Goal: Information Seeking & Learning: Learn about a topic

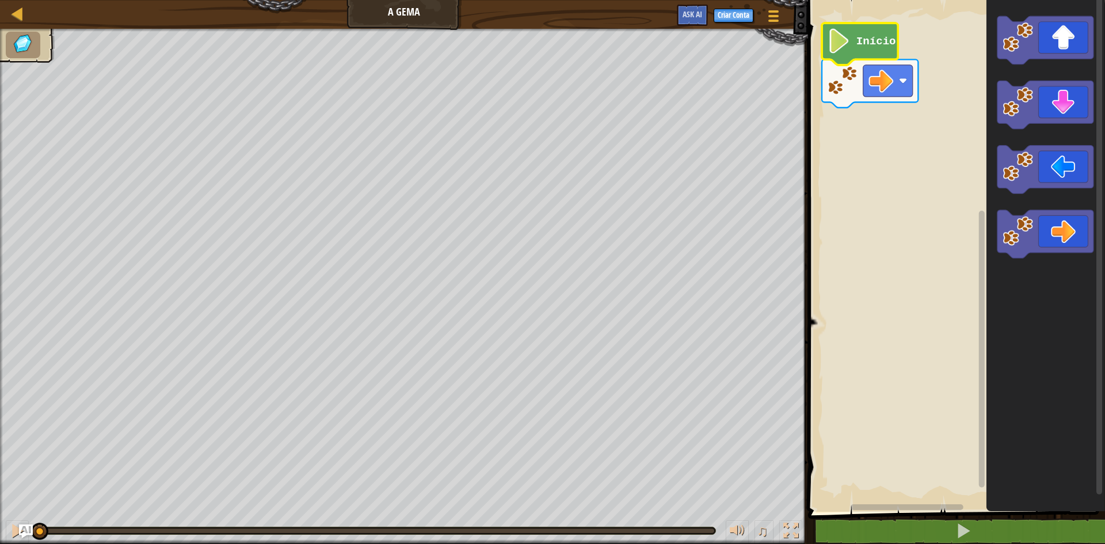
click at [859, 47] on g "Início" at bounding box center [870, 65] width 96 height 85
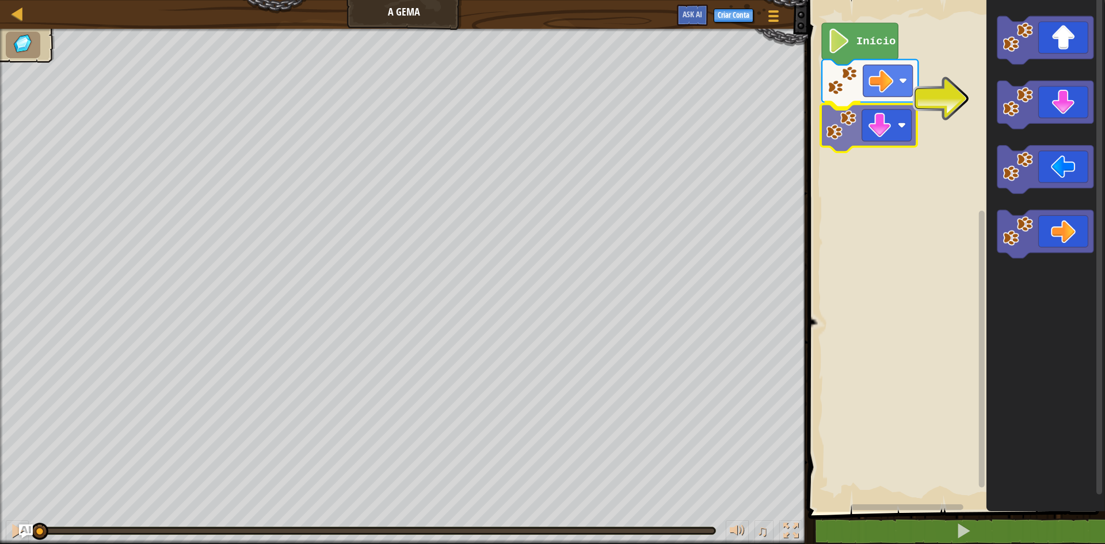
click at [895, 133] on div "Início" at bounding box center [954, 252] width 300 height 517
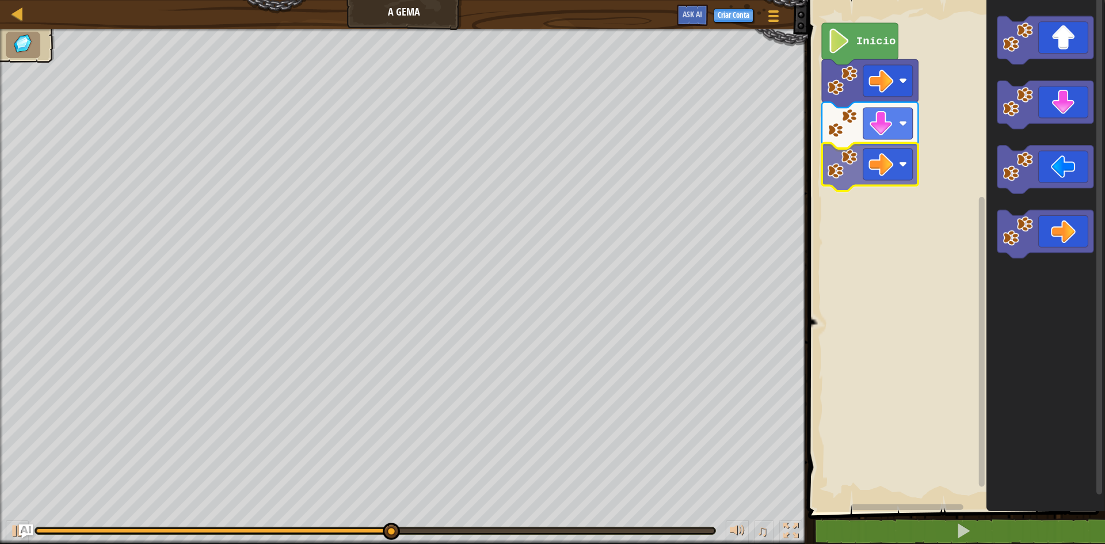
click at [881, 151] on div "Início" at bounding box center [954, 252] width 300 height 517
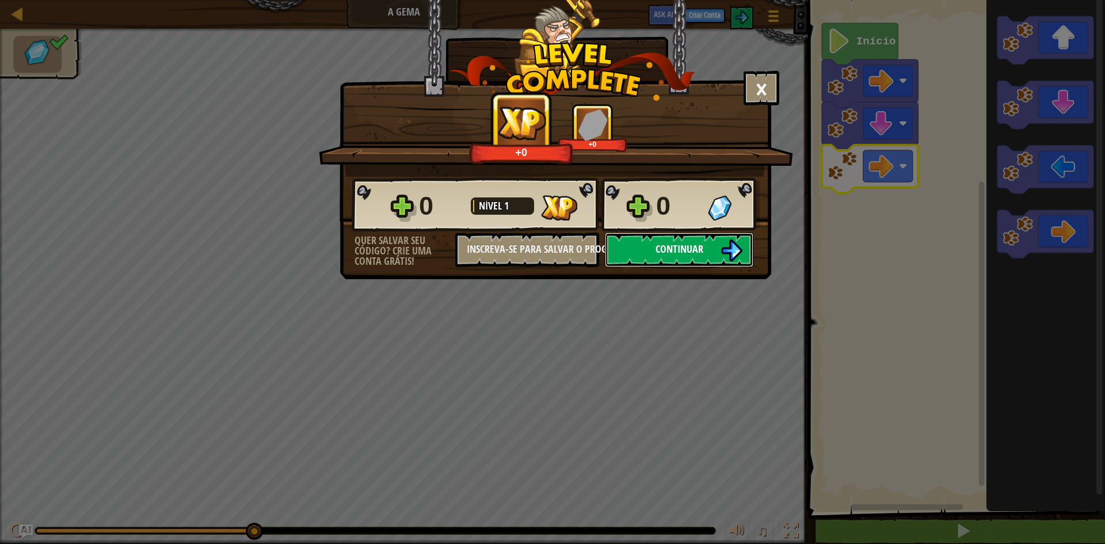
click at [713, 244] on button "Continuar" at bounding box center [679, 249] width 148 height 35
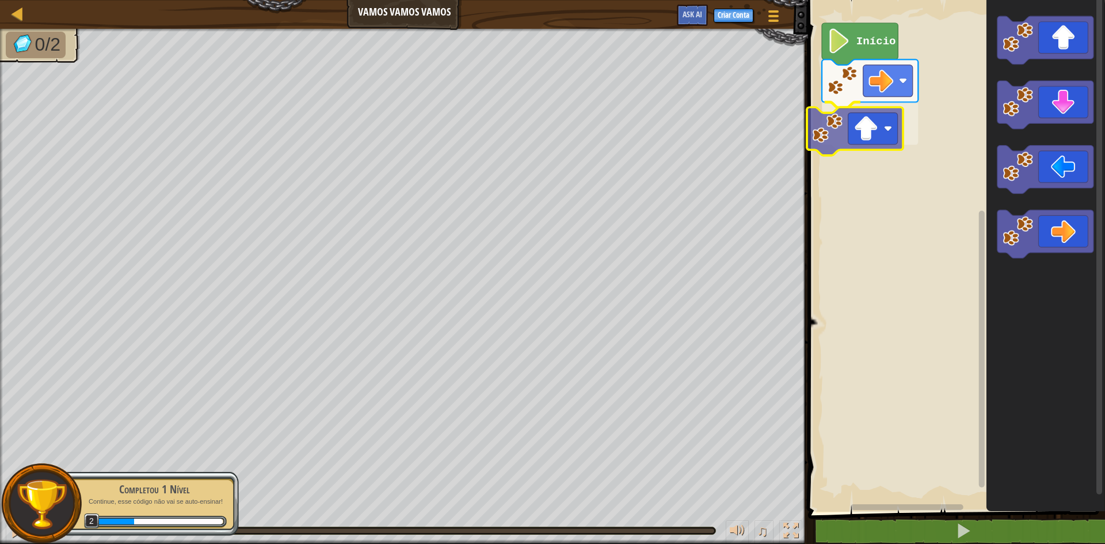
click at [857, 117] on div "Início" at bounding box center [954, 252] width 300 height 517
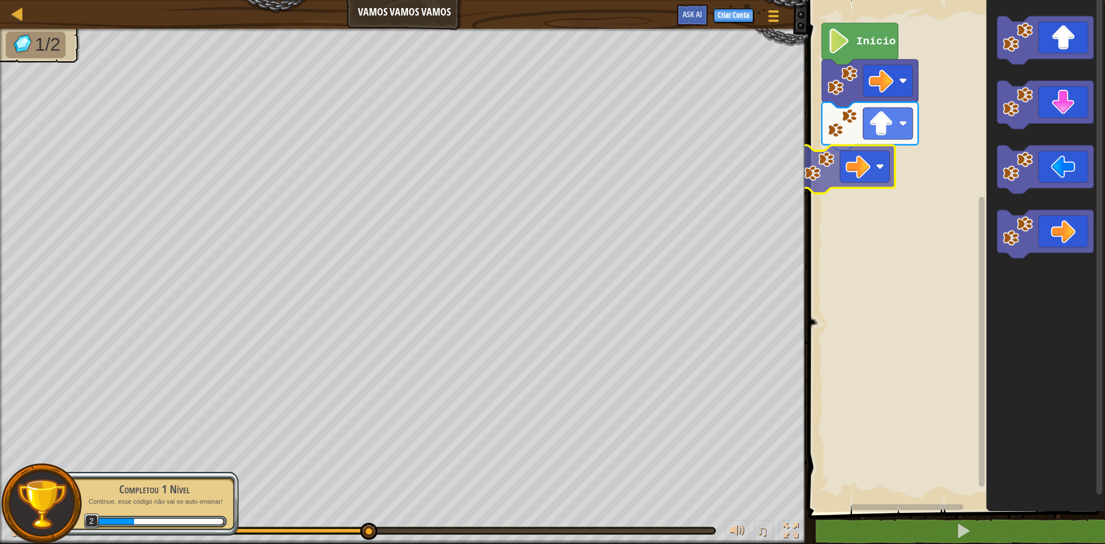
click at [856, 161] on div "Início" at bounding box center [954, 252] width 300 height 517
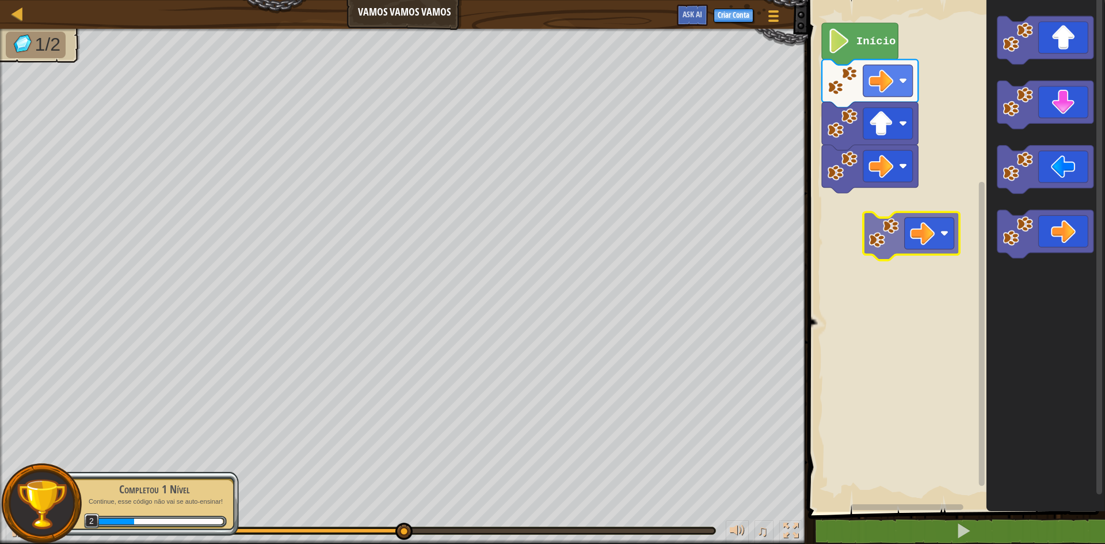
click at [921, 231] on div "Início" at bounding box center [954, 252] width 300 height 517
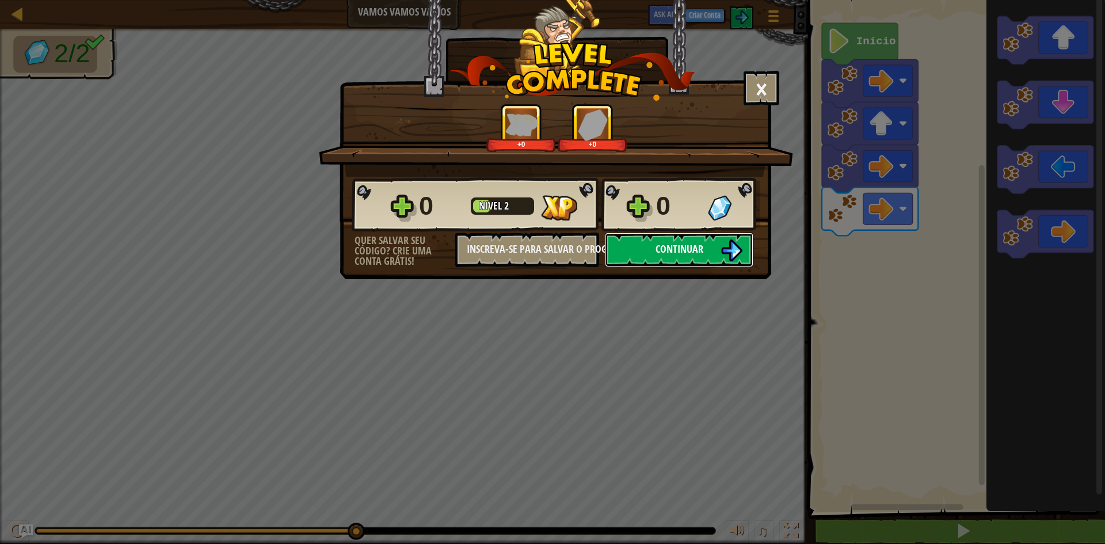
click at [717, 248] on button "Continuar" at bounding box center [679, 249] width 148 height 35
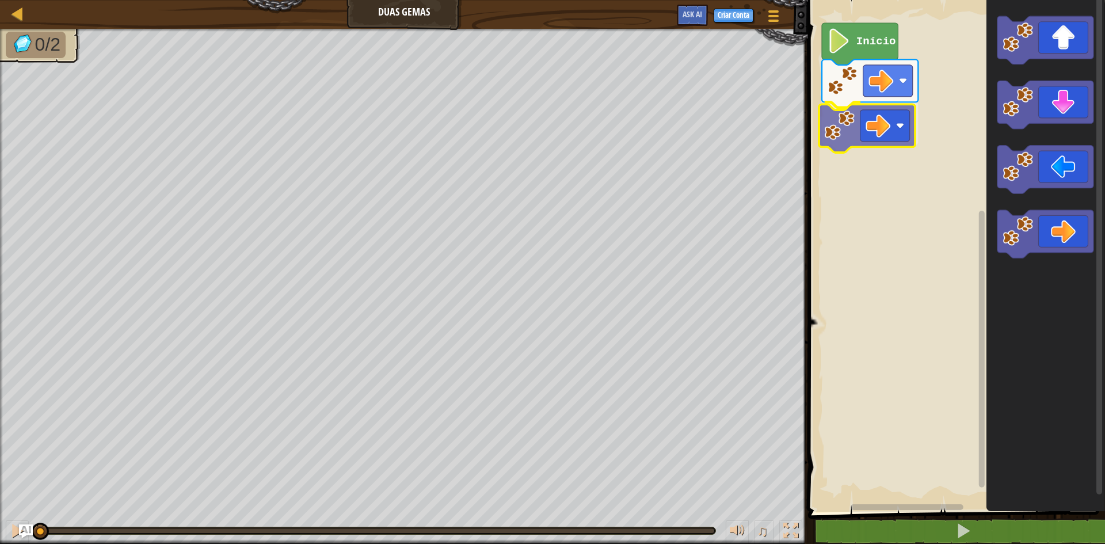
click at [857, 115] on div "Início" at bounding box center [954, 252] width 300 height 517
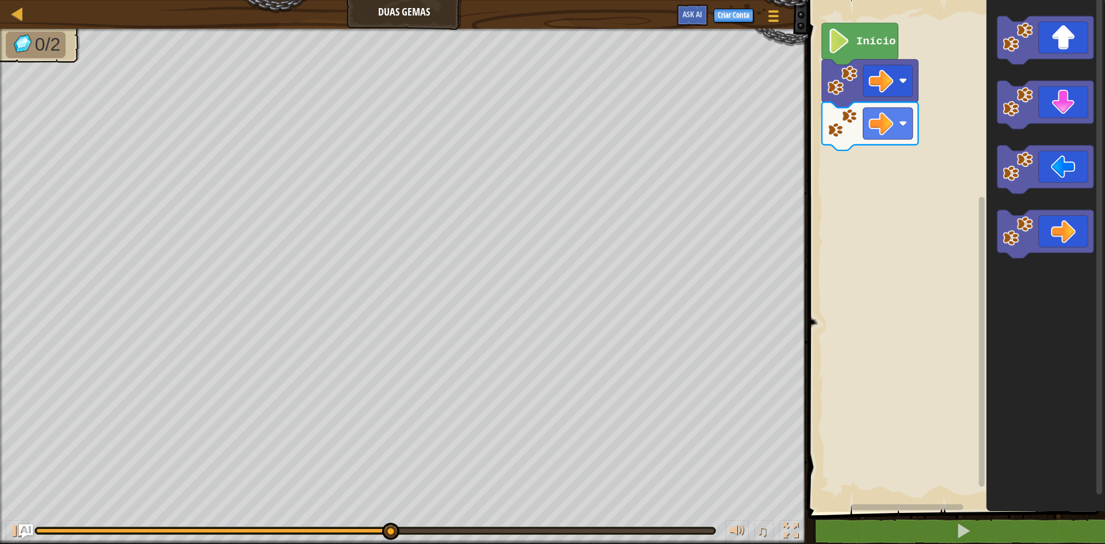
click at [891, 133] on div "Início" at bounding box center [954, 252] width 300 height 517
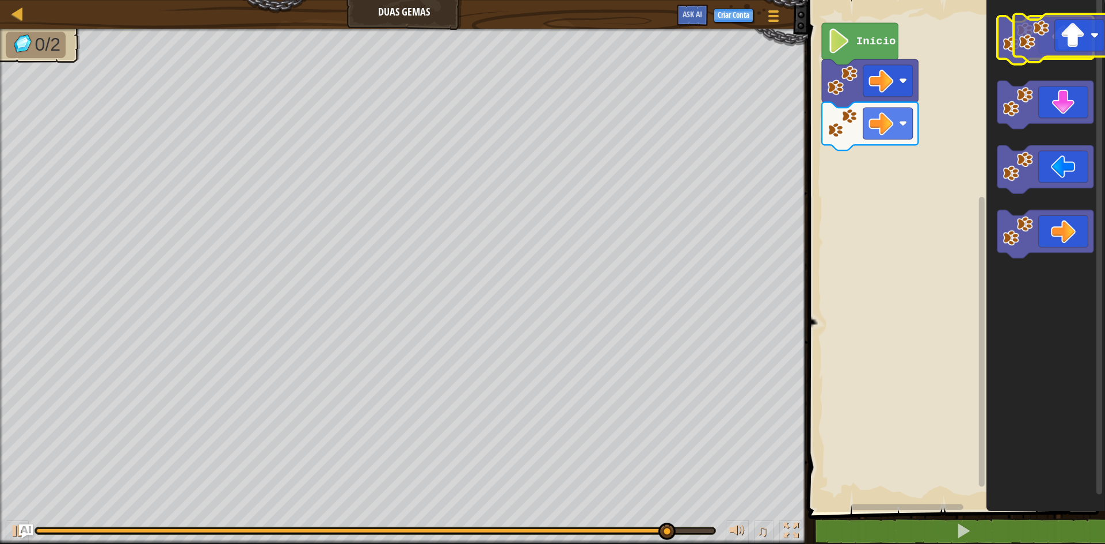
click at [1060, 30] on icon "Espaço de trabalho do Blockly" at bounding box center [1045, 40] width 96 height 48
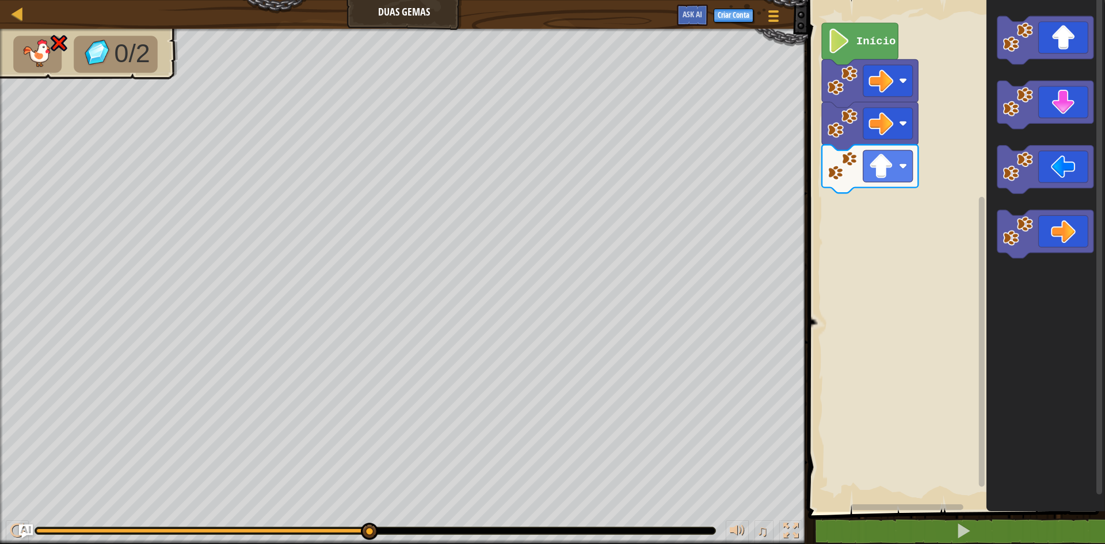
click at [845, 21] on rect "Espaço de trabalho do Blockly" at bounding box center [954, 252] width 300 height 517
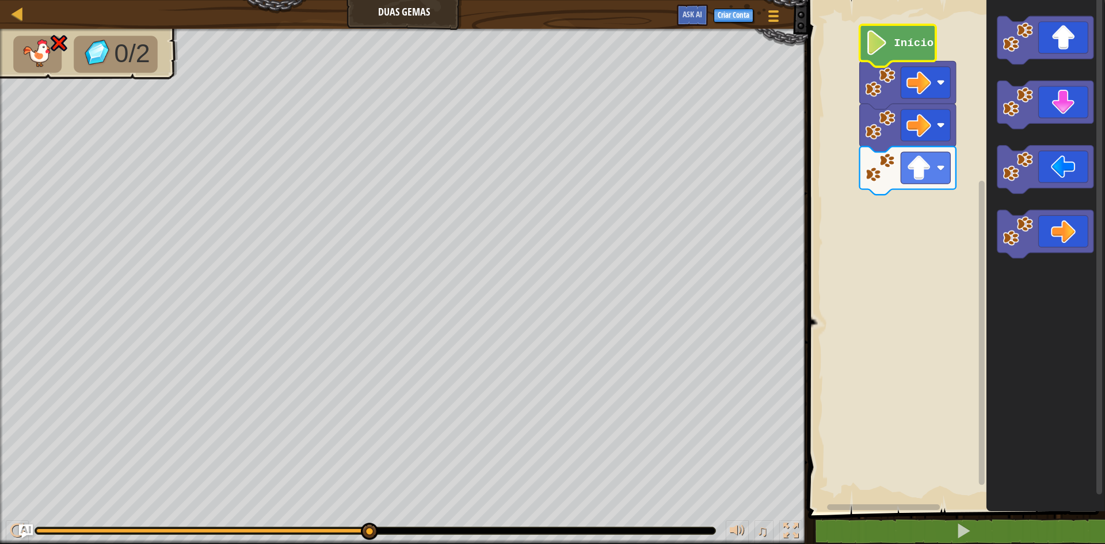
click at [878, 49] on image "Espaço de trabalho do Blockly" at bounding box center [877, 42] width 24 height 25
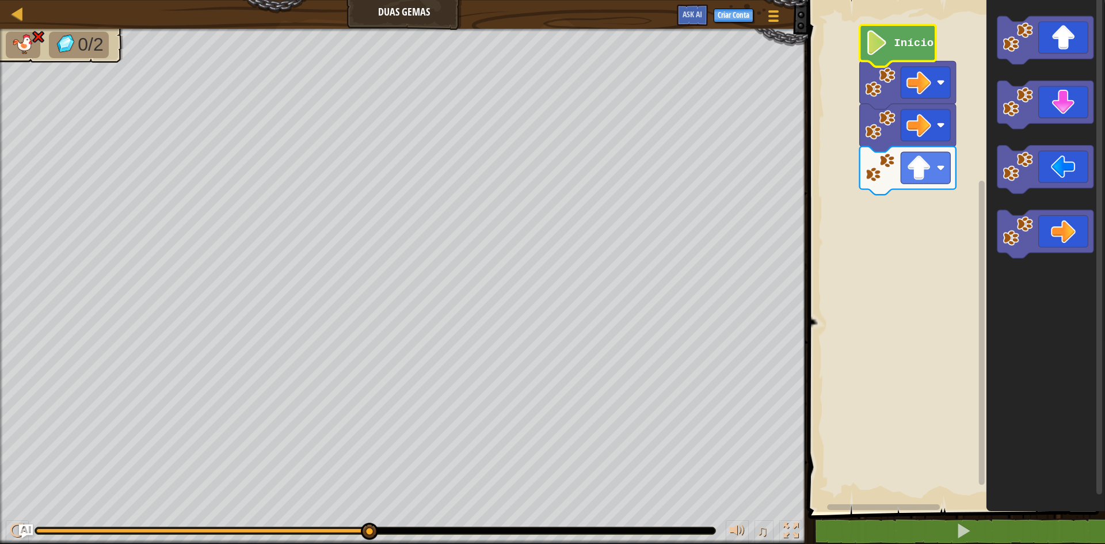
click at [877, 42] on image "Espaço de trabalho do Blockly" at bounding box center [877, 42] width 24 height 25
click at [882, 42] on image "Espaço de trabalho do Blockly" at bounding box center [877, 42] width 24 height 25
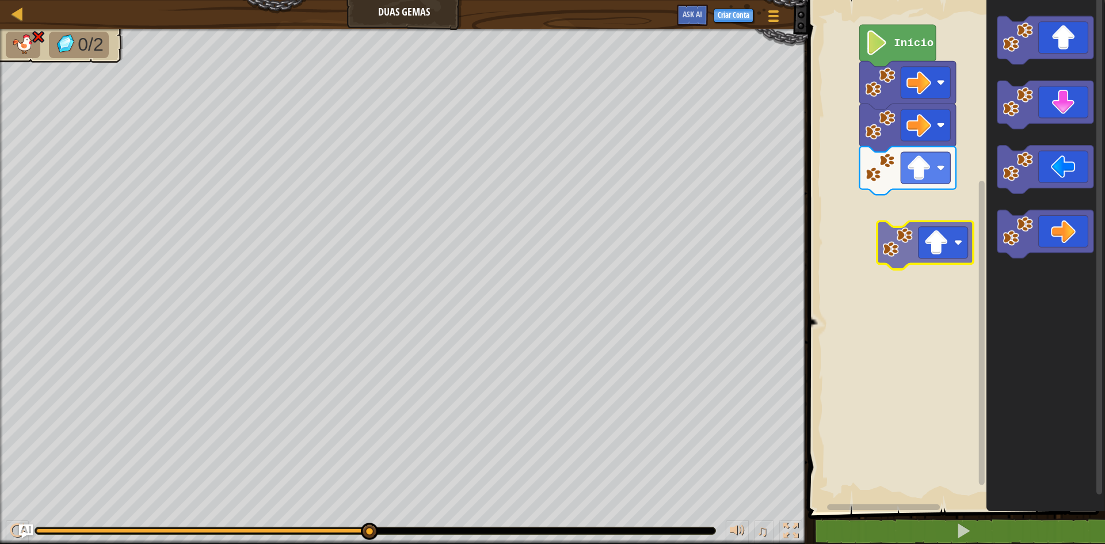
click at [906, 247] on div "Início" at bounding box center [954, 252] width 300 height 517
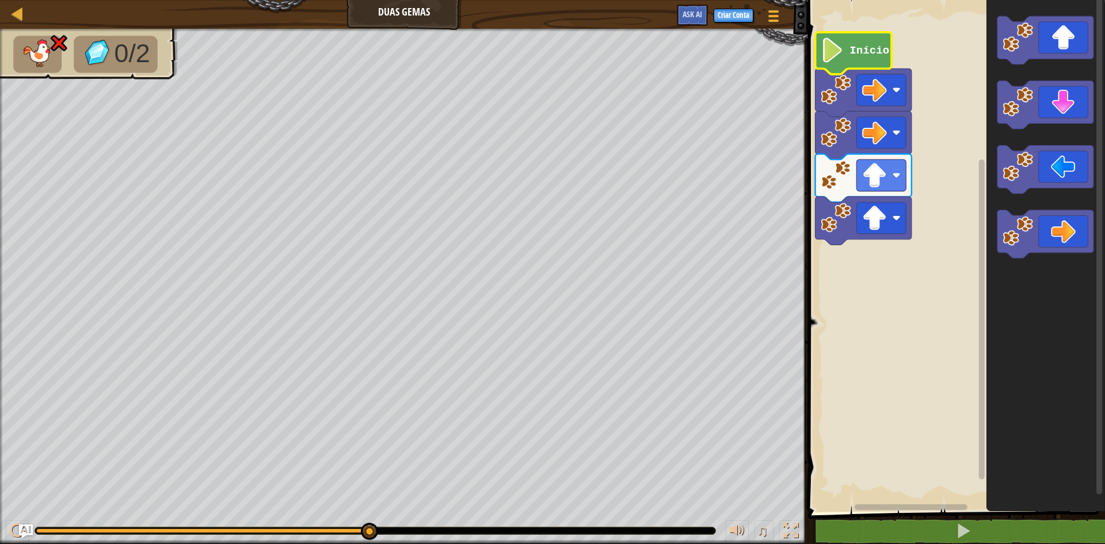
click at [823, 57] on image "Espaço de trabalho do Blockly" at bounding box center [832, 50] width 24 height 25
click at [864, 57] on text "Início" at bounding box center [869, 50] width 40 height 13
click at [852, 398] on div "Mapa Duas Gemas Menu do Jogo Criar Conta Ask AI 1 ההההההההההההההההההההההההההההה…" at bounding box center [552, 272] width 1105 height 544
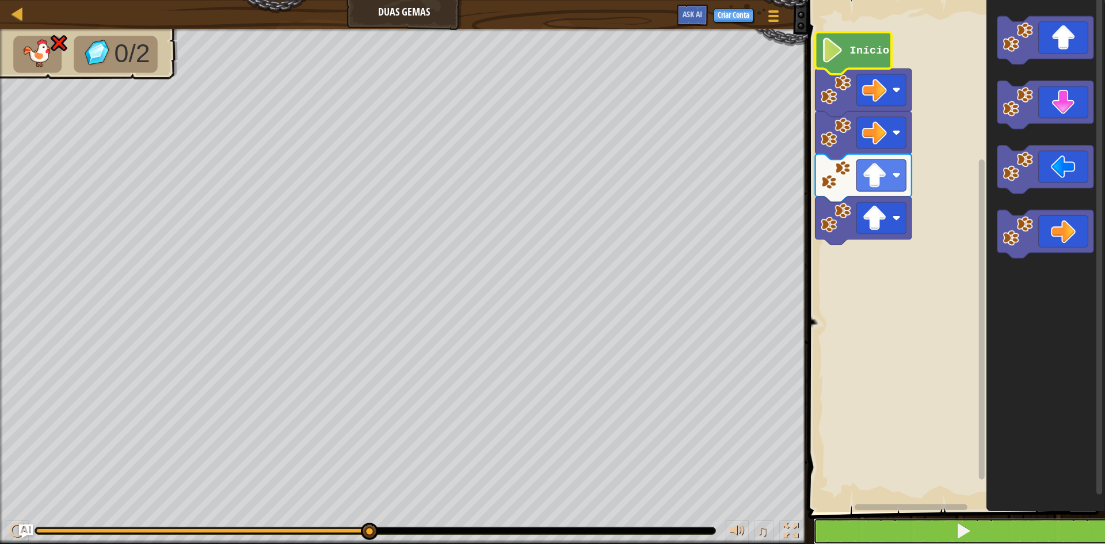
drag, startPoint x: 887, startPoint y: 524, endPoint x: 884, endPoint y: 534, distance: 10.6
click at [884, 534] on button at bounding box center [963, 531] width 300 height 26
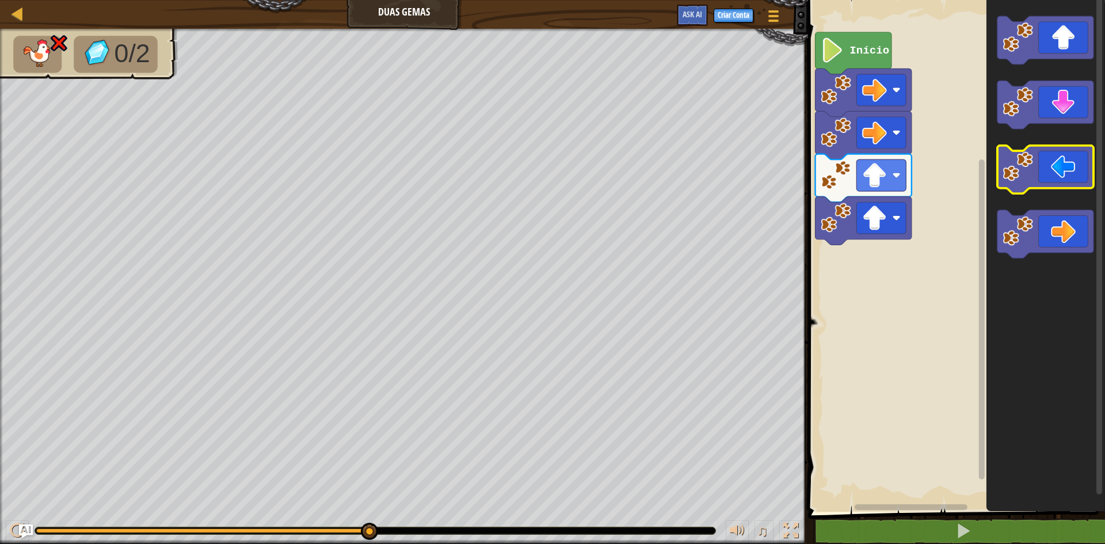
click at [1051, 176] on icon "Espaço de trabalho do Blockly" at bounding box center [1045, 170] width 96 height 48
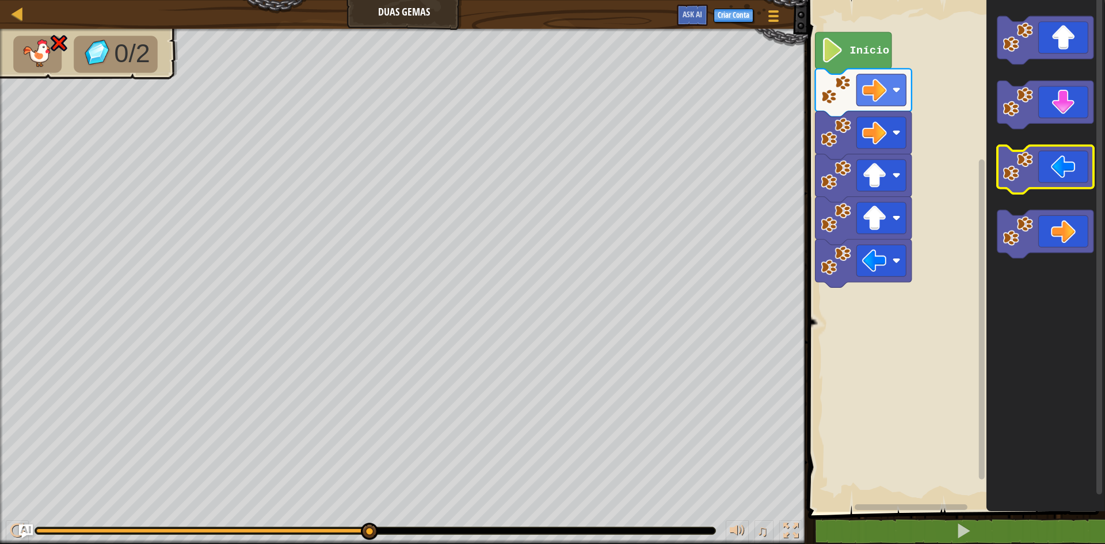
click at [1052, 175] on icon "Espaço de trabalho do Blockly" at bounding box center [1045, 170] width 96 height 48
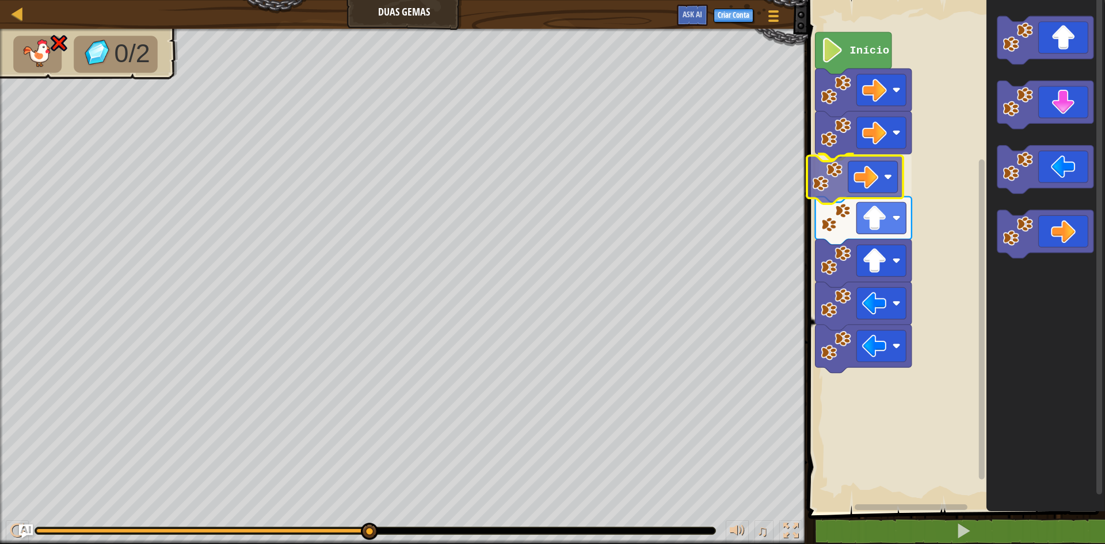
click at [870, 170] on div "Início" at bounding box center [954, 252] width 300 height 517
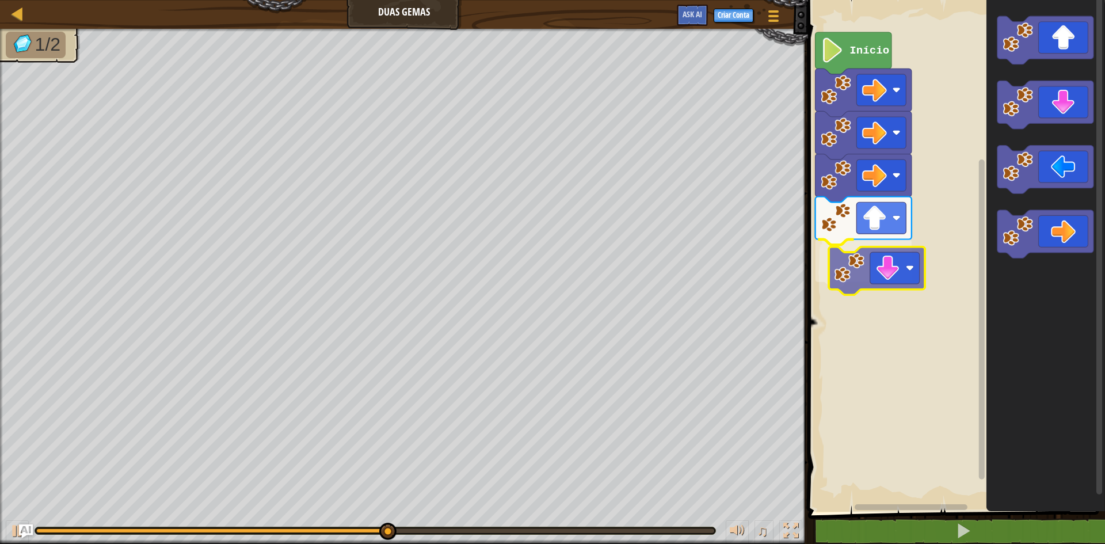
click at [888, 263] on div "Início" at bounding box center [954, 252] width 300 height 517
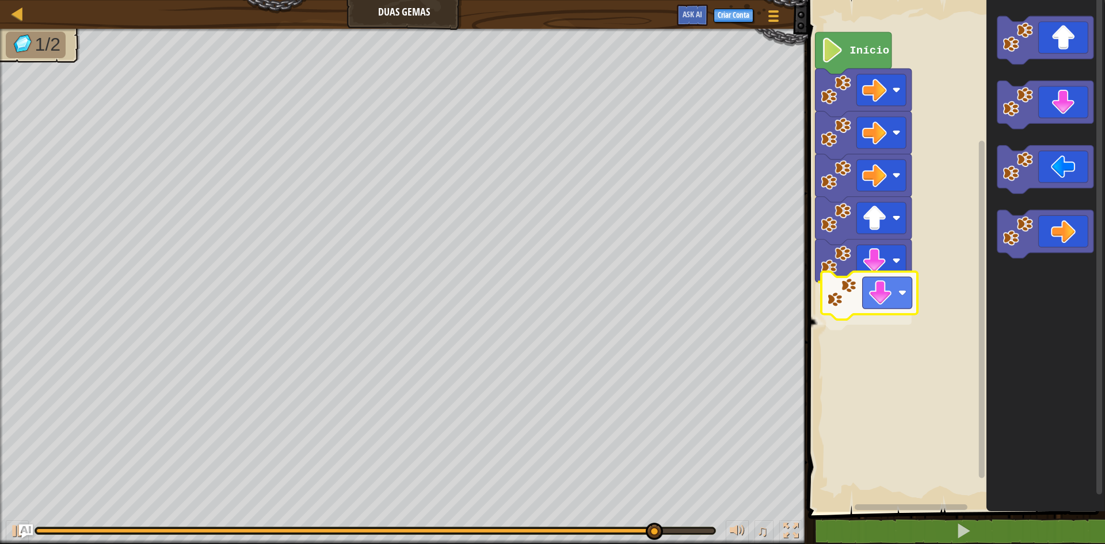
click at [866, 284] on div "Início" at bounding box center [954, 252] width 300 height 517
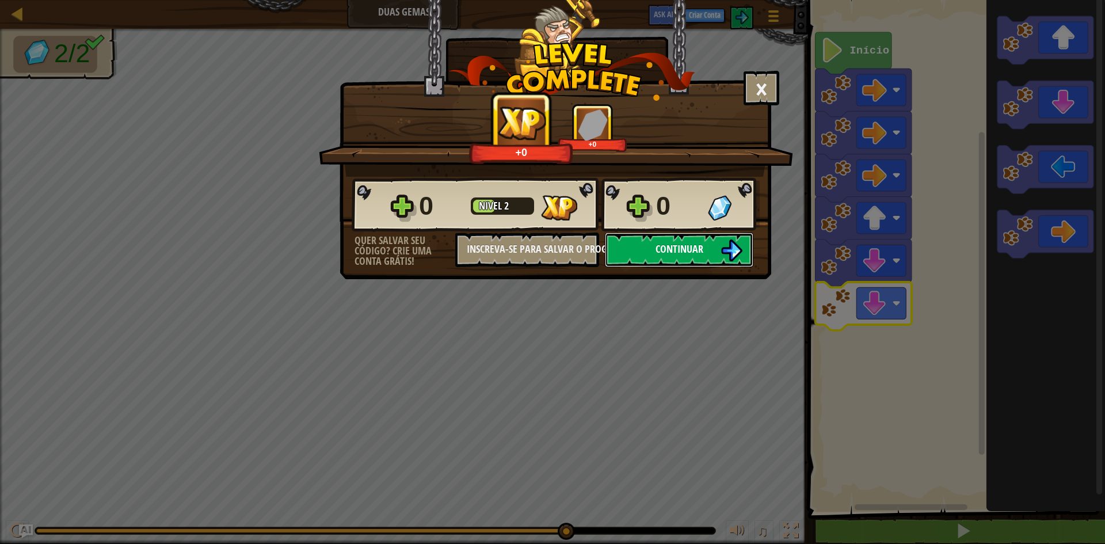
click at [674, 260] on button "Continuar" at bounding box center [679, 249] width 148 height 35
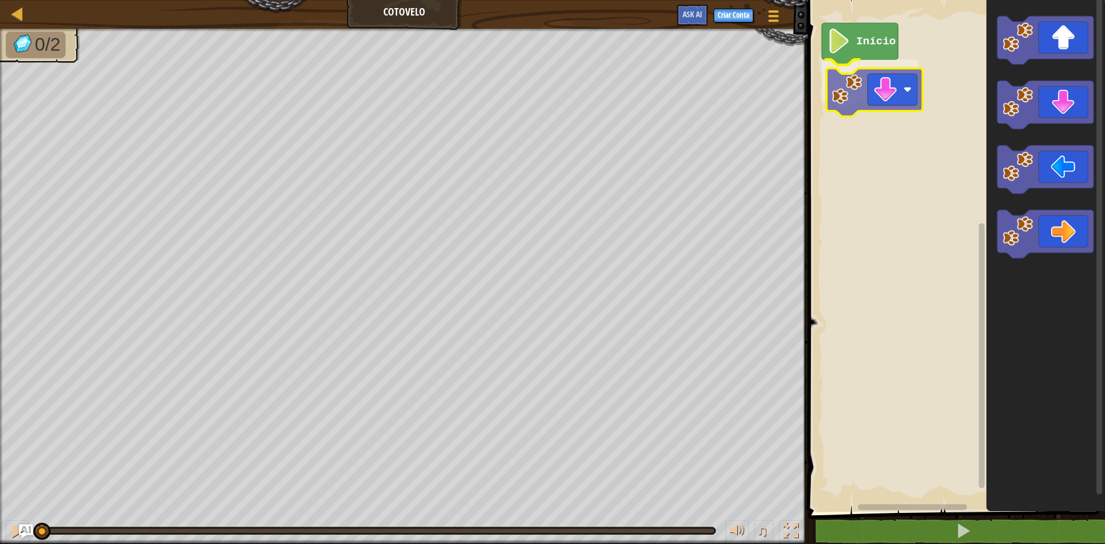
click at [853, 86] on div "Início" at bounding box center [954, 252] width 300 height 517
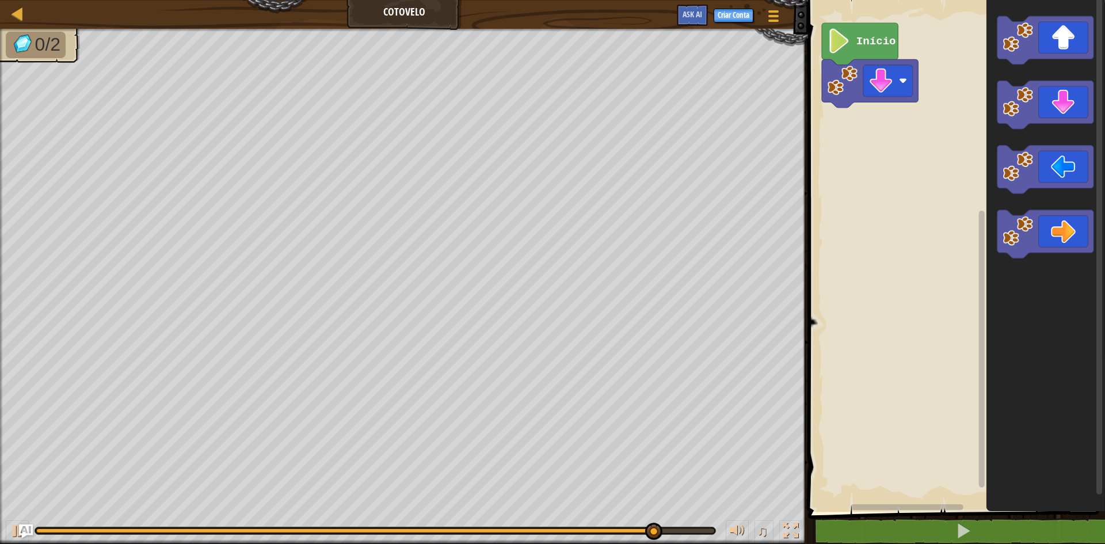
click at [658, 158] on div "Mapa Cotovelo Menu do Jogo Criar Conta Ask AI 1 ההההההההההההההההההההההההההההההה…" at bounding box center [552, 272] width 1105 height 544
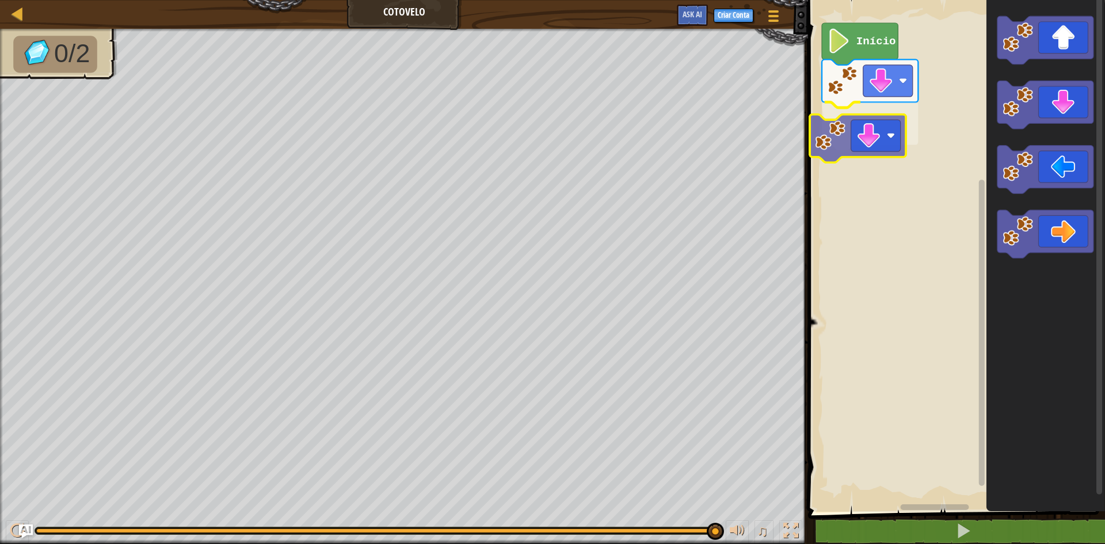
click at [868, 132] on div "Início" at bounding box center [954, 252] width 300 height 517
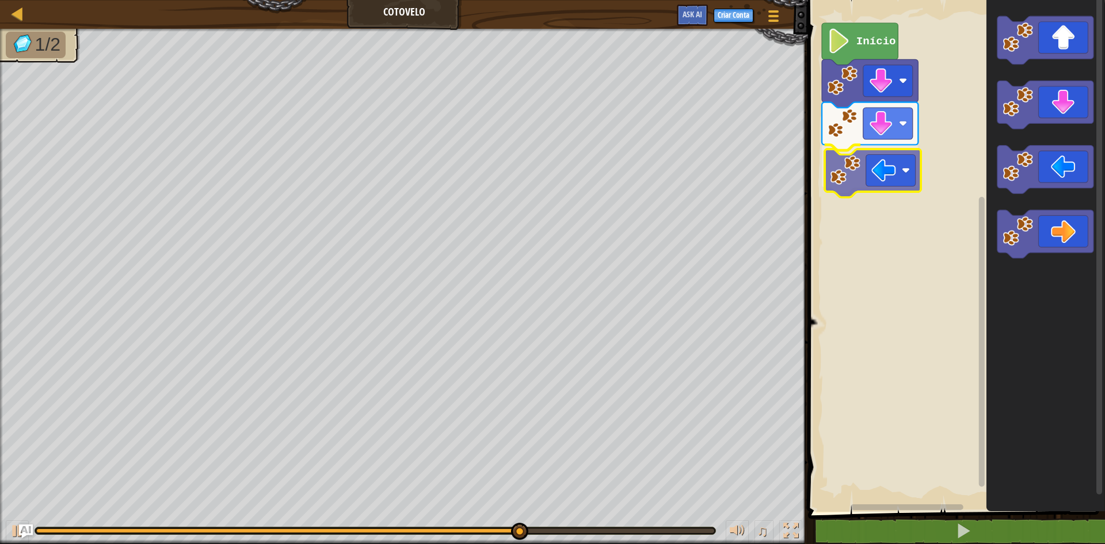
click at [852, 167] on div "Início" at bounding box center [954, 252] width 300 height 517
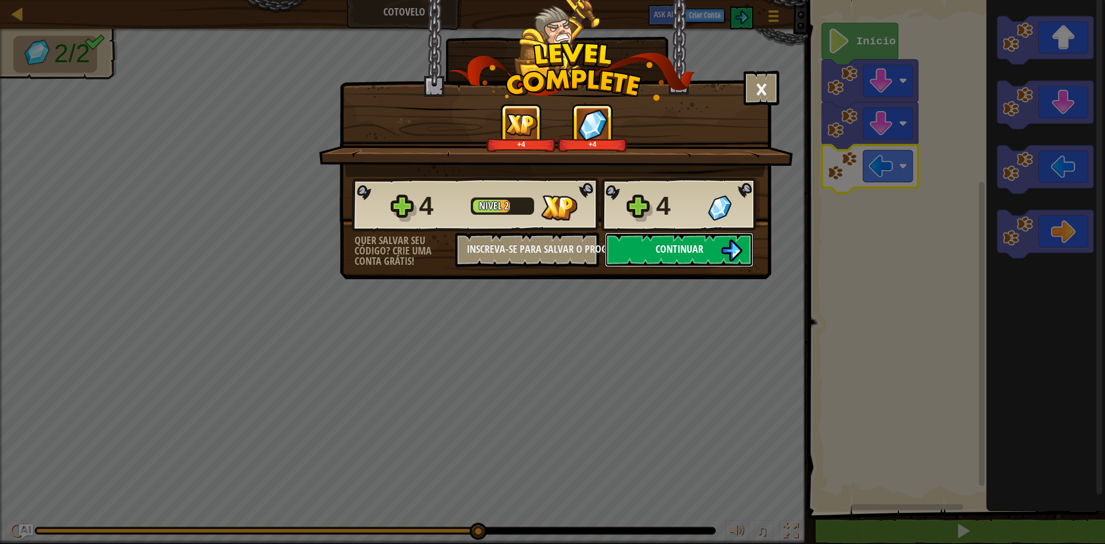
click at [702, 243] on span "Continuar" at bounding box center [679, 249] width 48 height 14
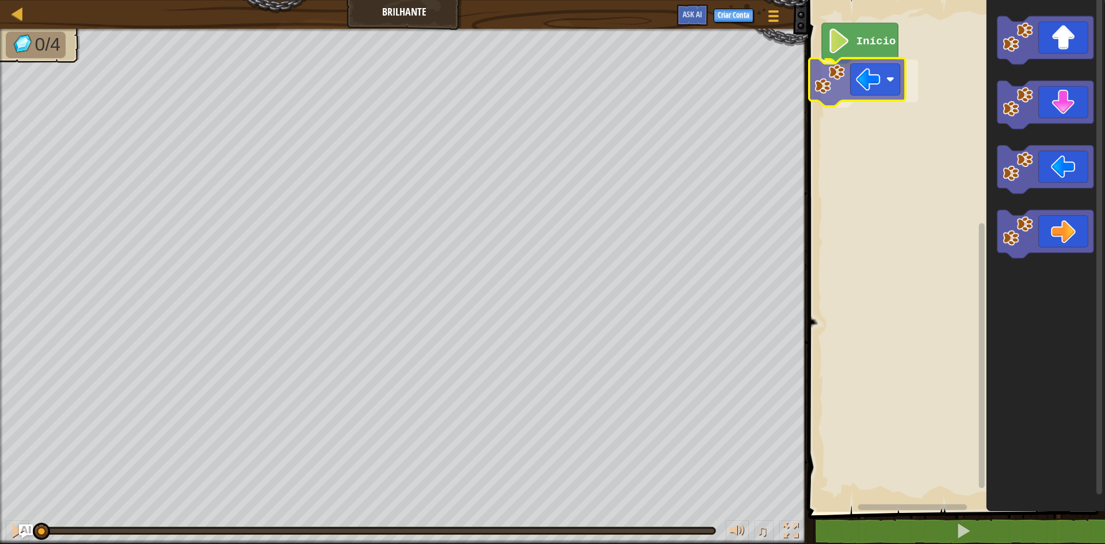
click at [849, 71] on div "Início" at bounding box center [954, 252] width 300 height 517
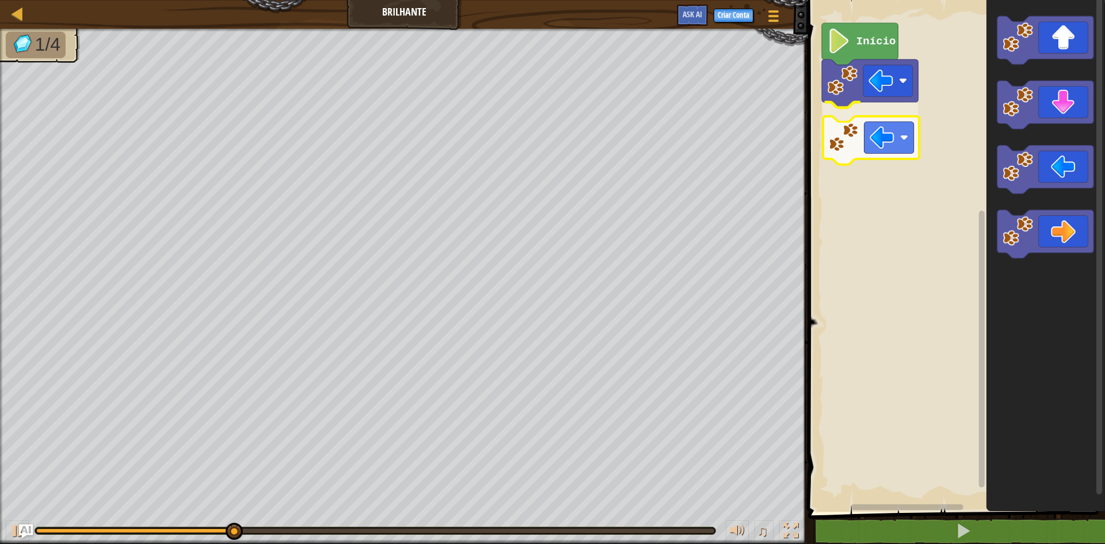
click at [840, 140] on div "Início" at bounding box center [954, 252] width 300 height 517
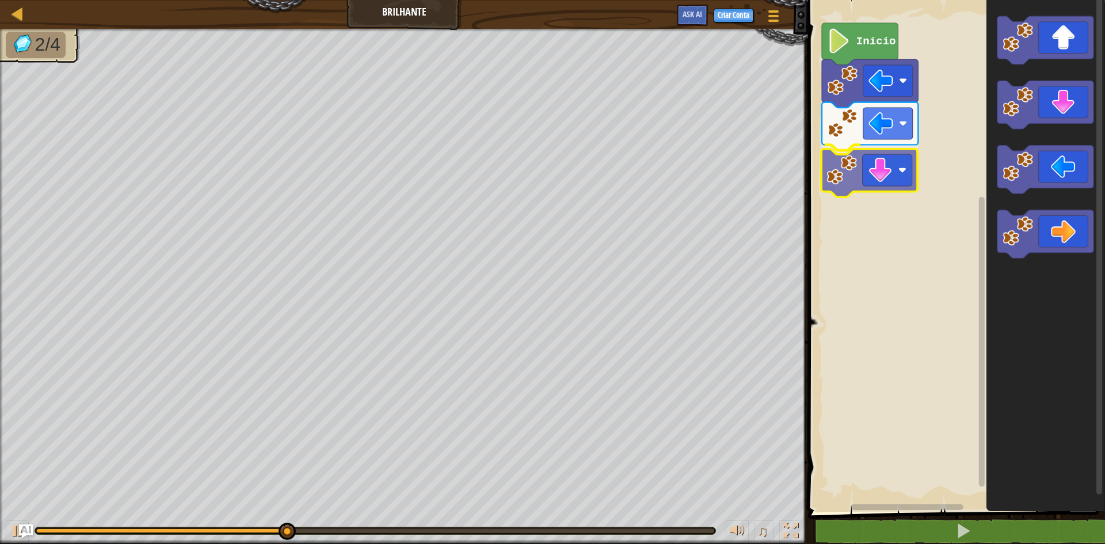
click at [889, 158] on div "Início" at bounding box center [954, 252] width 300 height 517
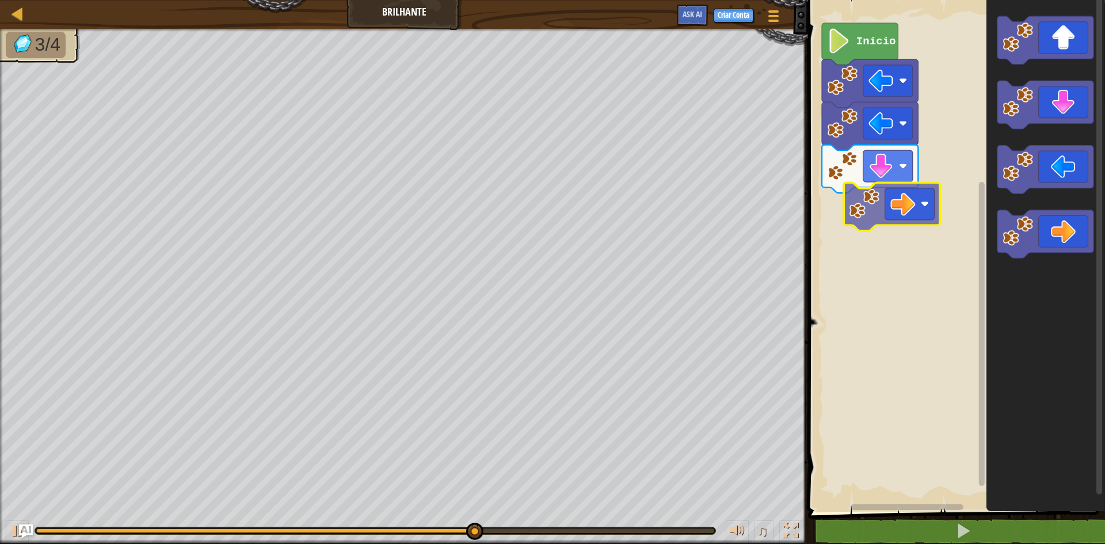
click at [873, 197] on div "Início" at bounding box center [954, 252] width 300 height 517
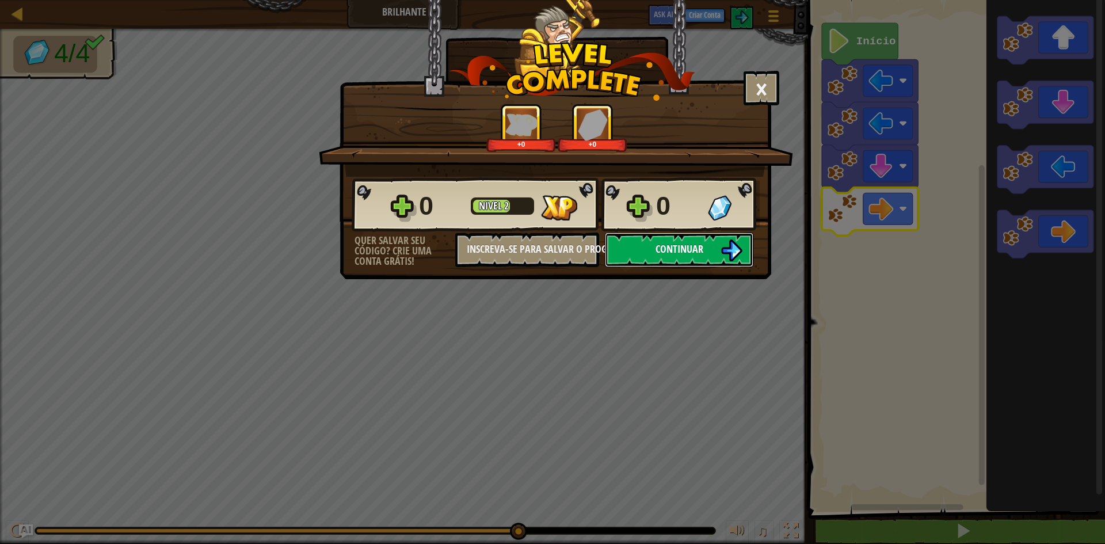
click at [647, 250] on button "Continuar" at bounding box center [679, 249] width 148 height 35
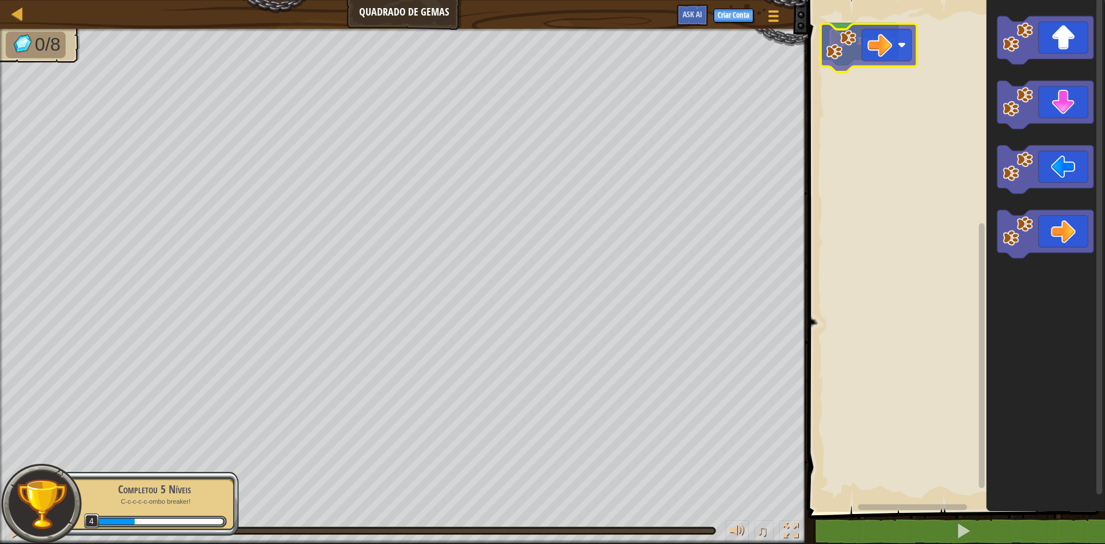
click at [864, 58] on div "Início" at bounding box center [954, 252] width 300 height 517
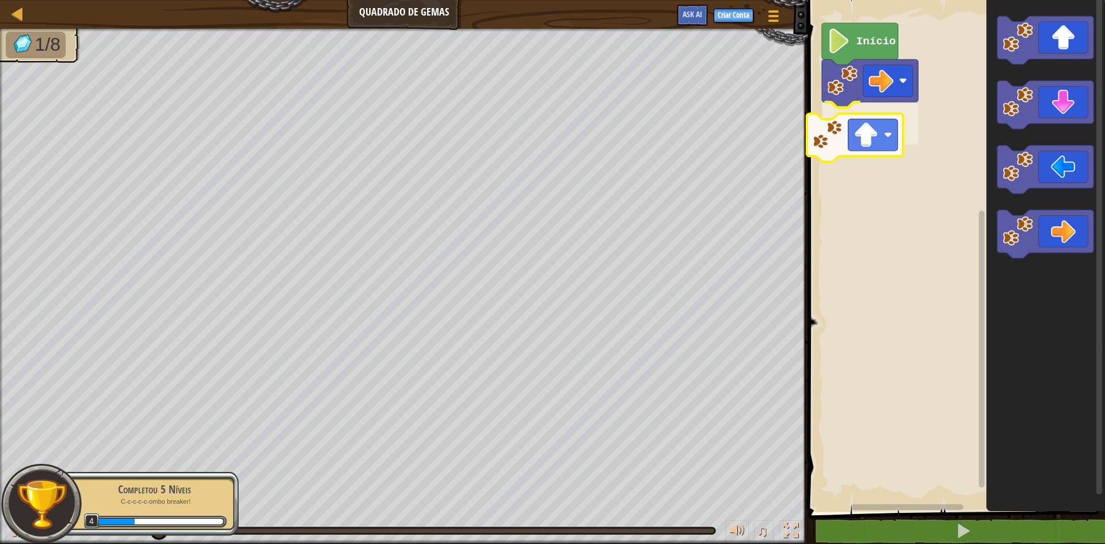
click at [873, 150] on div "Início" at bounding box center [954, 252] width 300 height 517
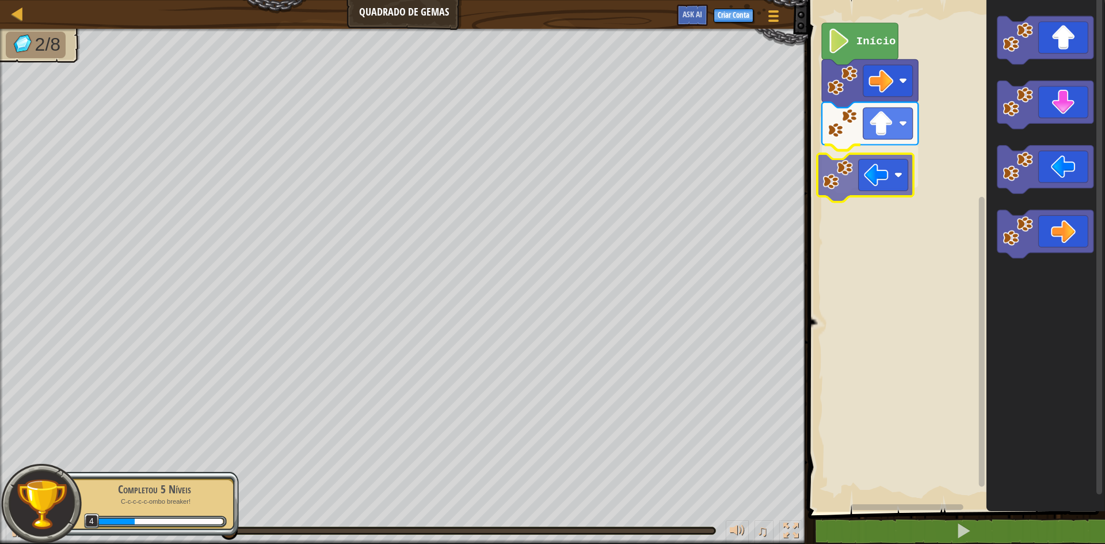
click at [866, 174] on div "Início" at bounding box center [954, 252] width 300 height 517
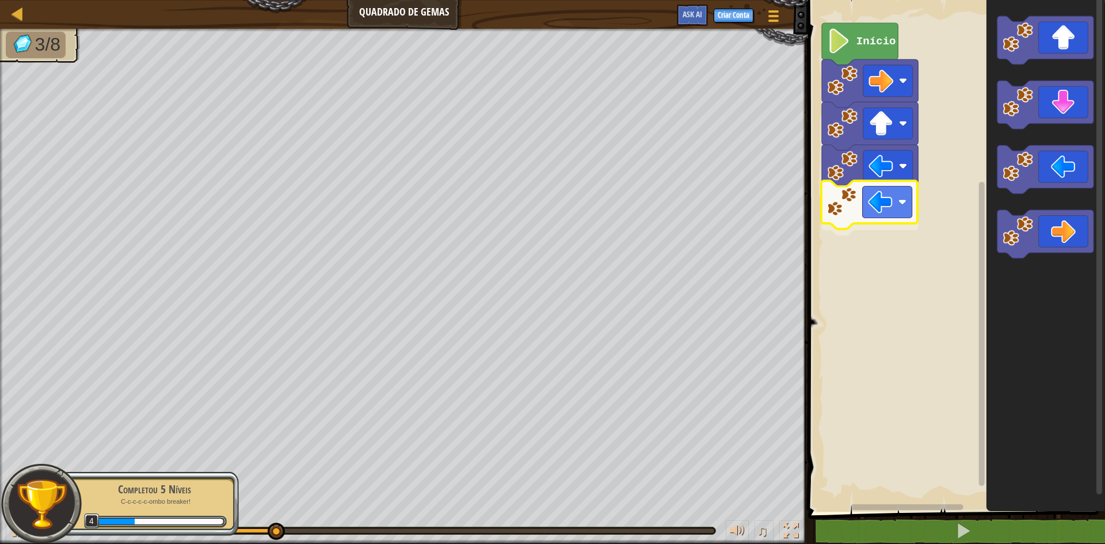
click at [865, 207] on div "Início" at bounding box center [954, 252] width 300 height 517
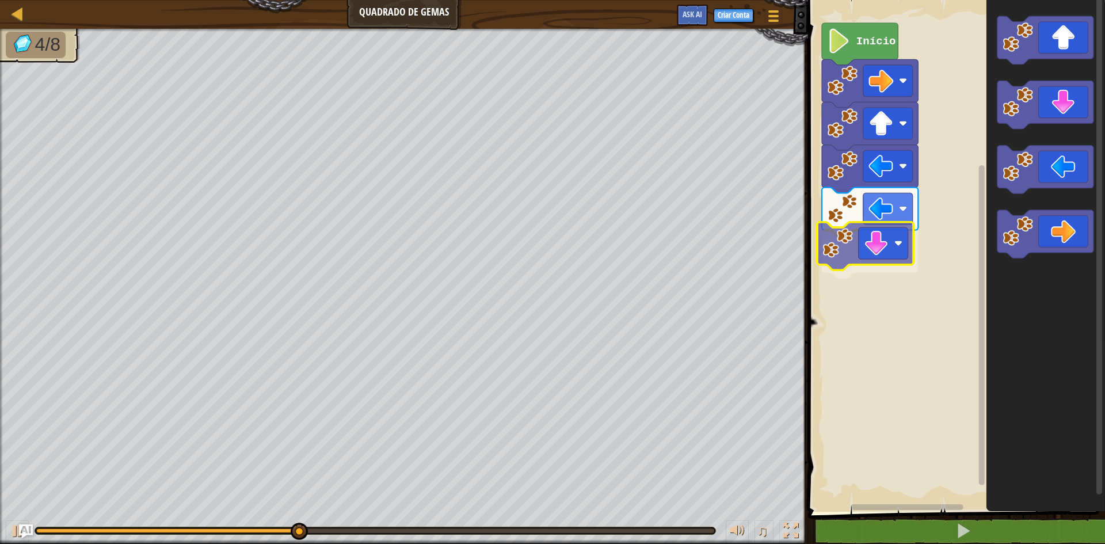
click at [876, 251] on div "Início" at bounding box center [954, 252] width 300 height 517
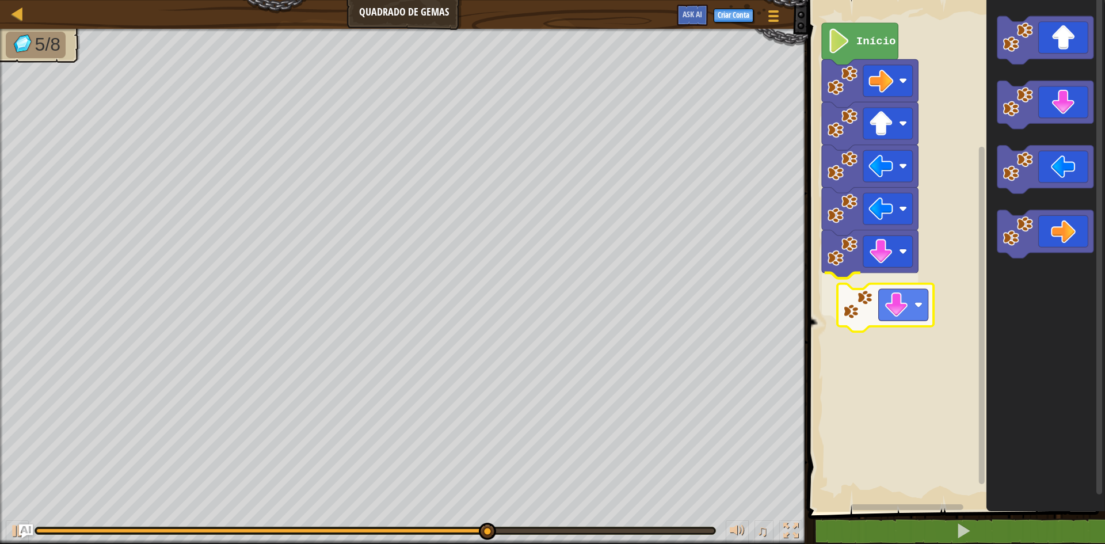
click at [888, 316] on div "Início" at bounding box center [954, 252] width 300 height 517
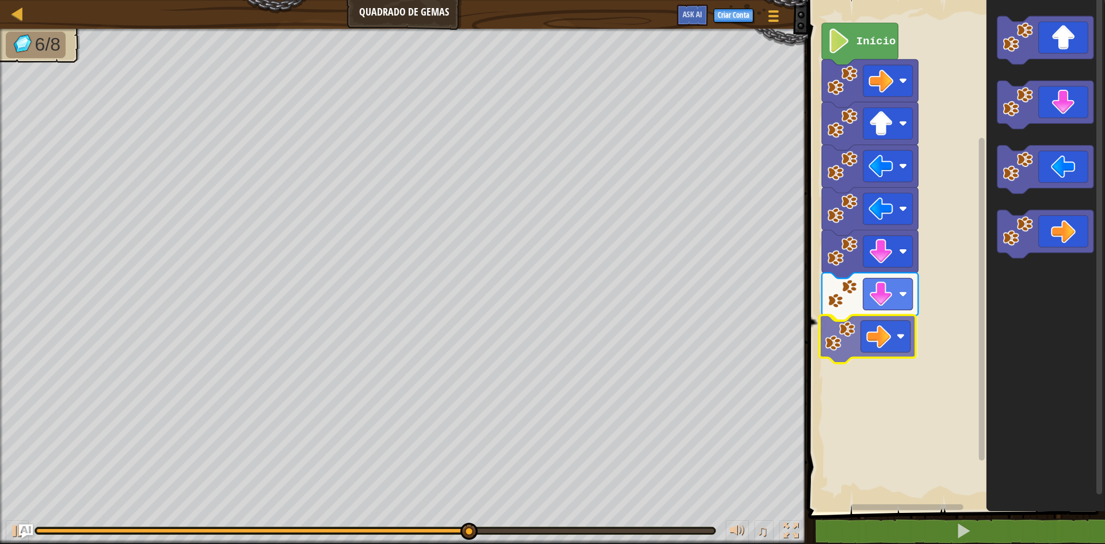
click at [887, 331] on div "Início" at bounding box center [954, 252] width 300 height 517
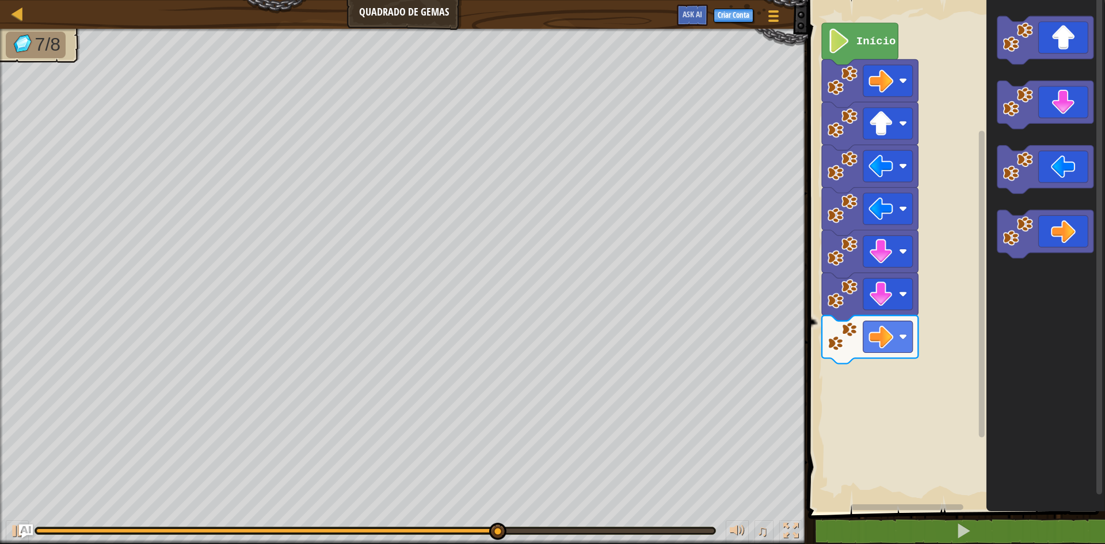
click at [890, 402] on div "Início" at bounding box center [954, 252] width 300 height 517
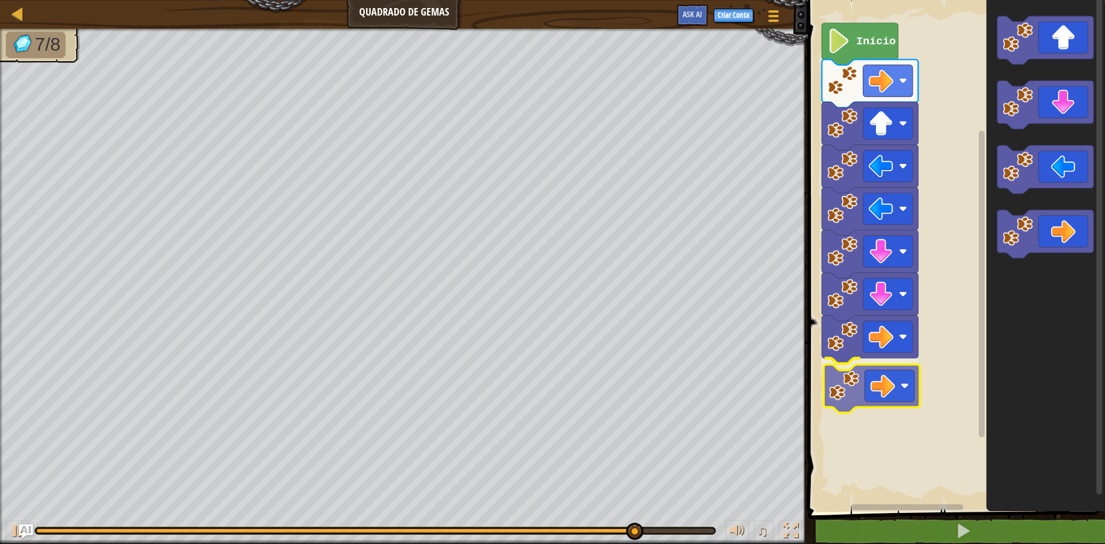
click at [876, 369] on div "Início" at bounding box center [954, 252] width 300 height 517
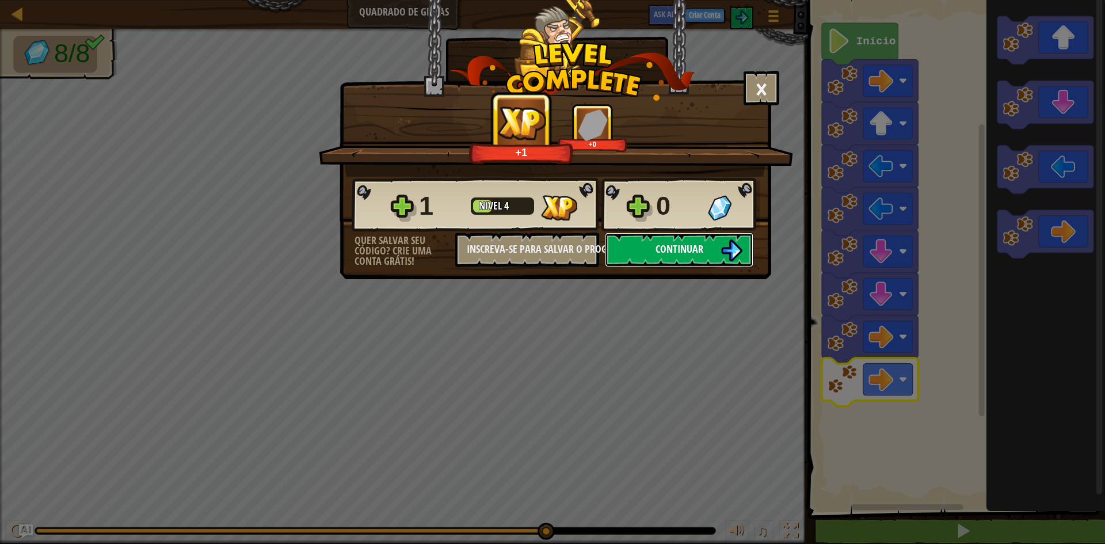
click at [701, 255] on span "Continuar" at bounding box center [679, 249] width 48 height 14
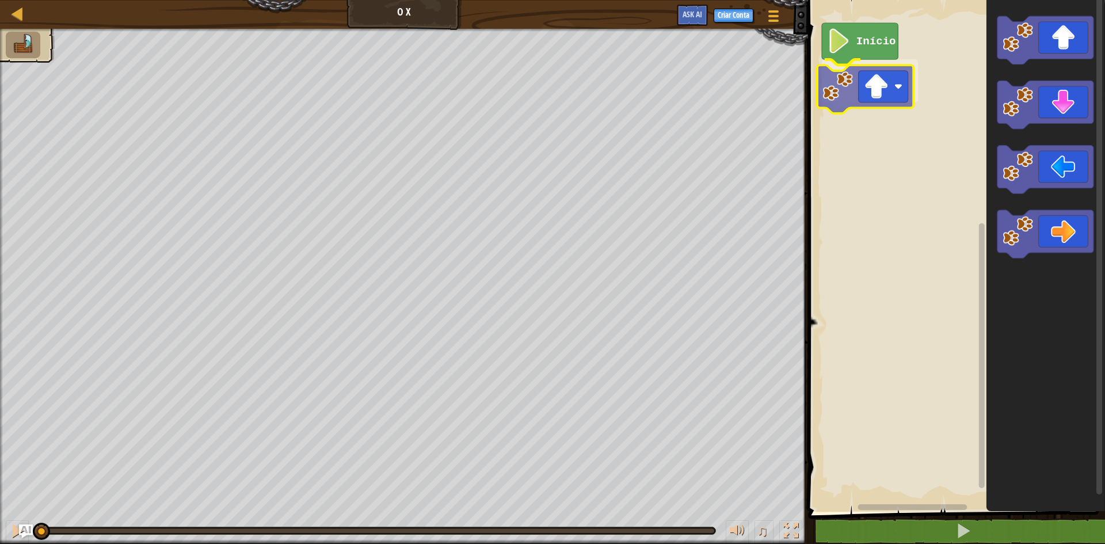
click at [880, 83] on div "Início" at bounding box center [954, 252] width 300 height 517
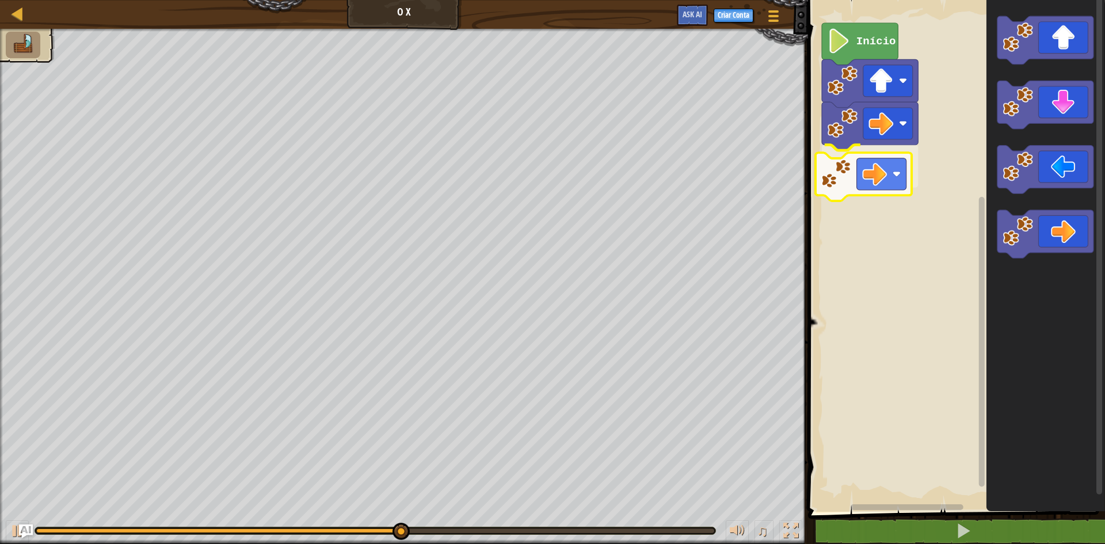
click at [870, 163] on div "Início" at bounding box center [954, 252] width 300 height 517
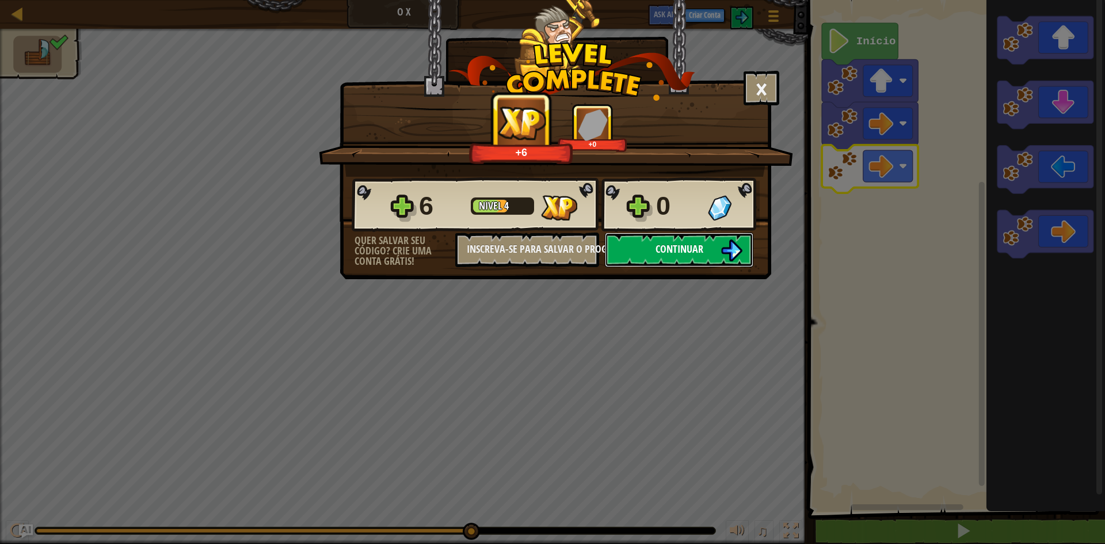
click at [639, 248] on button "Continuar" at bounding box center [679, 249] width 148 height 35
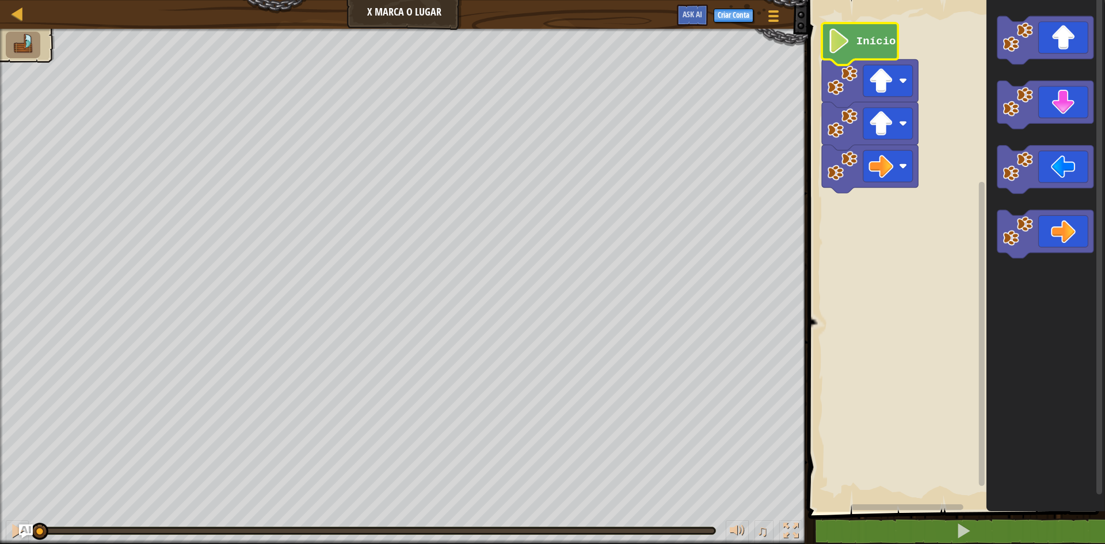
click at [838, 45] on image "Espaço de trabalho do Blockly" at bounding box center [839, 41] width 24 height 25
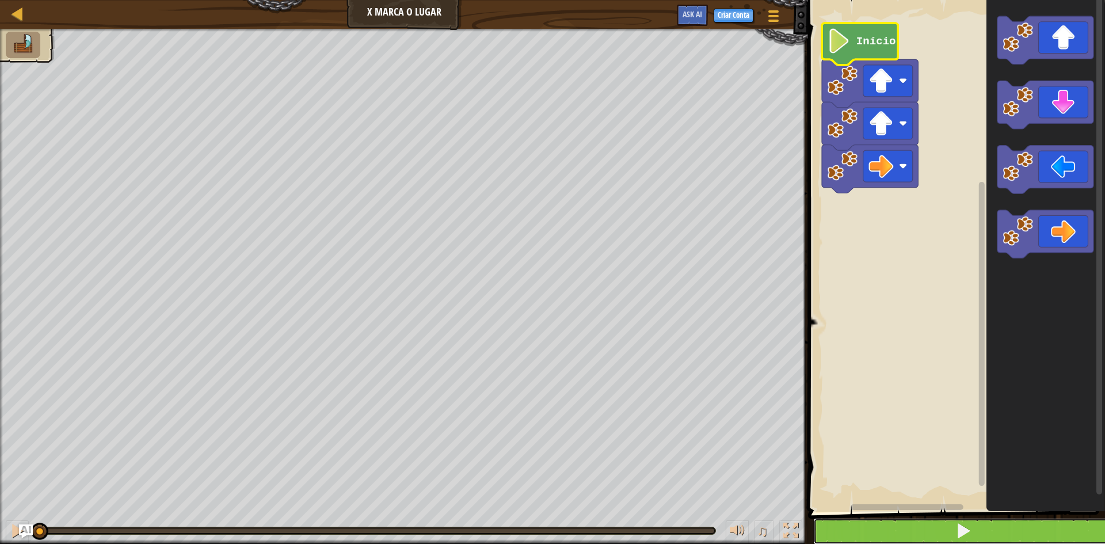
click at [934, 530] on button at bounding box center [963, 531] width 300 height 26
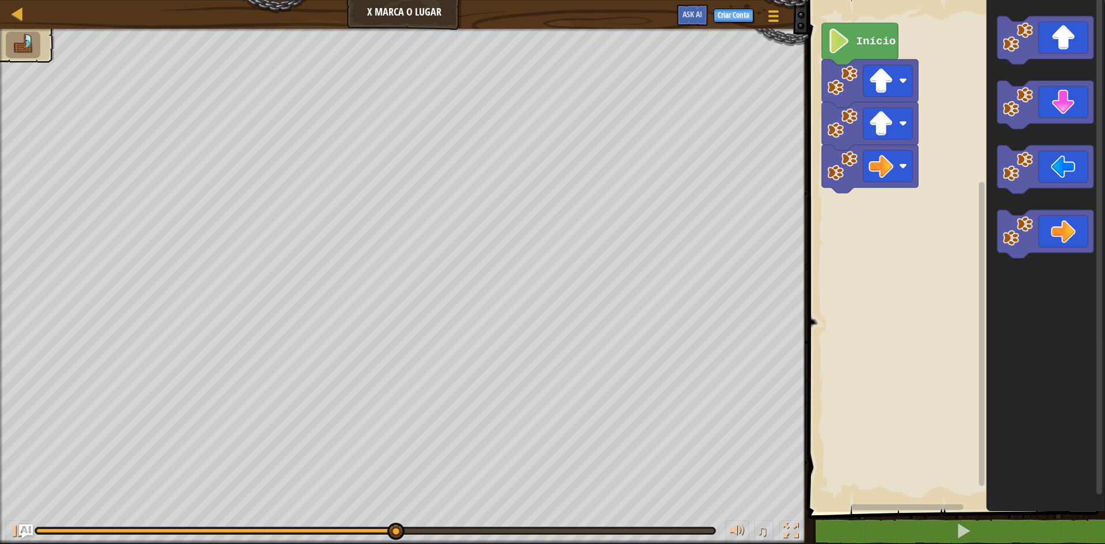
click at [1026, 289] on icon "Espaço de trabalho do Blockly" at bounding box center [1045, 252] width 119 height 517
click at [864, 205] on div "Início" at bounding box center [954, 252] width 300 height 517
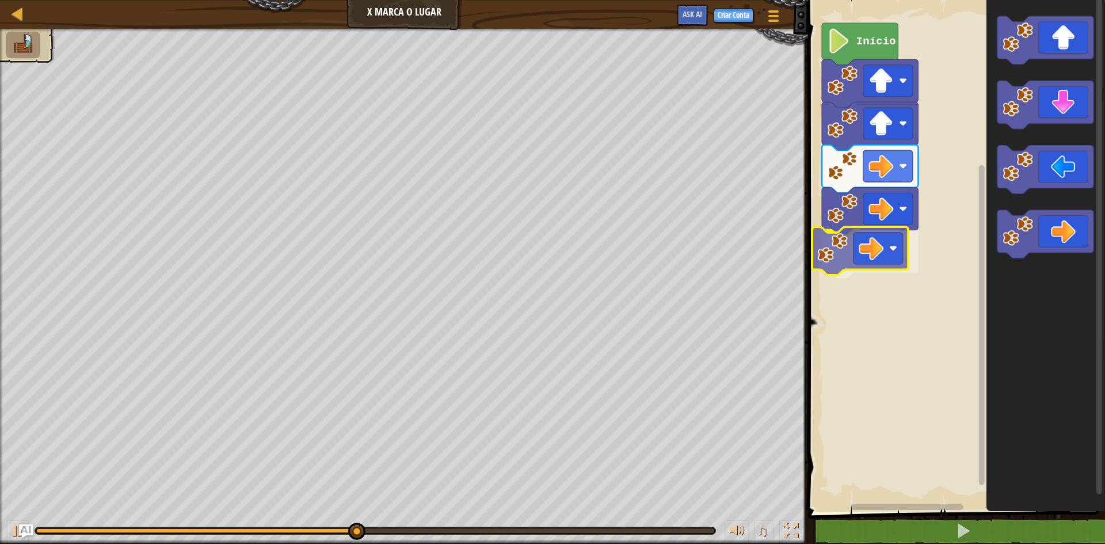
click at [902, 232] on div "Início" at bounding box center [954, 252] width 300 height 517
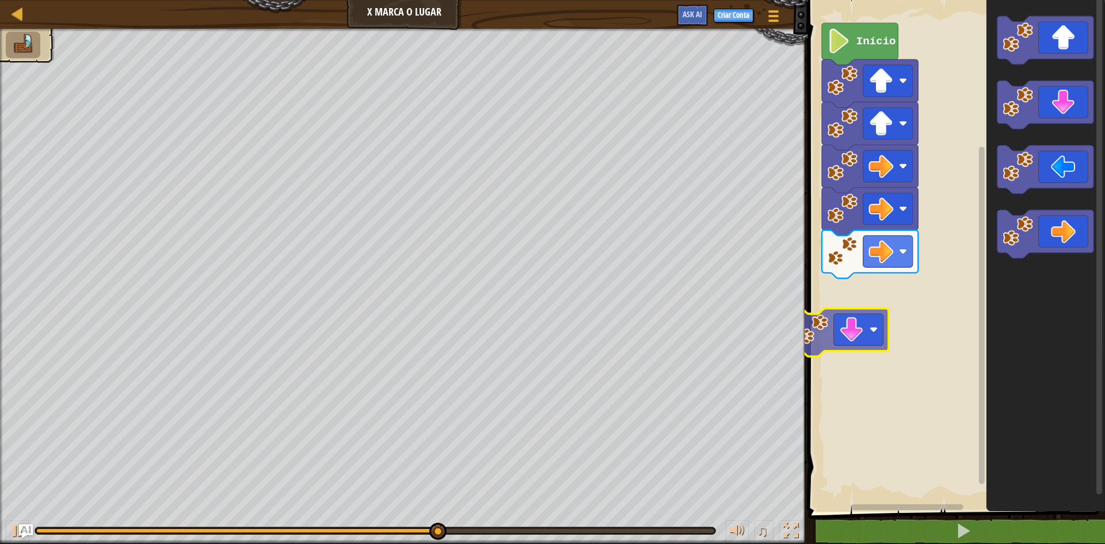
click at [841, 349] on div "Início" at bounding box center [954, 252] width 300 height 517
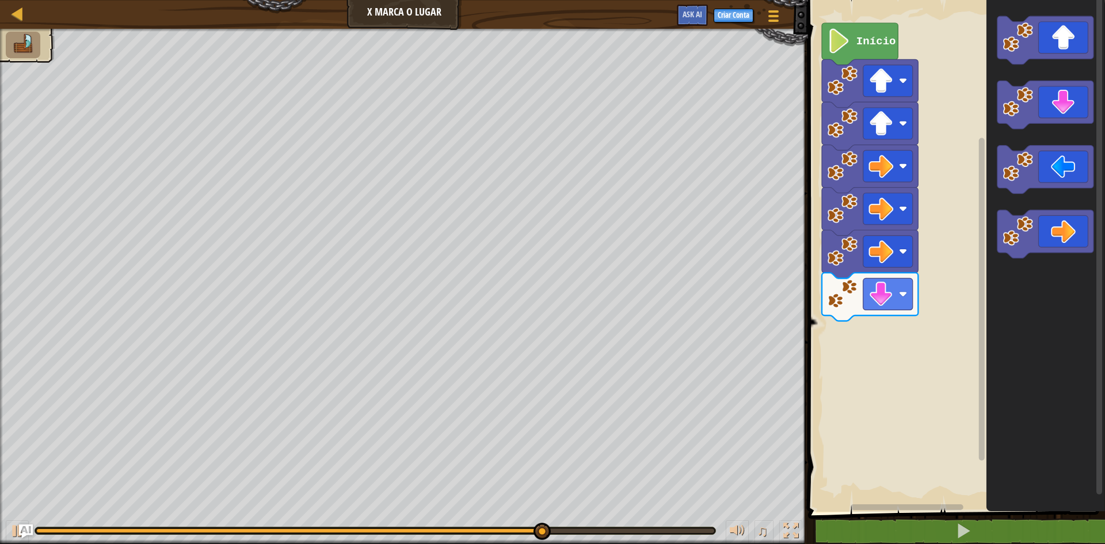
click at [991, 203] on icon "Espaço de trabalho do Blockly" at bounding box center [1045, 252] width 119 height 517
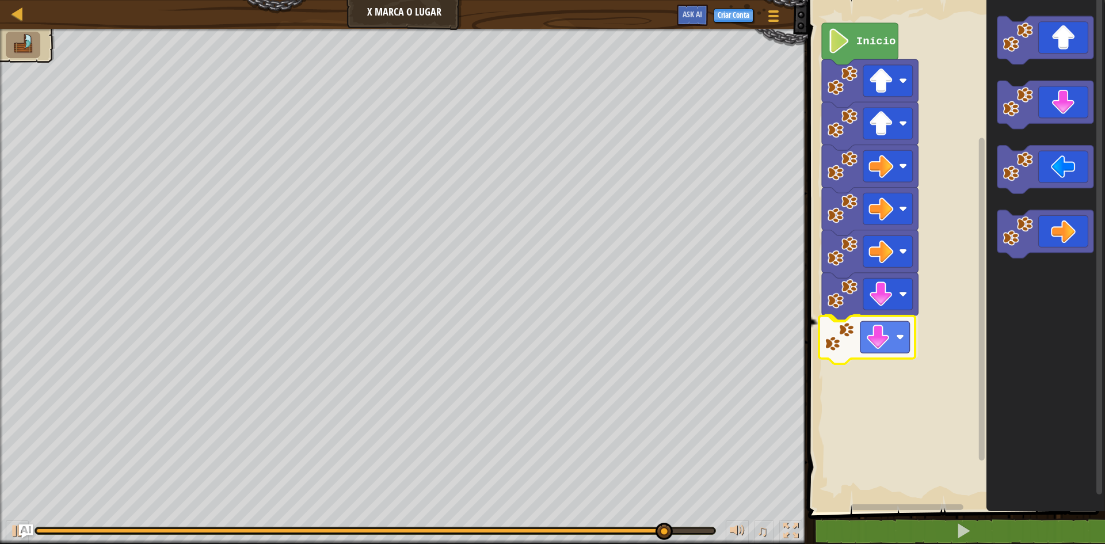
click at [849, 330] on div "Início" at bounding box center [954, 252] width 300 height 517
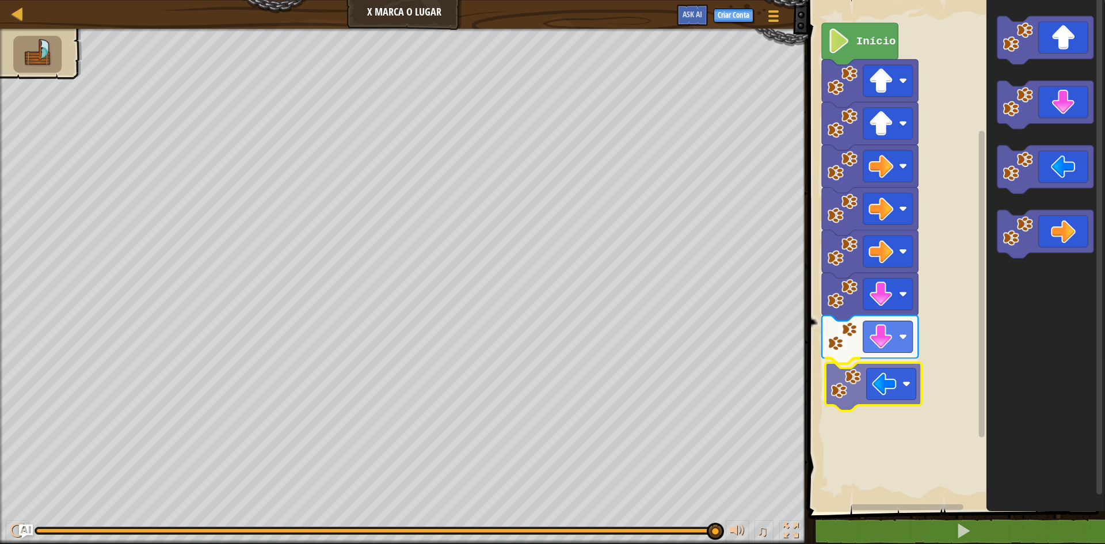
click at [880, 397] on div "Início" at bounding box center [954, 252] width 300 height 517
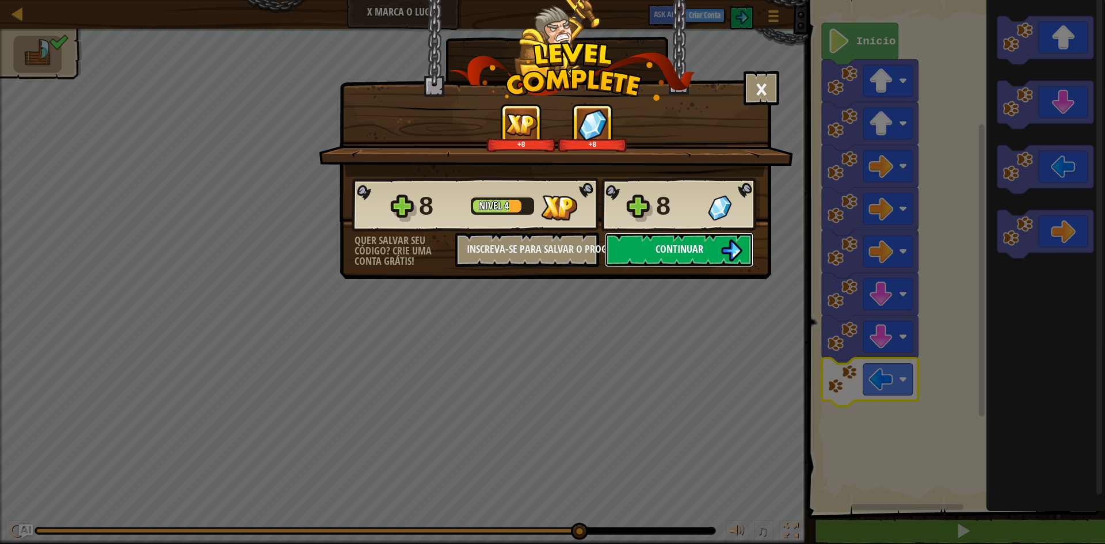
click at [698, 251] on span "Continuar" at bounding box center [679, 249] width 48 height 14
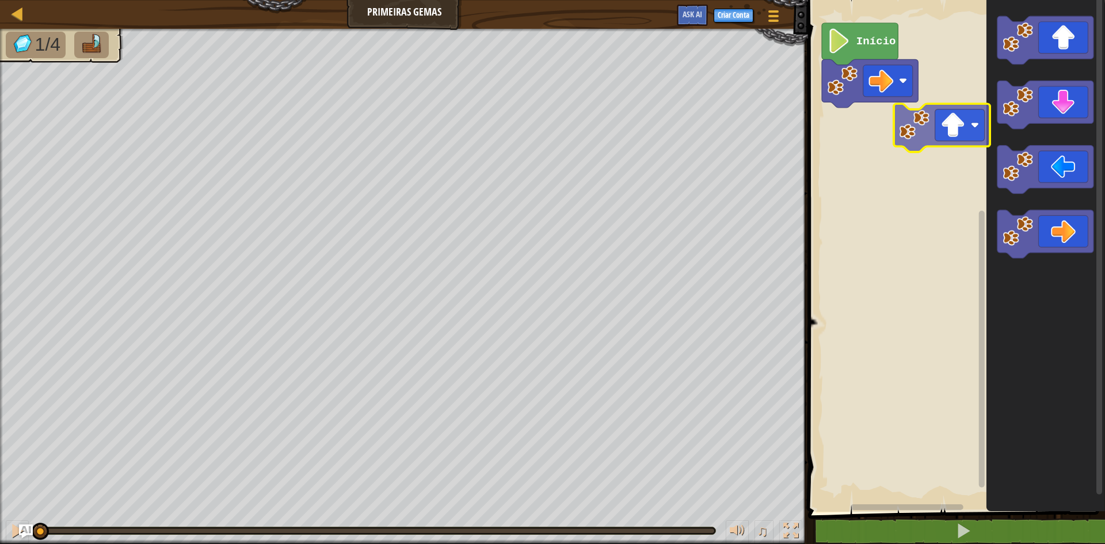
click at [849, 120] on div "Início" at bounding box center [954, 252] width 300 height 517
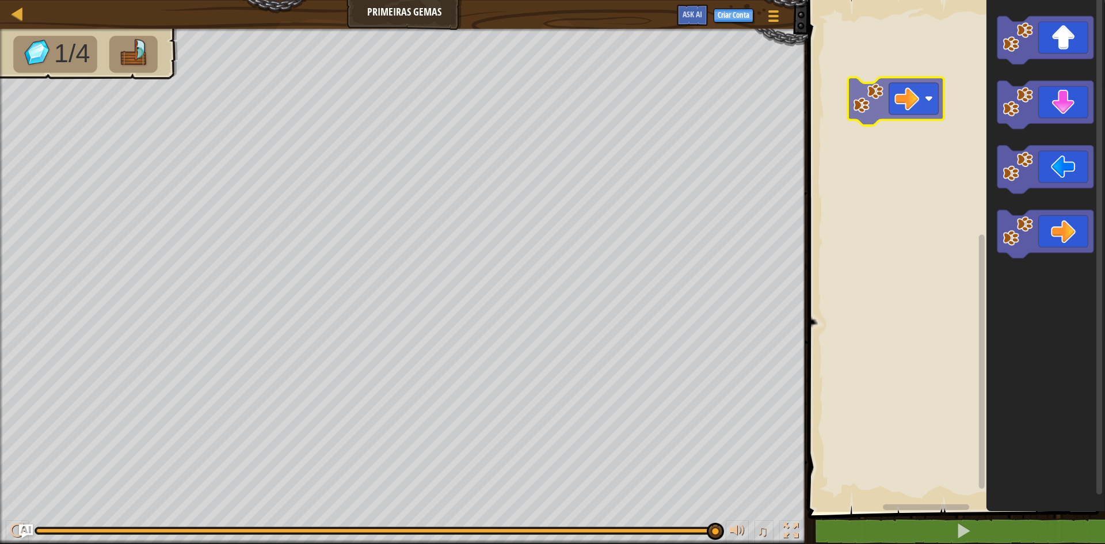
click at [890, 113] on div "Espaço de trabalho do Blockly" at bounding box center [954, 252] width 300 height 517
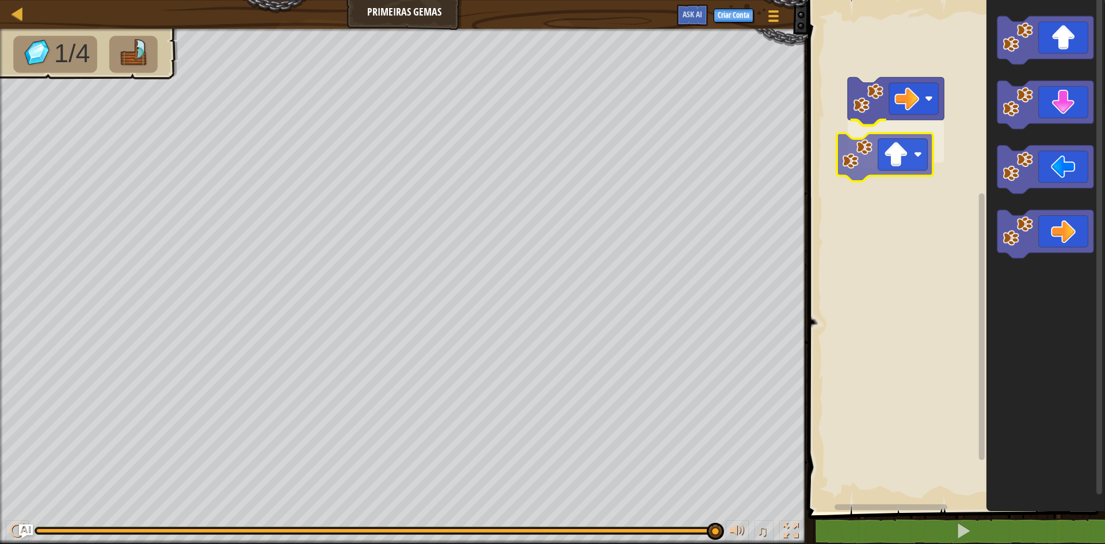
click at [892, 163] on div "Espaço de trabalho do Blockly" at bounding box center [954, 252] width 300 height 517
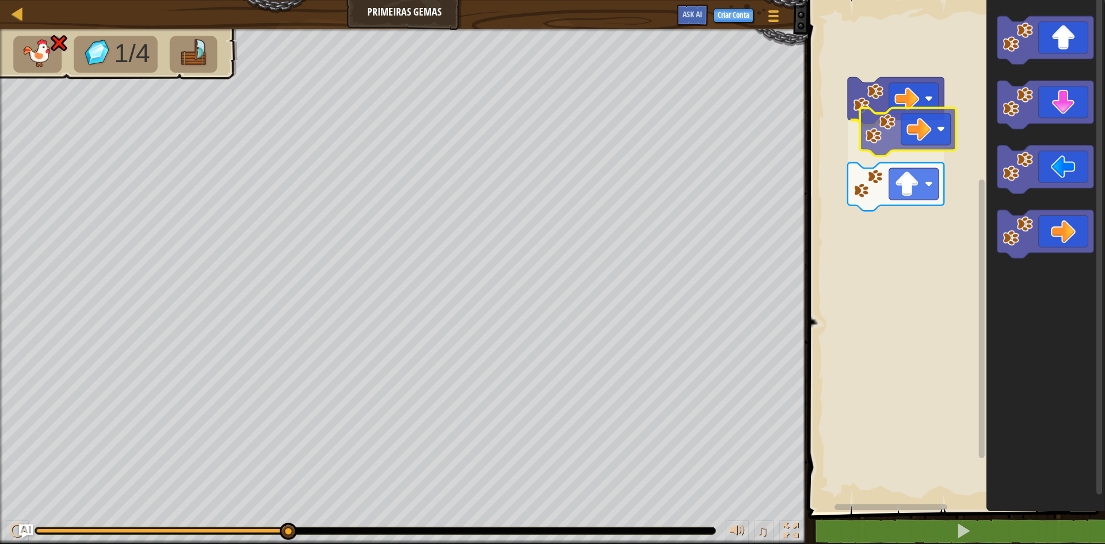
click at [897, 125] on div "Espaço de trabalho do Blockly" at bounding box center [954, 252] width 300 height 517
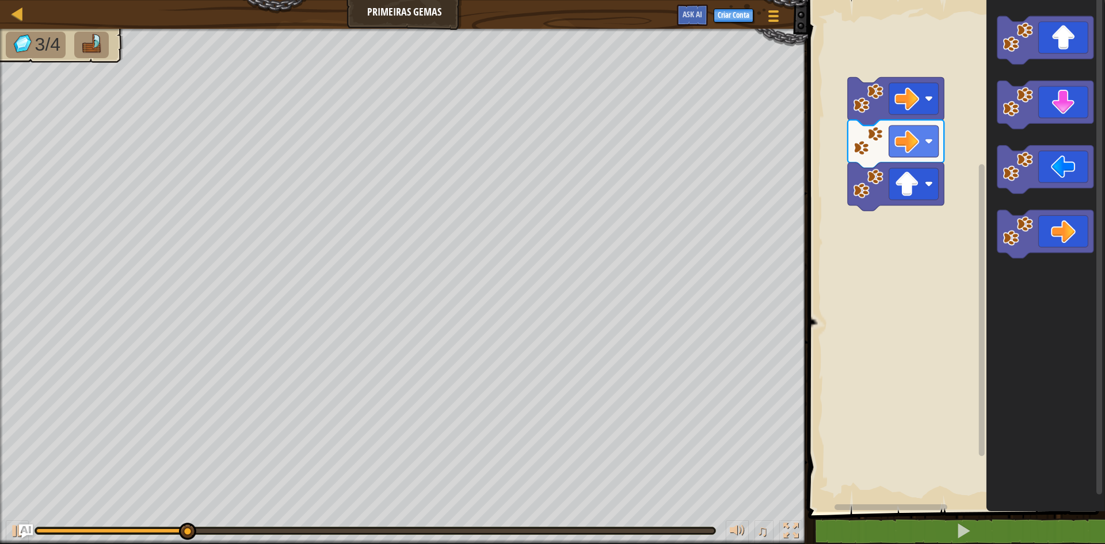
click at [1048, 133] on icon "Espaço de trabalho do Blockly" at bounding box center [1045, 252] width 119 height 517
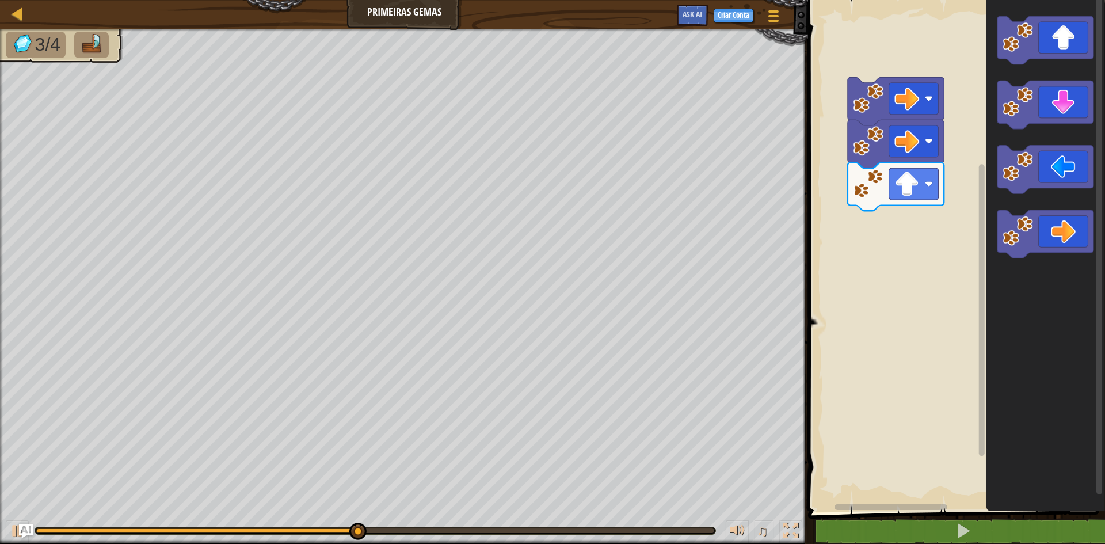
click at [925, 205] on div "Espaço de trabalho do Blockly" at bounding box center [954, 252] width 300 height 517
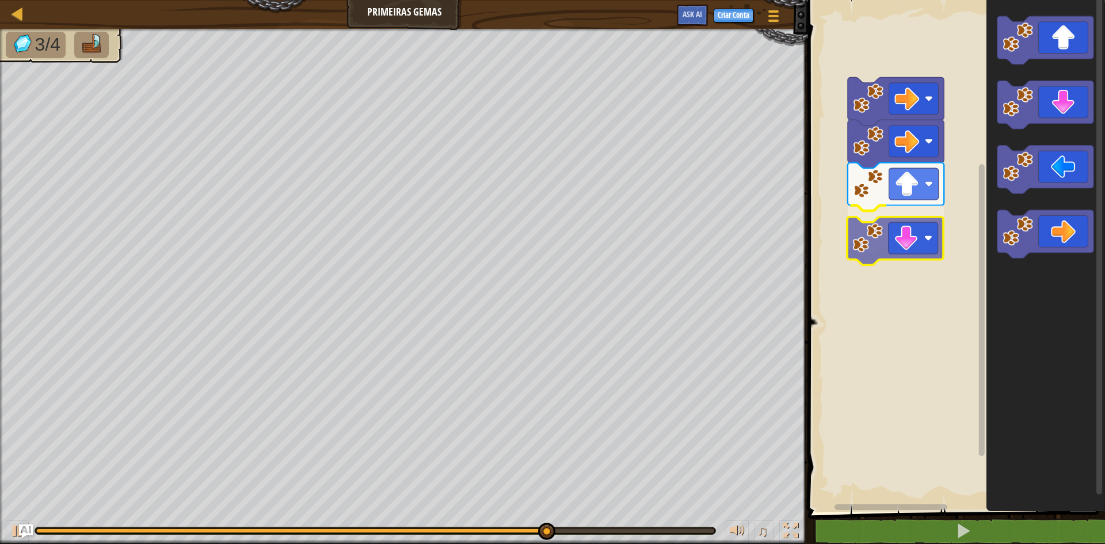
click at [902, 237] on div "Espaço de trabalho do Blockly" at bounding box center [954, 252] width 300 height 517
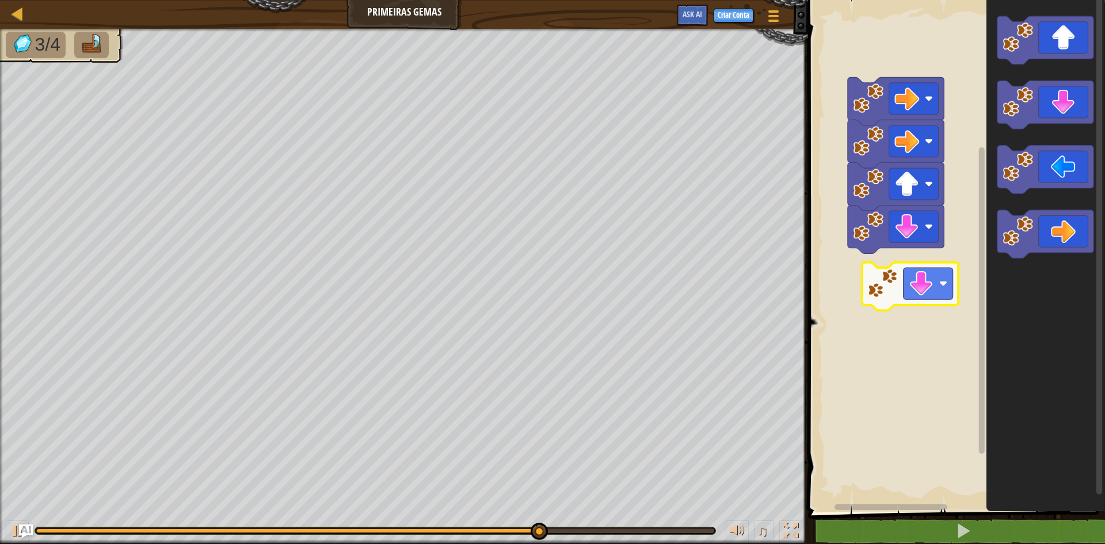
click at [928, 284] on div "Espaço de trabalho do Blockly" at bounding box center [954, 252] width 300 height 517
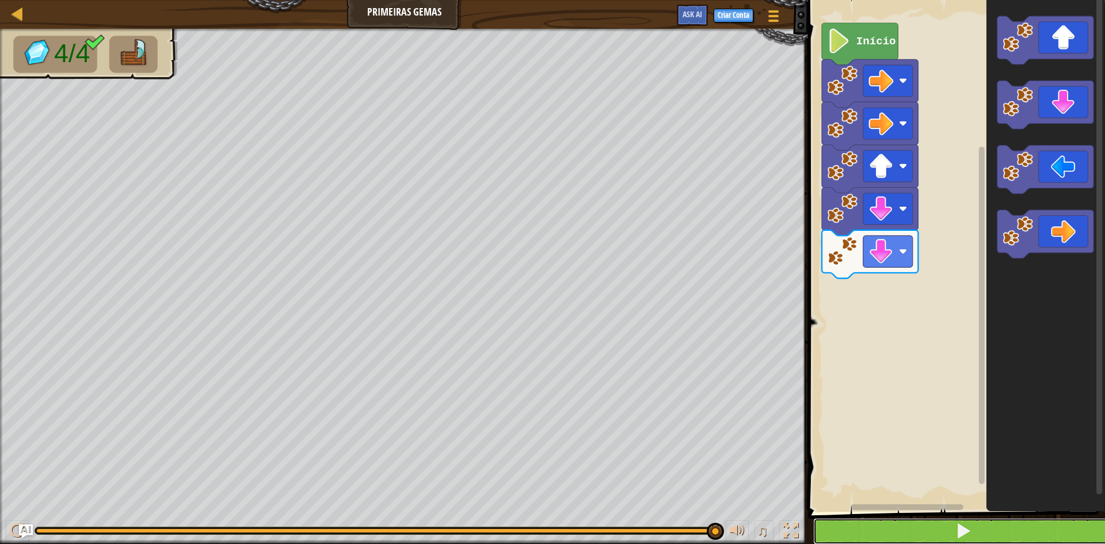
click at [885, 527] on button at bounding box center [963, 531] width 300 height 26
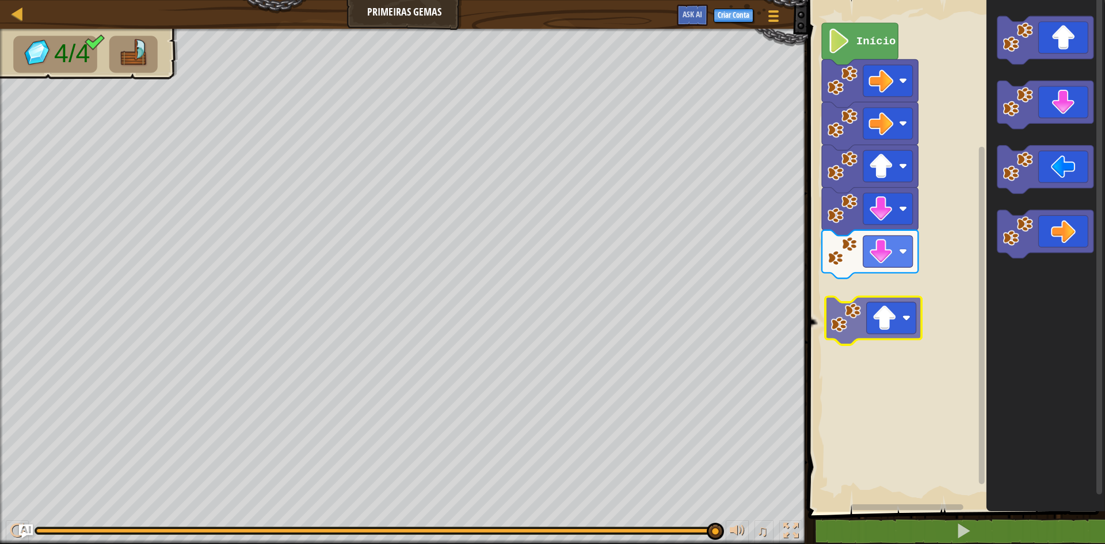
click at [853, 324] on div "Início" at bounding box center [954, 252] width 300 height 517
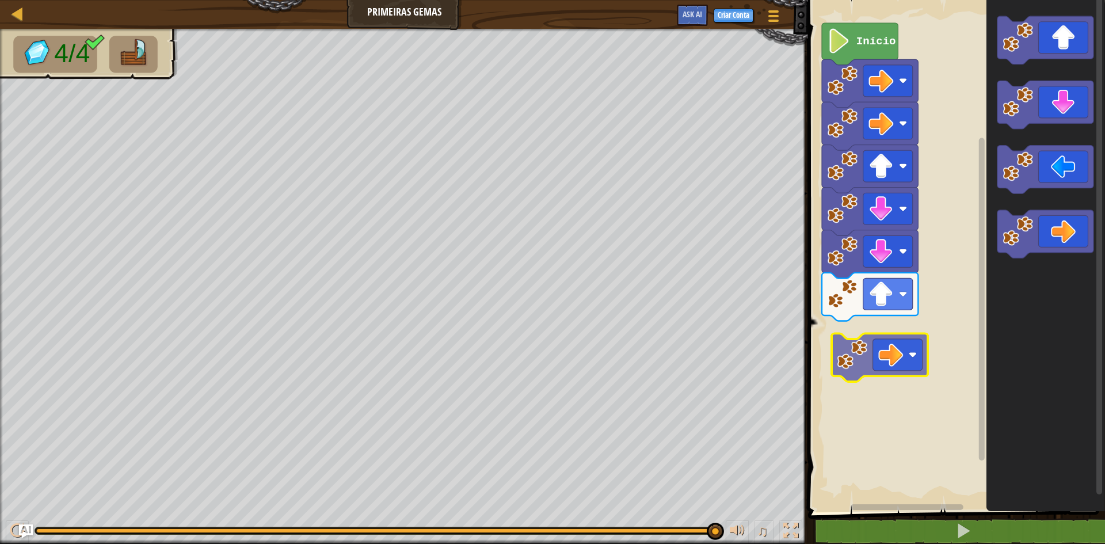
click at [865, 369] on div "Início" at bounding box center [954, 252] width 300 height 517
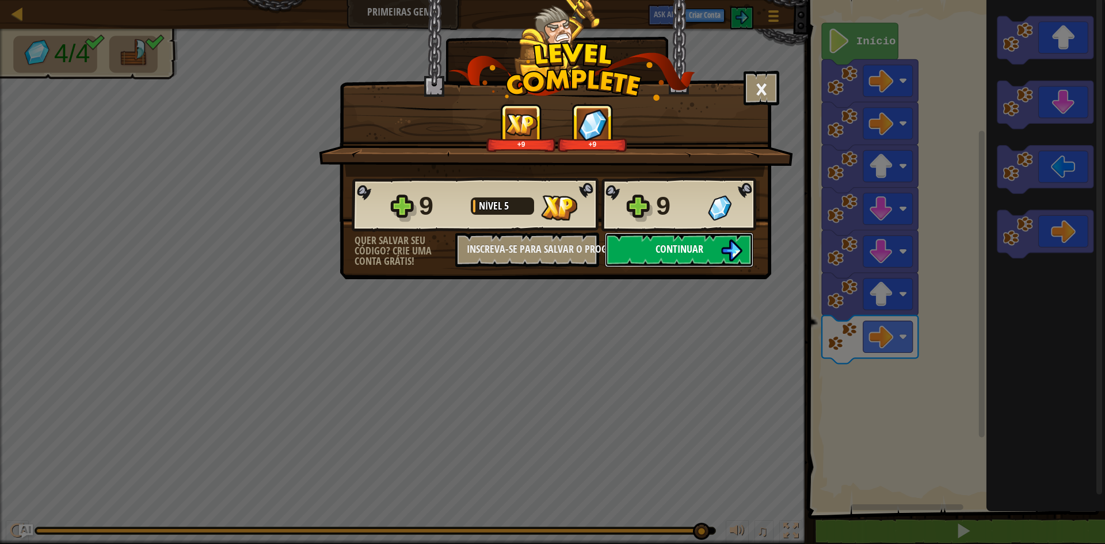
click at [678, 247] on span "Continuar" at bounding box center [679, 249] width 48 height 14
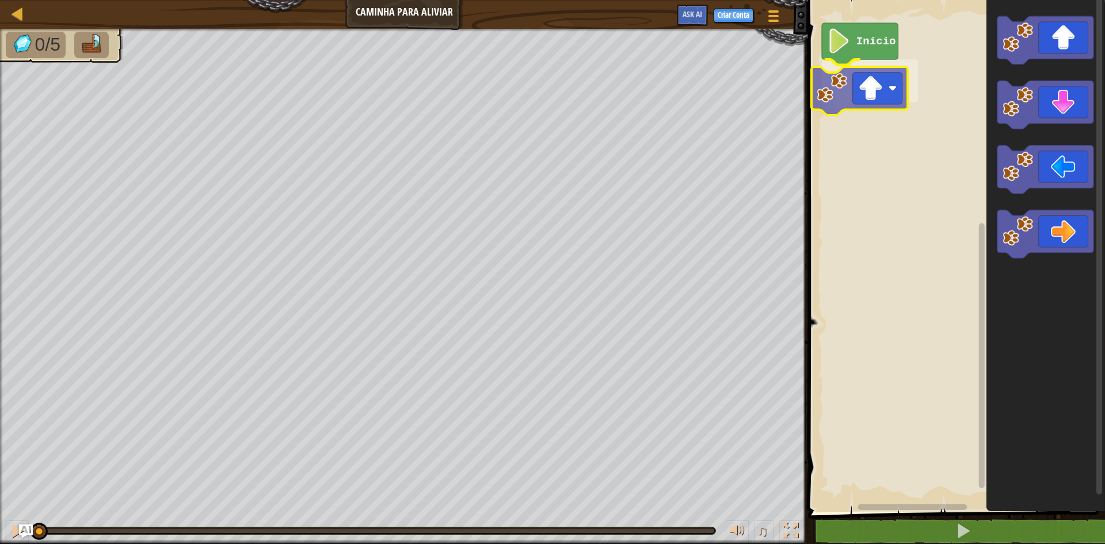
click at [860, 67] on div "Início" at bounding box center [954, 252] width 300 height 517
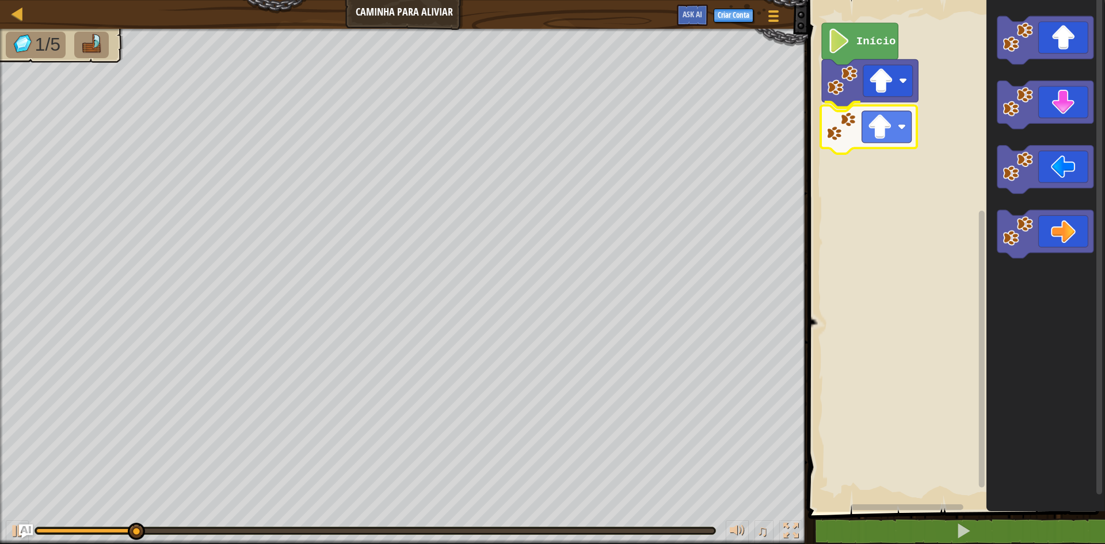
click at [850, 131] on div "Início" at bounding box center [954, 252] width 300 height 517
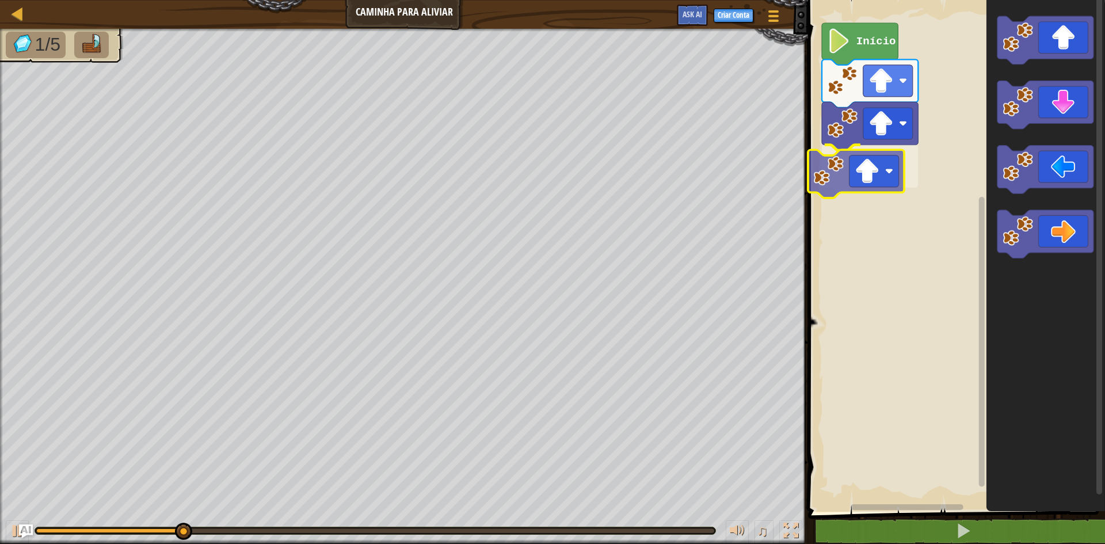
click at [884, 170] on div "Início" at bounding box center [954, 252] width 300 height 517
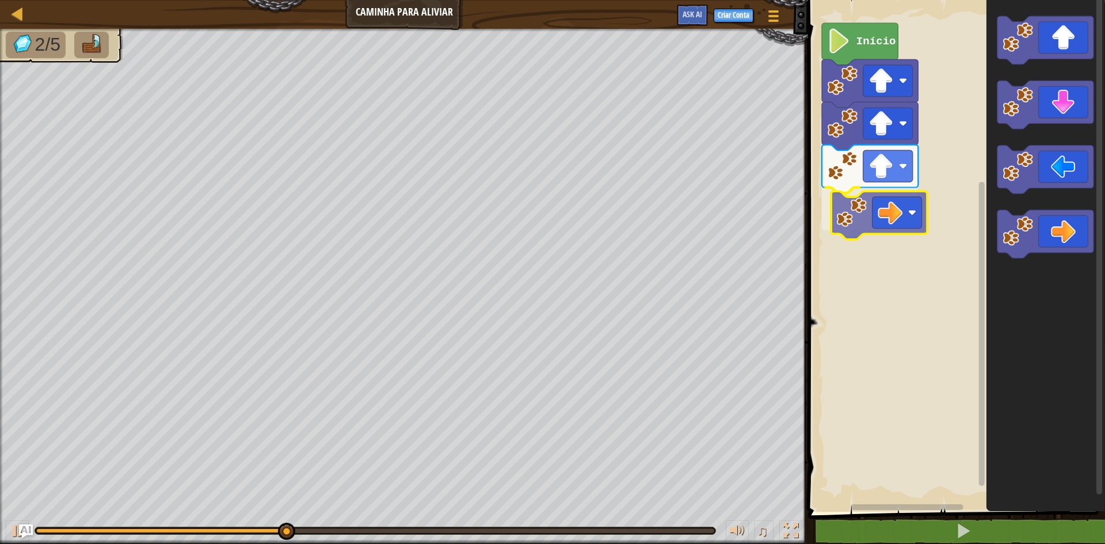
click at [895, 227] on div "Início" at bounding box center [954, 252] width 300 height 517
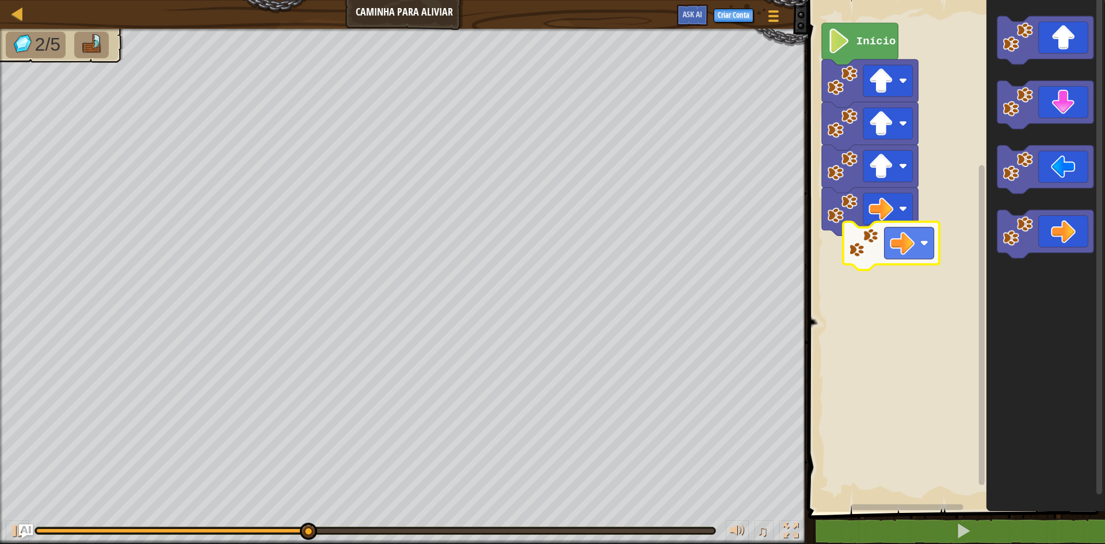
click at [872, 251] on div "Início" at bounding box center [954, 252] width 300 height 517
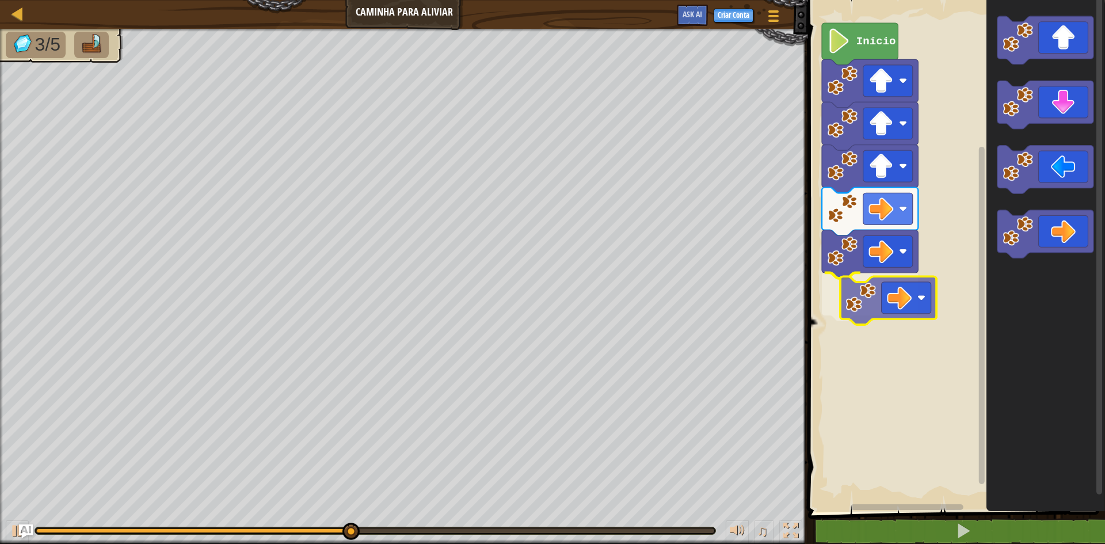
click at [929, 291] on div "Início" at bounding box center [954, 252] width 300 height 517
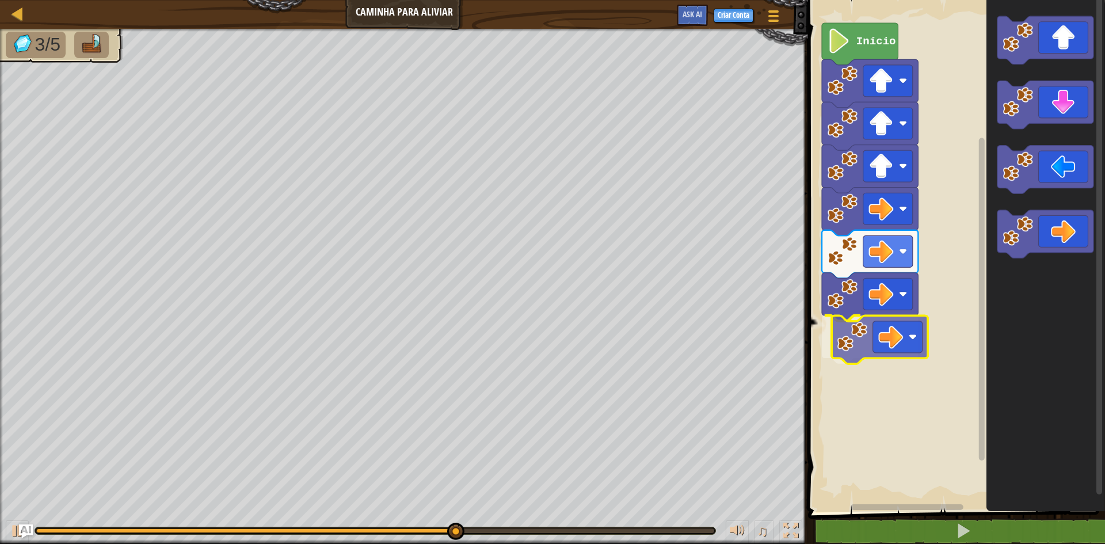
click at [912, 330] on div "Início" at bounding box center [954, 252] width 300 height 517
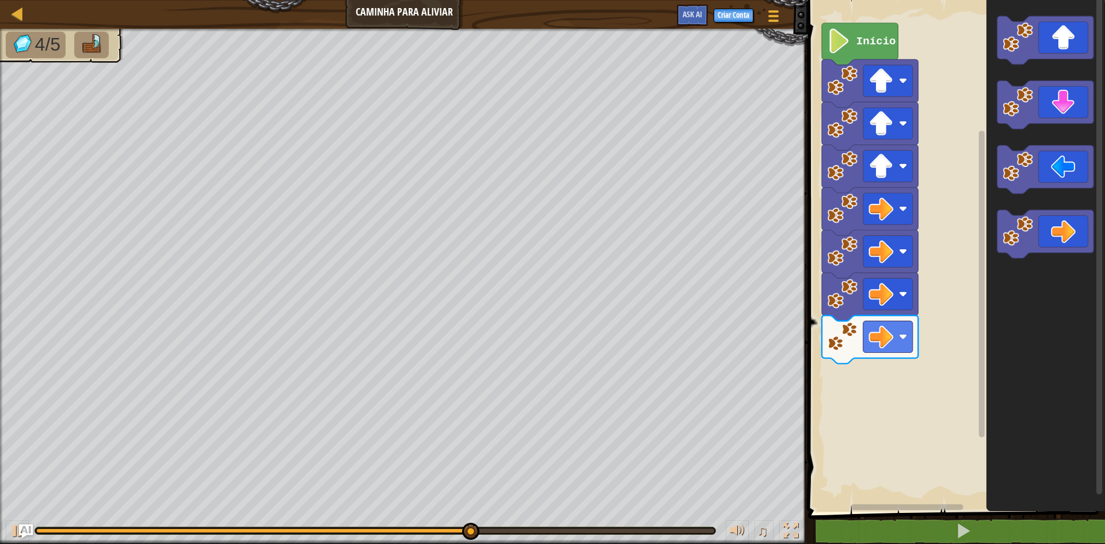
click at [995, 222] on icon "Espaço de trabalho do Blockly" at bounding box center [1045, 252] width 119 height 517
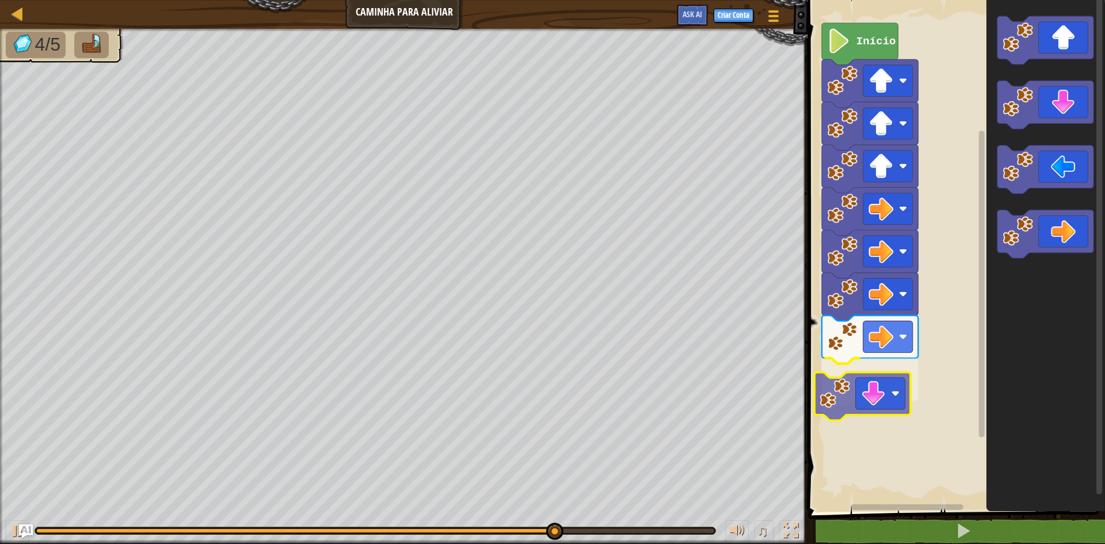
click at [855, 373] on div "Início" at bounding box center [954, 252] width 300 height 517
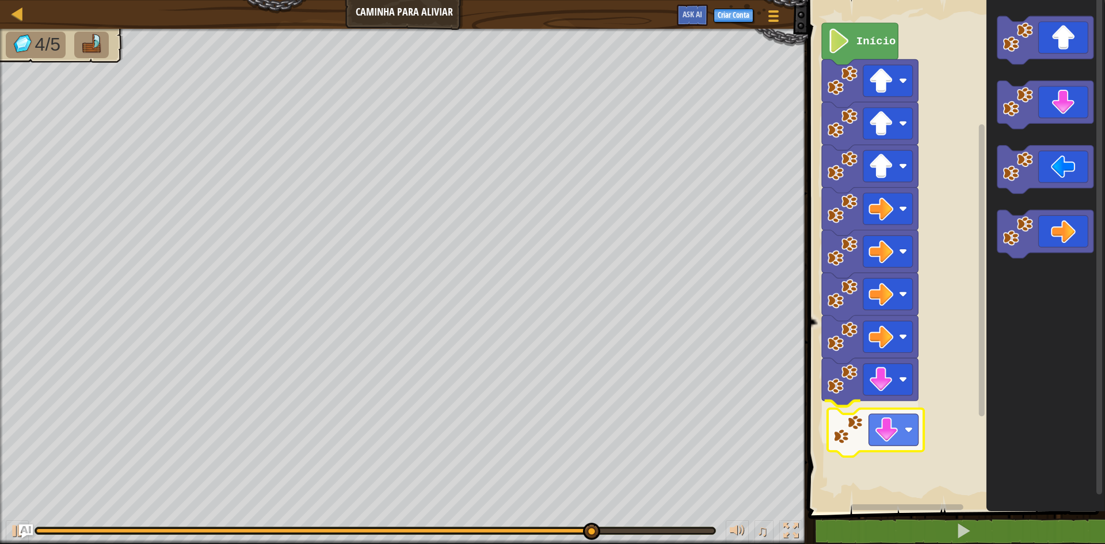
click at [903, 422] on div "Início" at bounding box center [954, 252] width 300 height 517
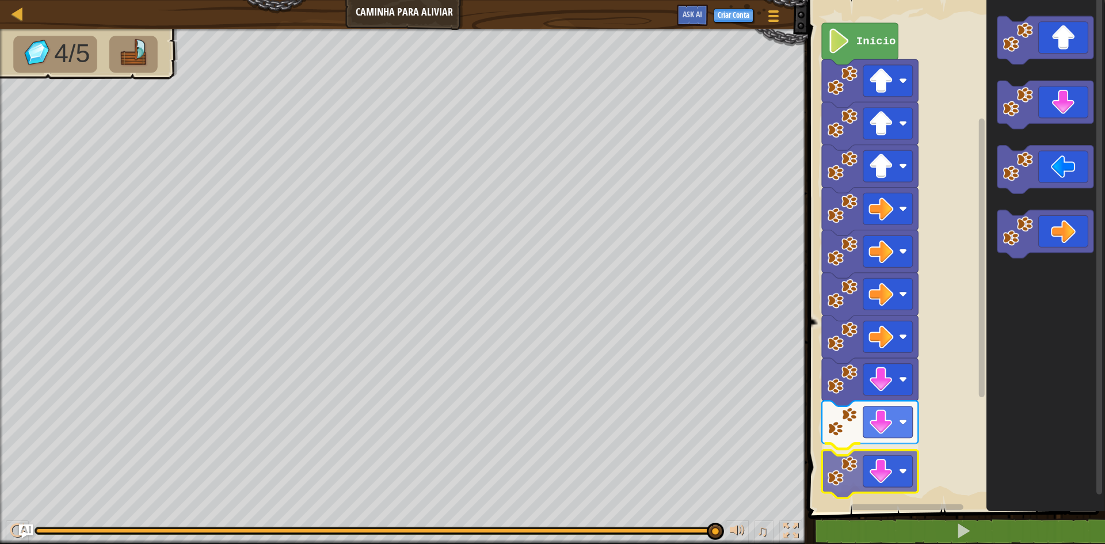
click at [873, 466] on div "Início" at bounding box center [954, 252] width 300 height 517
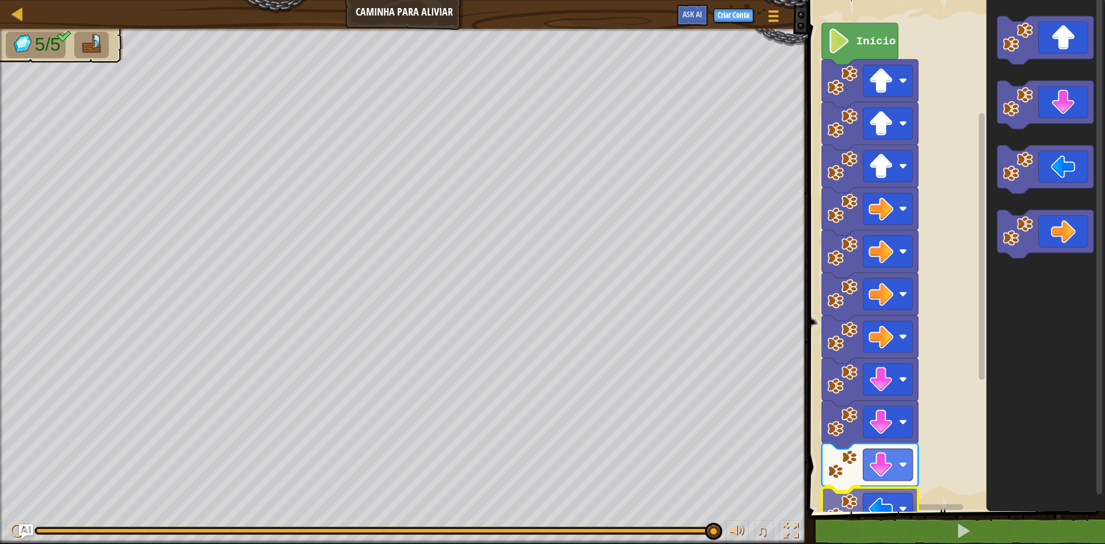
click at [861, 513] on div "1 ההההההההההההההההההההההההההההההההההההההההההההההההההההההההההההההההההההההההההההה…" at bounding box center [954, 282] width 300 height 552
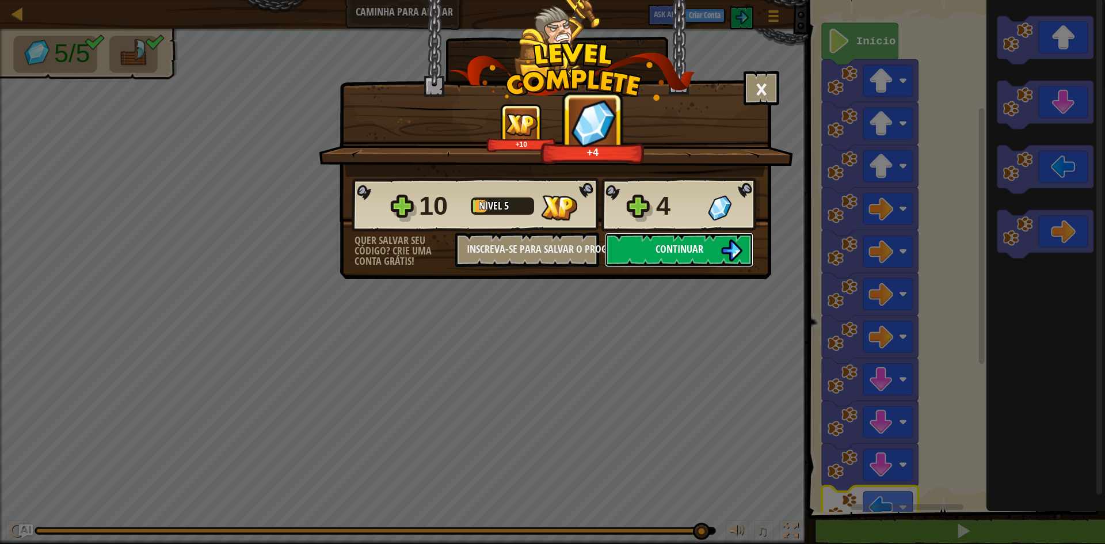
click at [682, 246] on span "Continuar" at bounding box center [679, 249] width 48 height 14
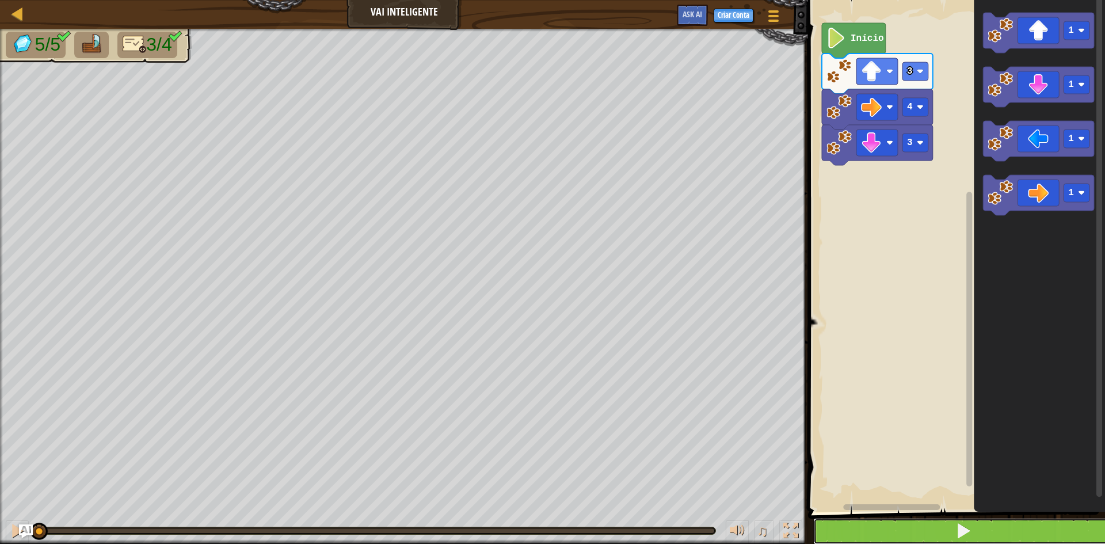
click at [959, 531] on span at bounding box center [963, 530] width 16 height 16
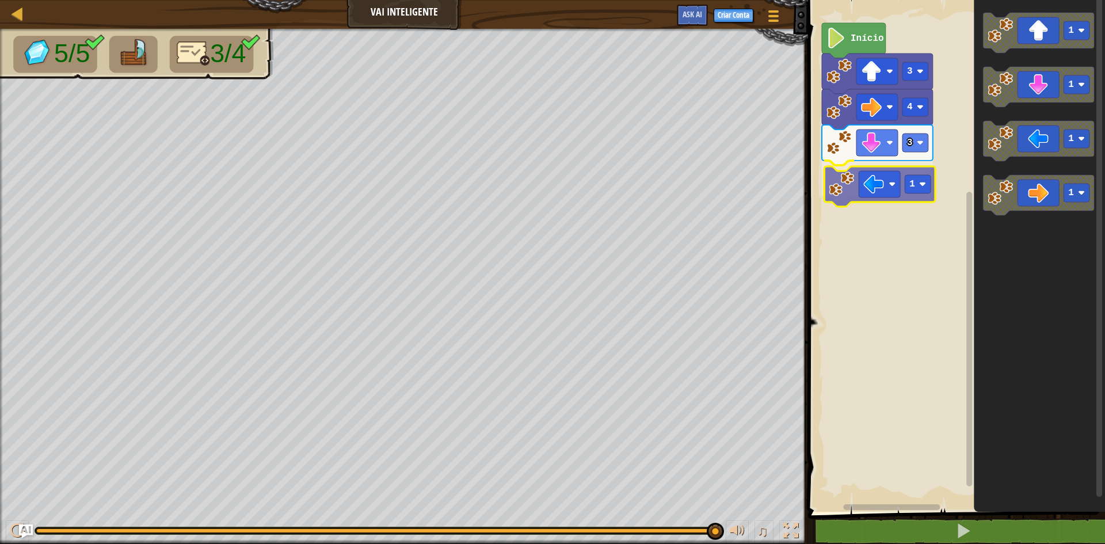
click at [861, 188] on div "3 1 4 3 Início 1 1 1 1 1" at bounding box center [954, 252] width 300 height 517
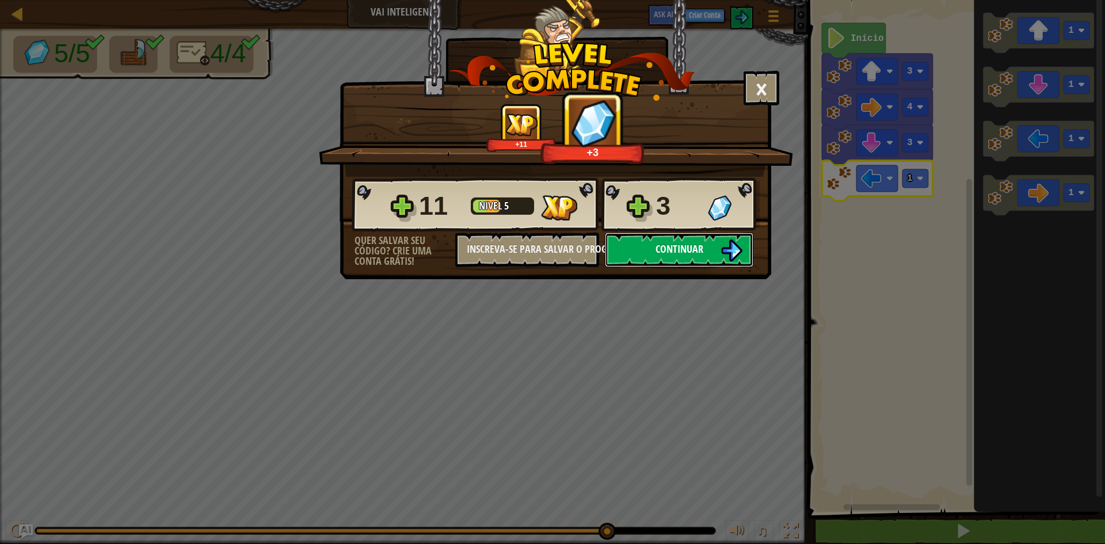
click at [662, 248] on span "Continuar" at bounding box center [679, 249] width 48 height 14
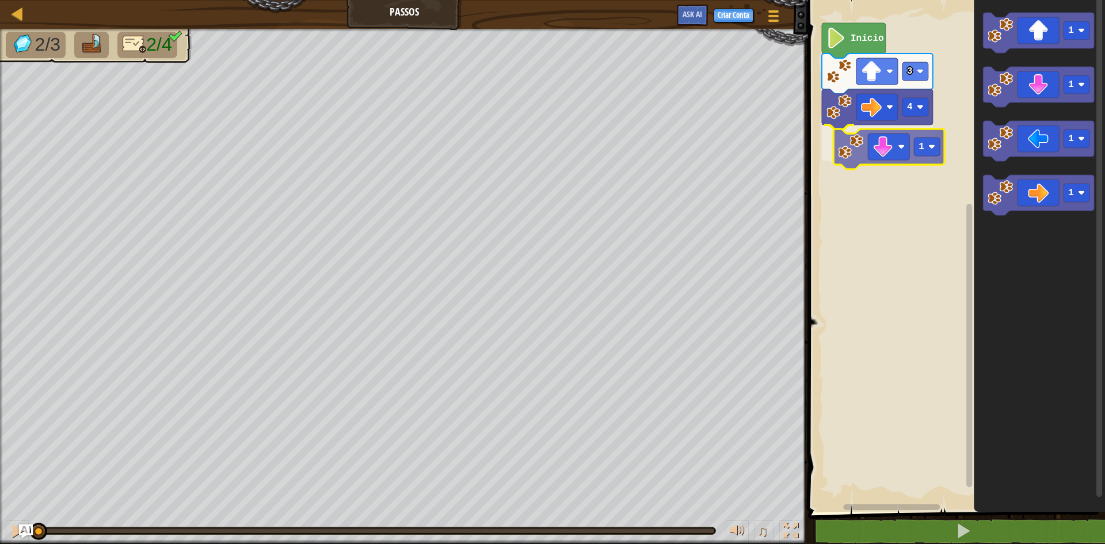
click at [879, 142] on div "4 1 3 Início 1 1 1 1 1" at bounding box center [954, 252] width 300 height 517
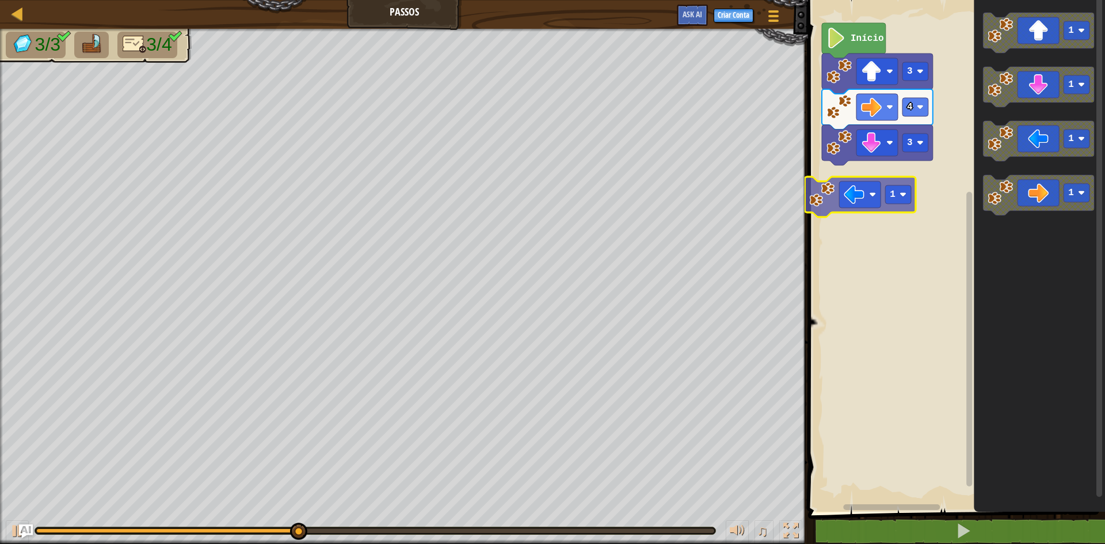
click at [875, 194] on div "Início 3 4 3 1 1 1 1 1 1" at bounding box center [954, 252] width 300 height 517
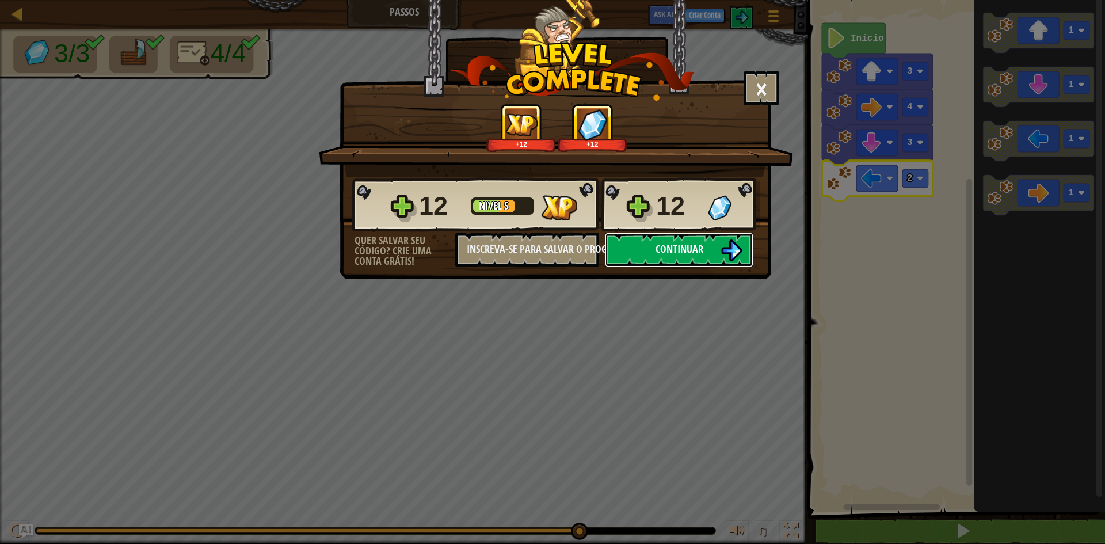
click at [676, 239] on button "Continuar" at bounding box center [679, 249] width 148 height 35
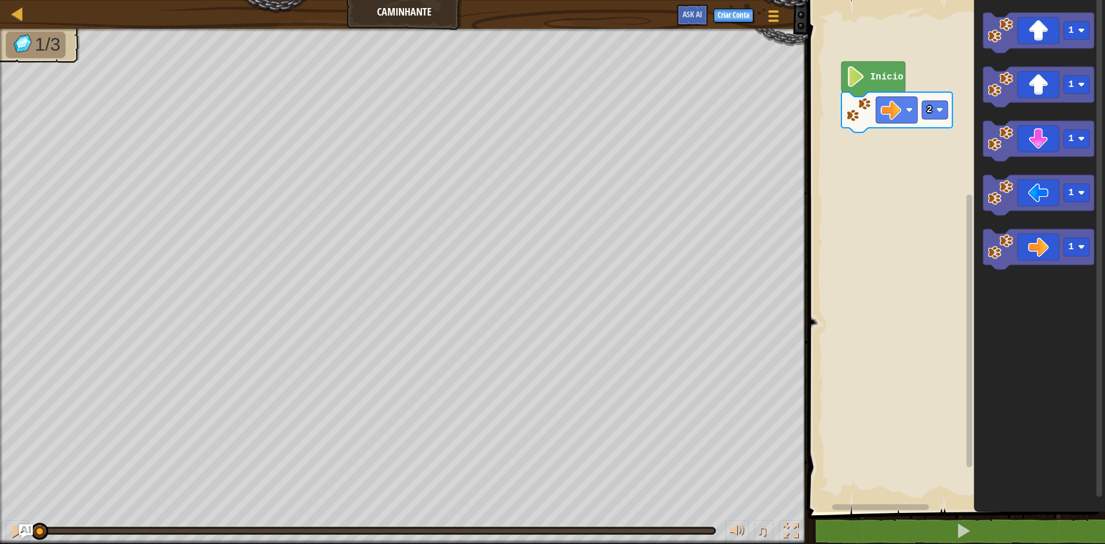
click at [974, 348] on div "2 Início 1 1 1 1 1" at bounding box center [954, 252] width 300 height 517
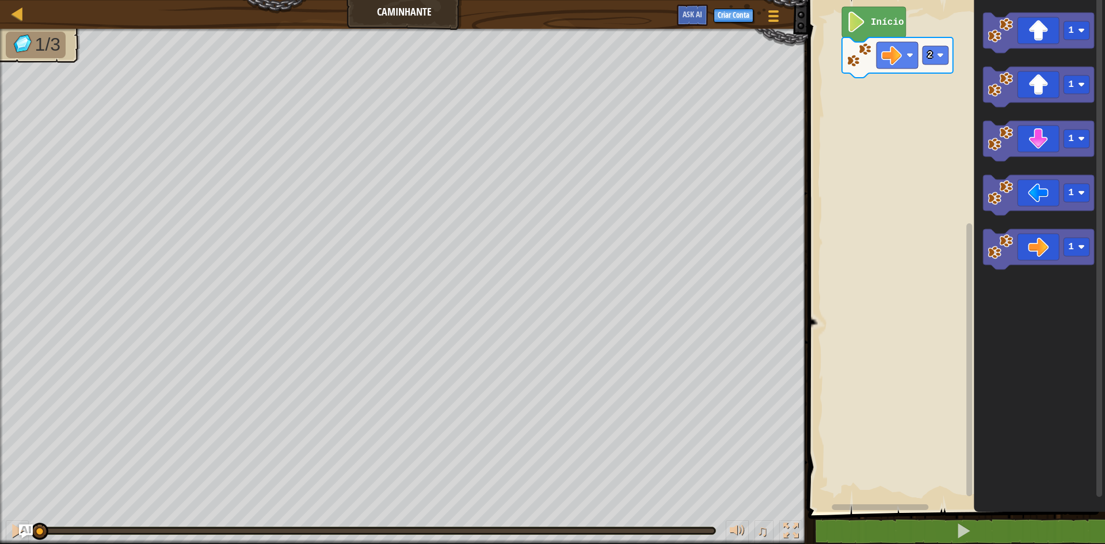
click at [1021, 465] on icon "Espaço de trabalho do Blockly" at bounding box center [1038, 252] width 131 height 517
drag, startPoint x: 38, startPoint y: 529, endPoint x: 14, endPoint y: 543, distance: 28.1
click at [14, 543] on div "♫" at bounding box center [404, 527] width 808 height 35
click at [778, 18] on div at bounding box center [773, 15] width 16 height 17
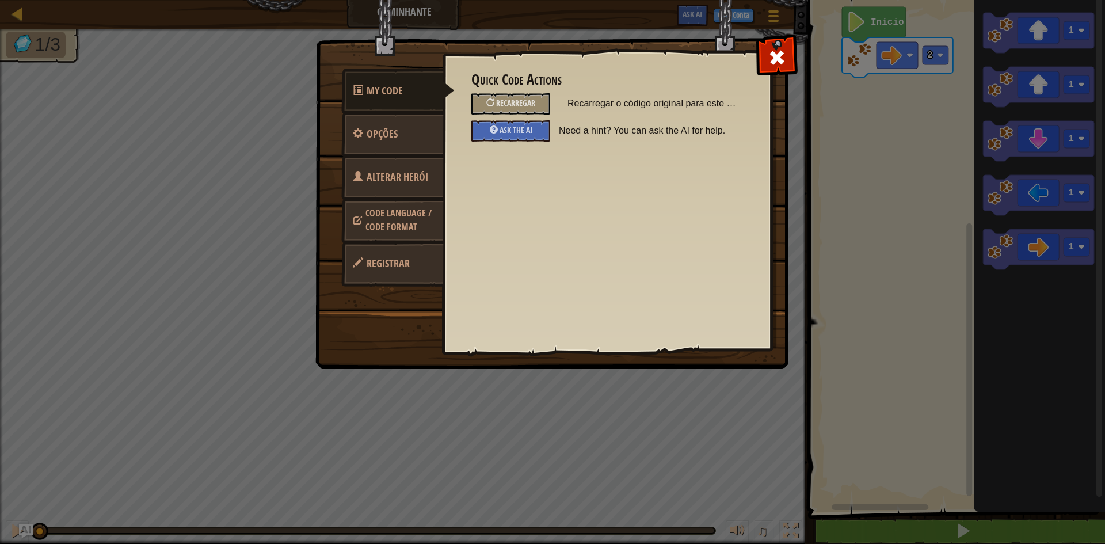
click at [418, 184] on span "Alterar Herói" at bounding box center [397, 177] width 62 height 14
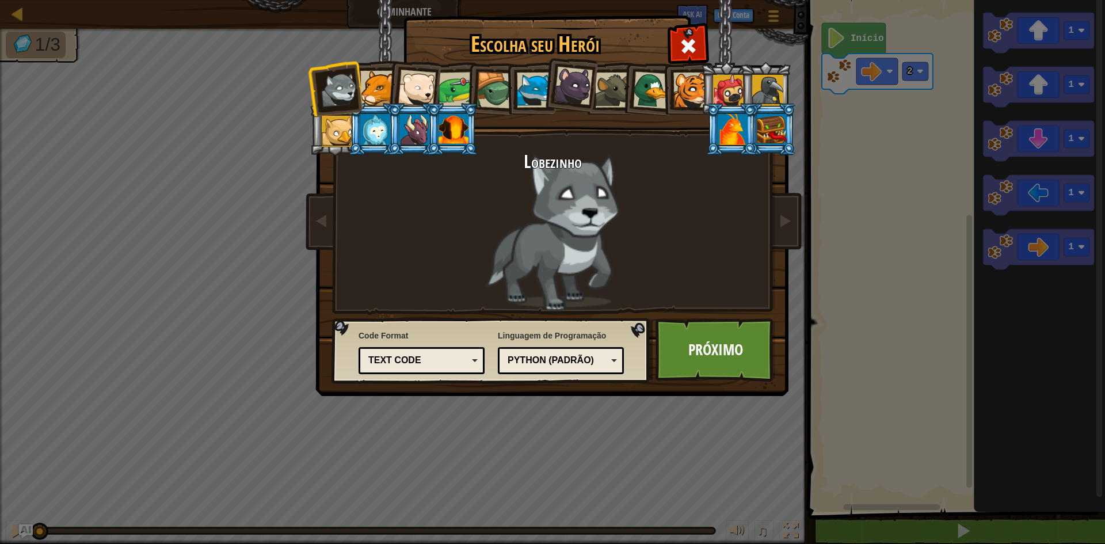
click at [452, 129] on div at bounding box center [453, 129] width 30 height 31
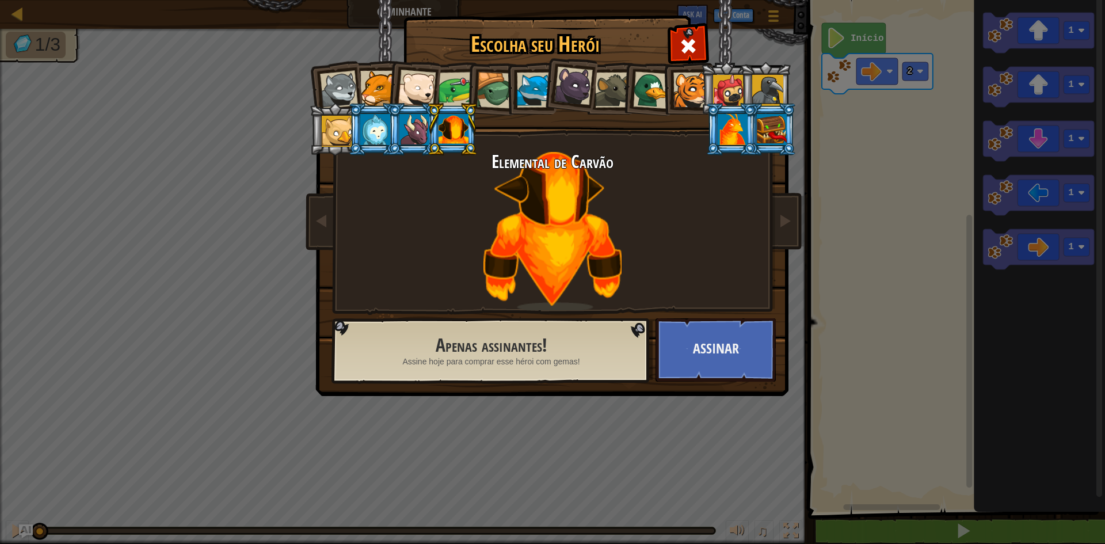
click at [776, 135] on div at bounding box center [772, 129] width 30 height 31
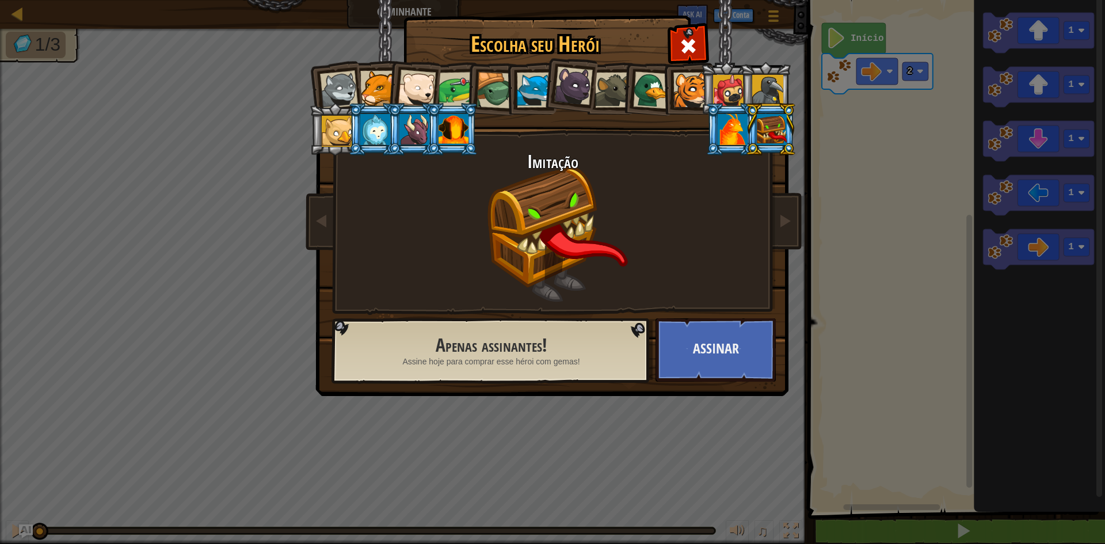
click at [380, 136] on div at bounding box center [375, 129] width 30 height 31
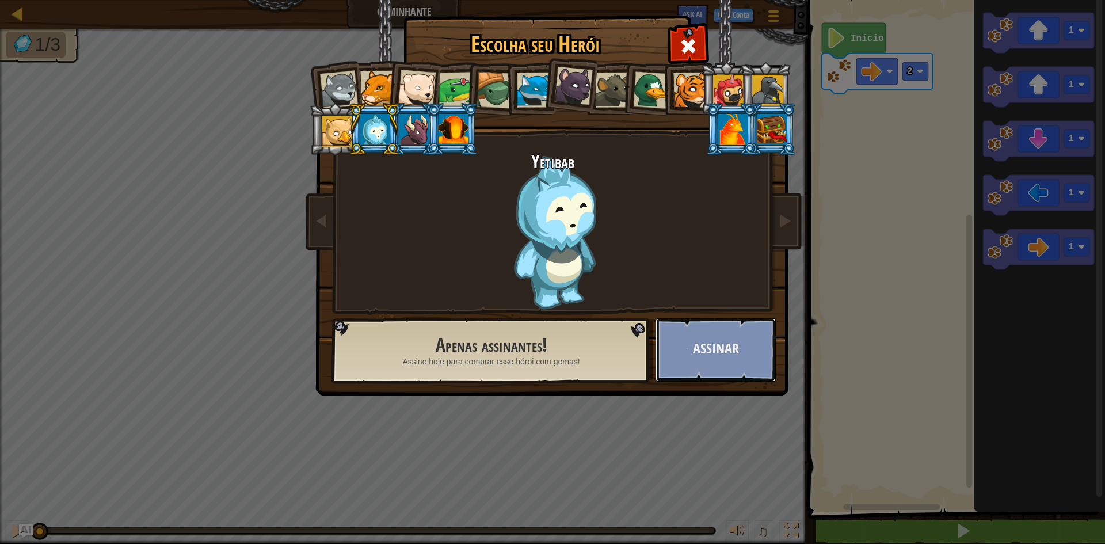
click at [712, 368] on button "Assinar" at bounding box center [715, 349] width 120 height 63
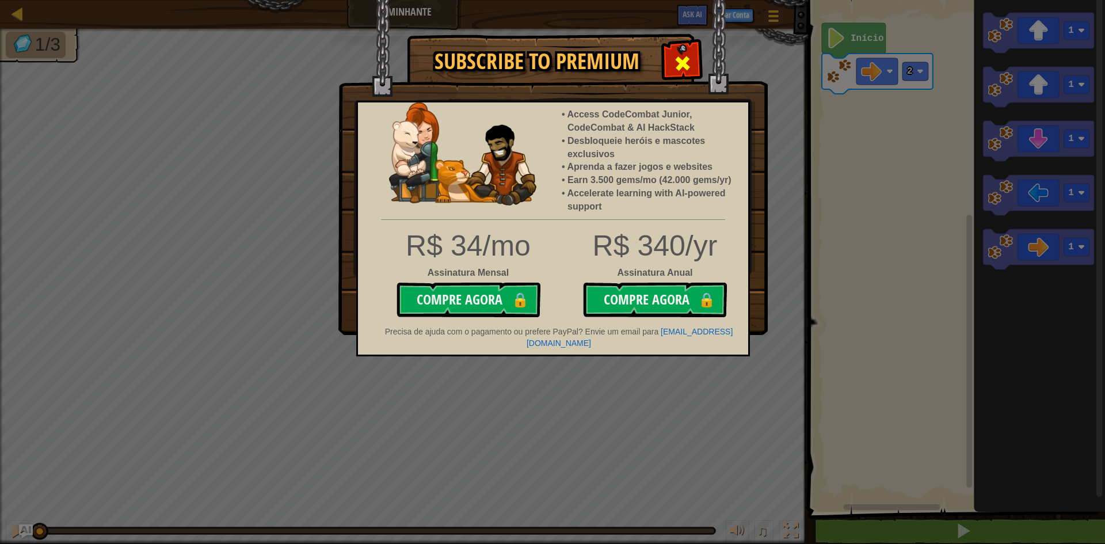
click at [685, 54] on span at bounding box center [682, 63] width 18 height 18
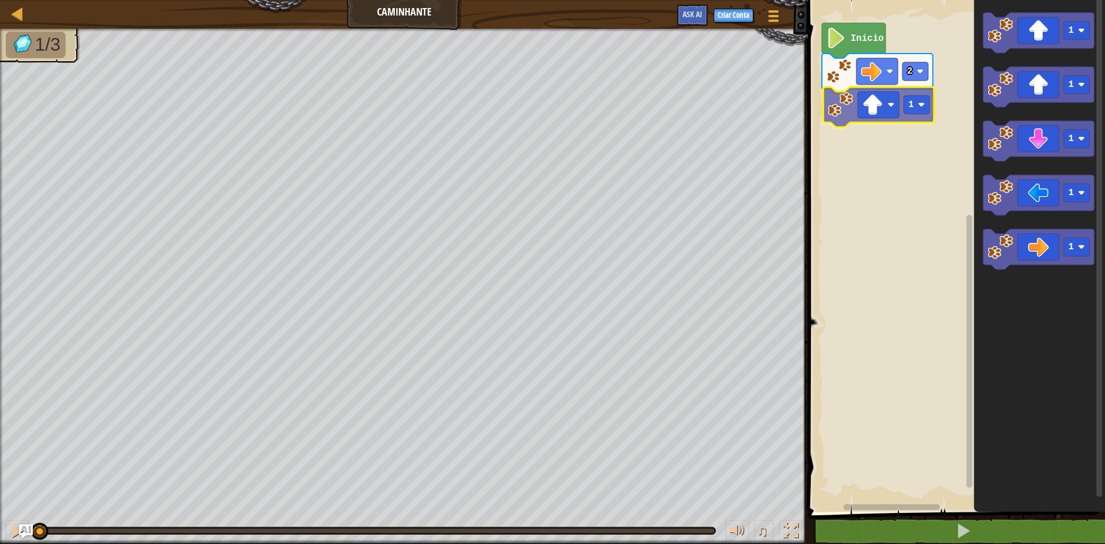
click at [875, 104] on div "2 1 Início 1 1 1 1 1 1" at bounding box center [954, 252] width 300 height 517
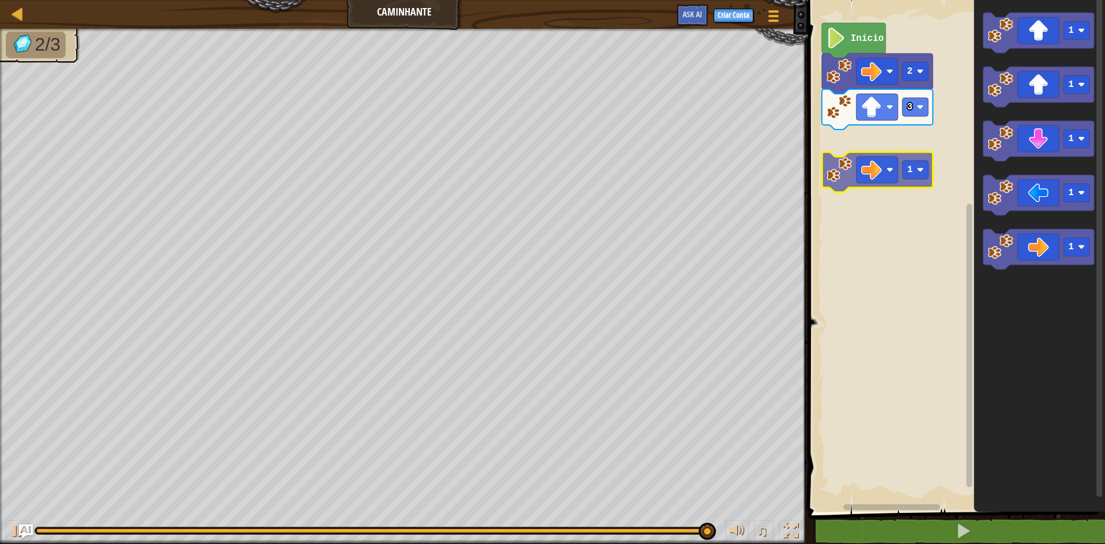
click at [884, 162] on div "Início 2 3 1 1 1 1 1 1" at bounding box center [954, 252] width 300 height 517
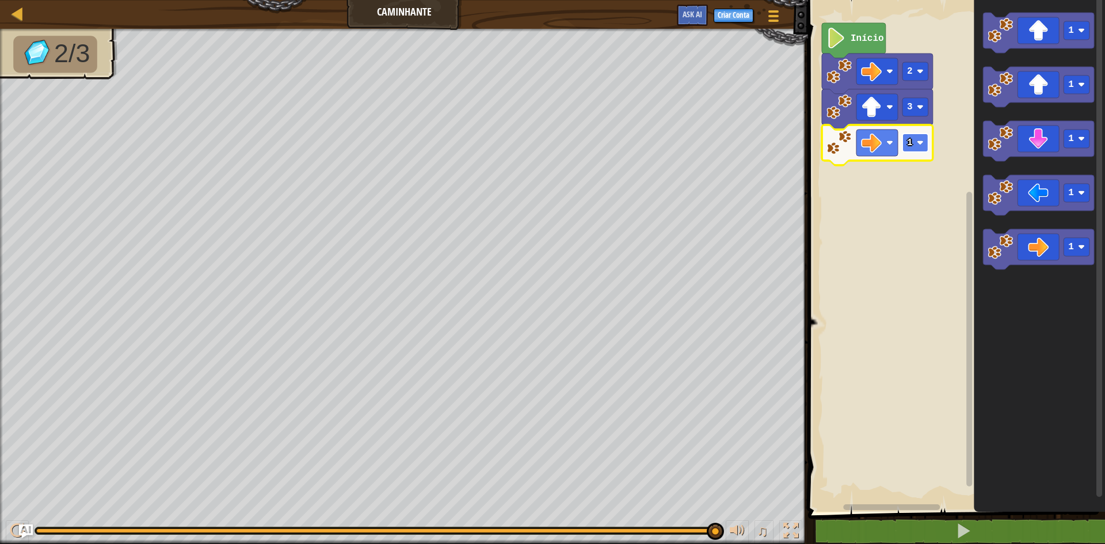
click at [910, 148] on rect "Espaço de trabalho do Blockly" at bounding box center [915, 142] width 26 height 18
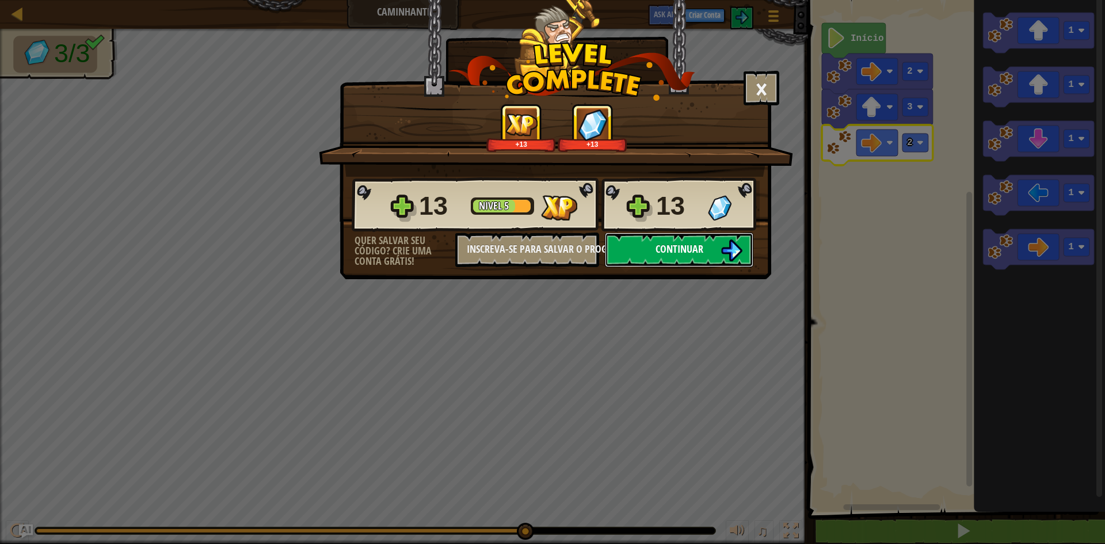
click at [646, 242] on button "Continuar" at bounding box center [679, 249] width 148 height 35
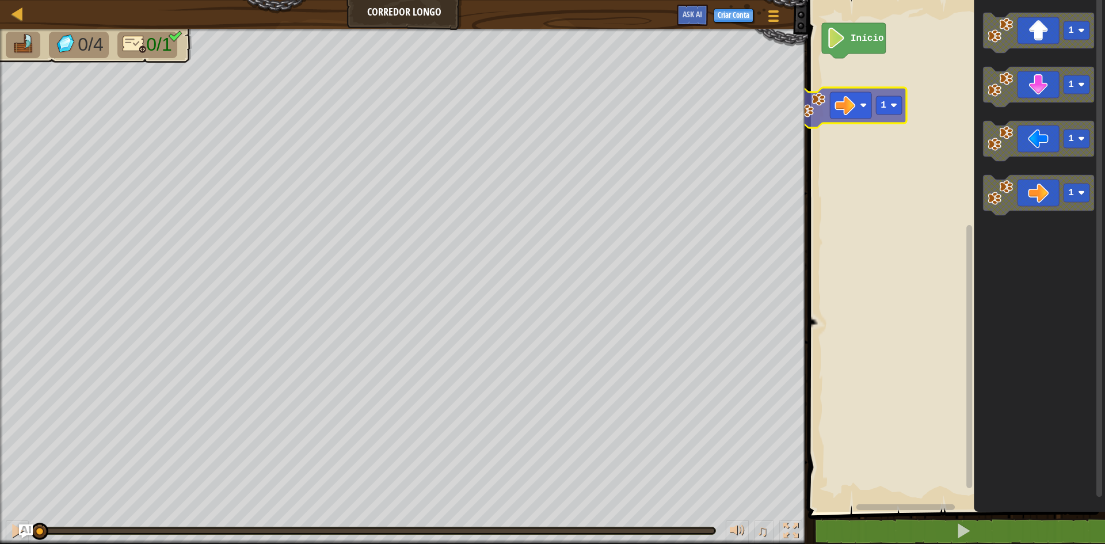
click at [860, 102] on div "Início 1 1 1 1 1" at bounding box center [954, 252] width 300 height 517
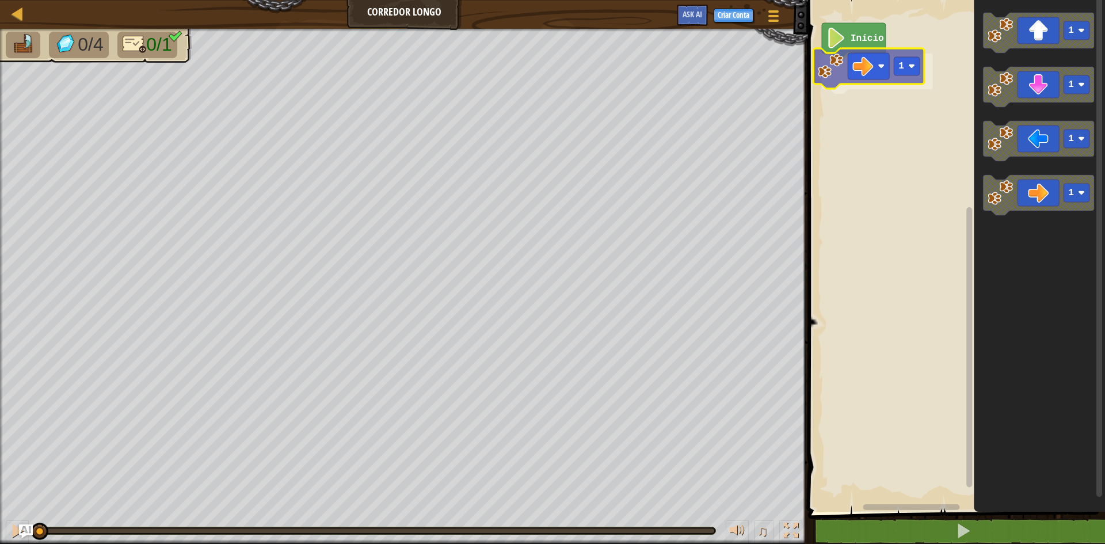
click at [872, 74] on div "Início 1 1 1 1 1 1" at bounding box center [954, 252] width 300 height 517
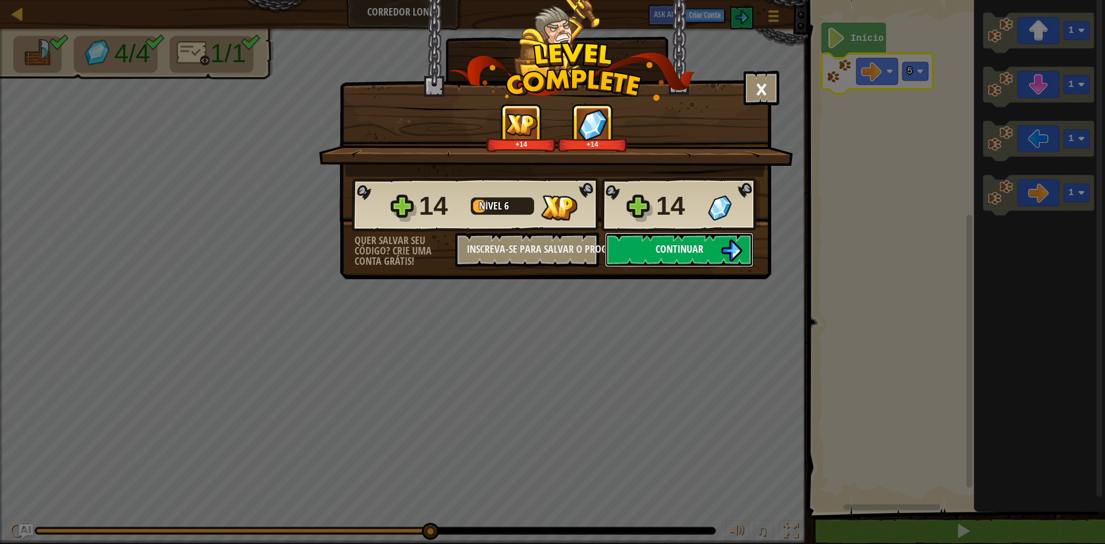
click at [715, 241] on button "Continuar" at bounding box center [679, 249] width 148 height 35
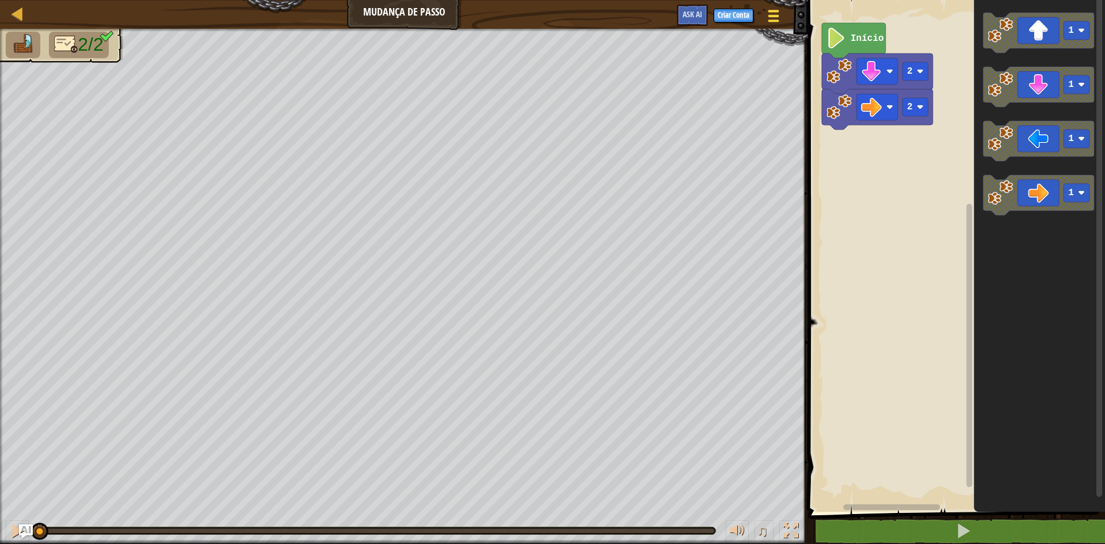
click at [777, 12] on span at bounding box center [773, 11] width 11 height 2
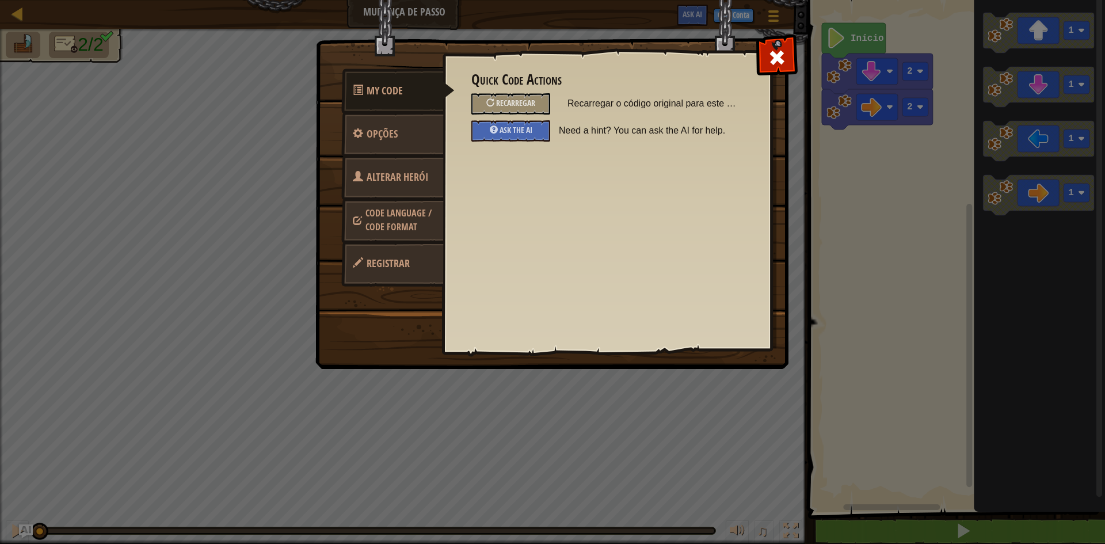
click at [413, 179] on span "Alterar Herói" at bounding box center [397, 177] width 62 height 14
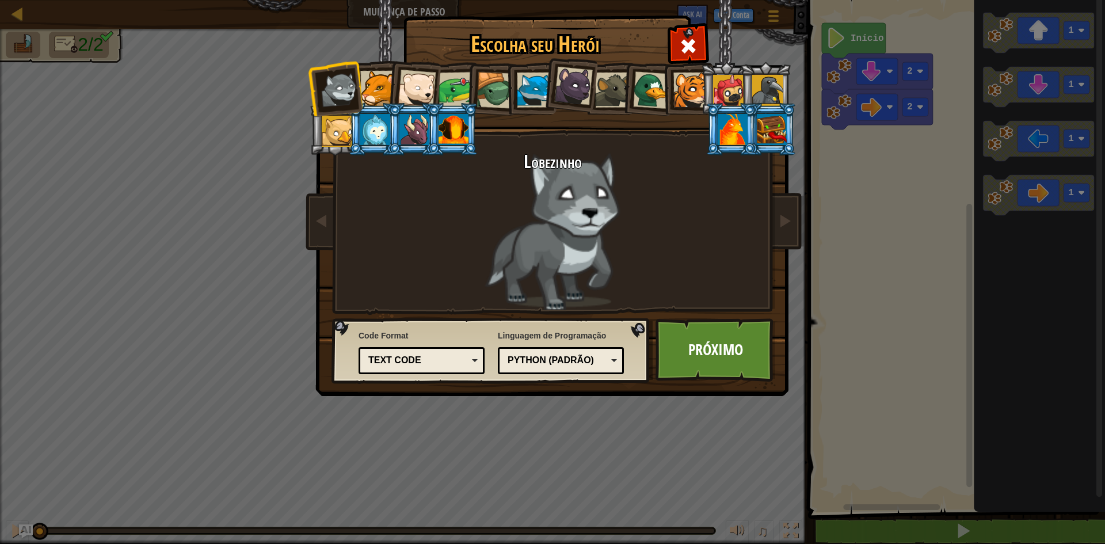
click at [525, 90] on div at bounding box center [534, 89] width 35 height 35
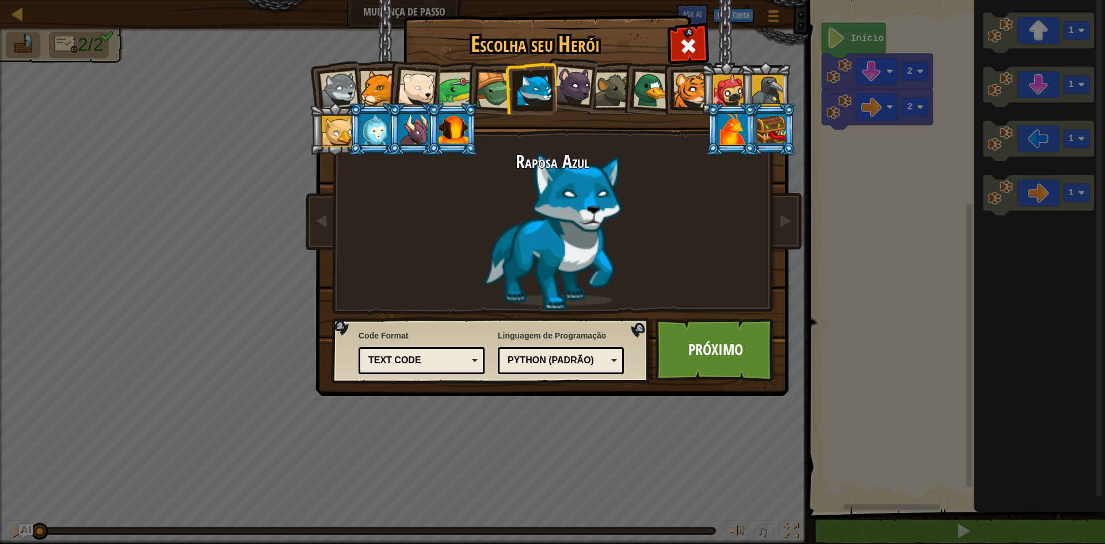
click at [678, 82] on div at bounding box center [690, 89] width 35 height 35
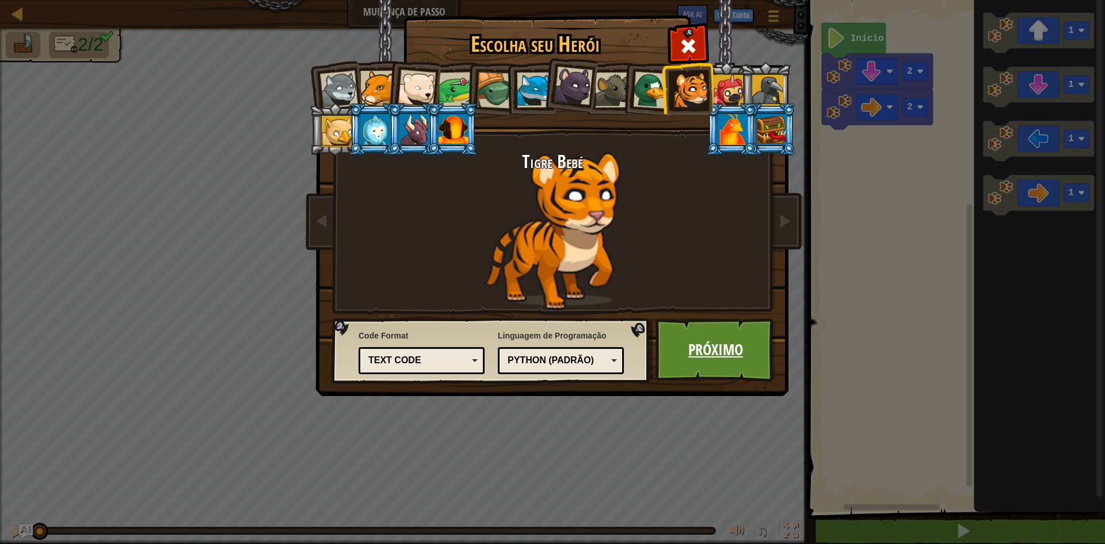
click at [698, 354] on link "Próximo" at bounding box center [715, 349] width 120 height 63
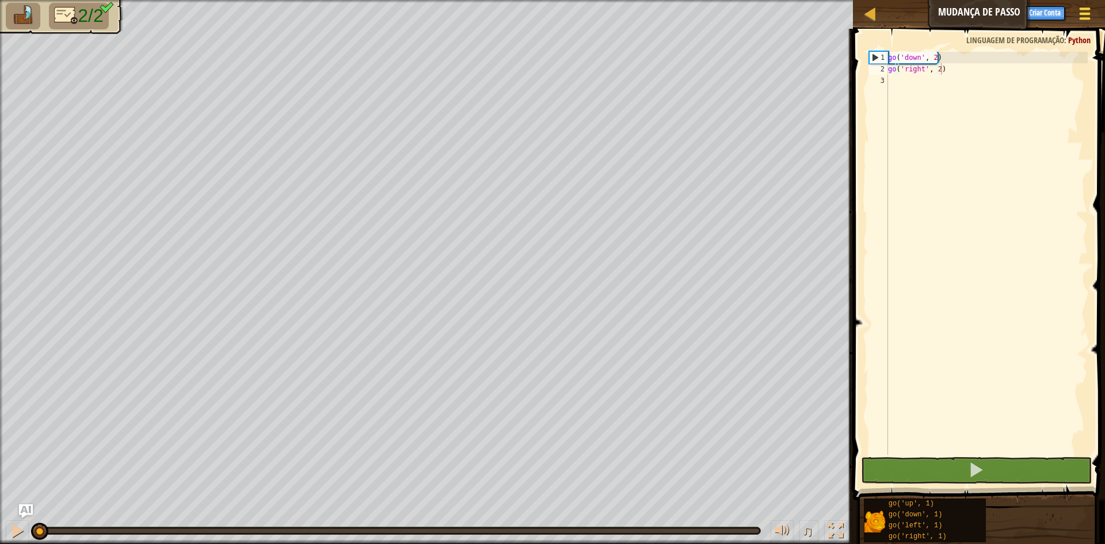
click at [1085, 6] on div at bounding box center [1084, 13] width 16 height 17
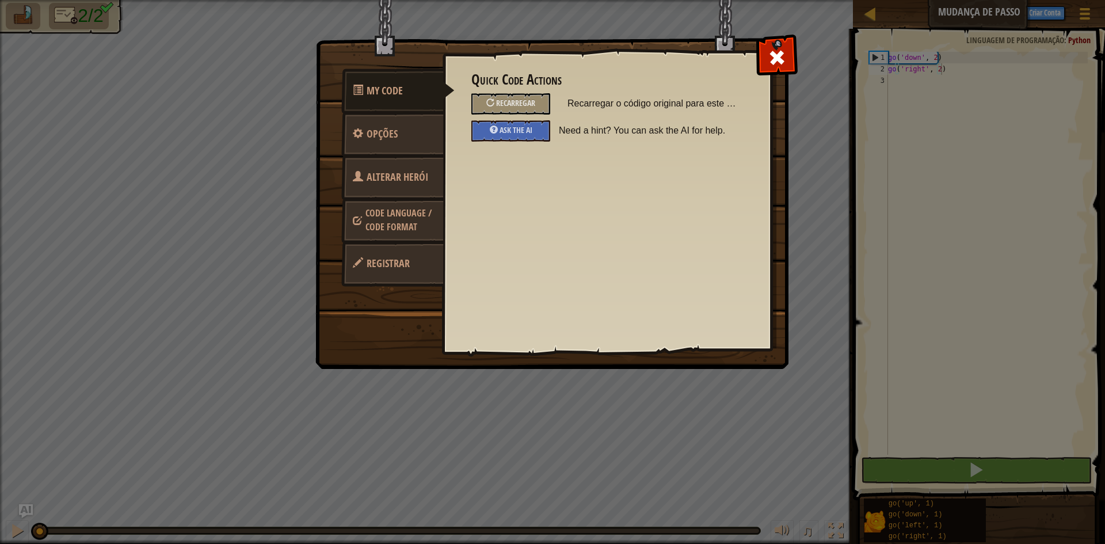
click at [399, 178] on span "Alterar Herói" at bounding box center [397, 177] width 62 height 14
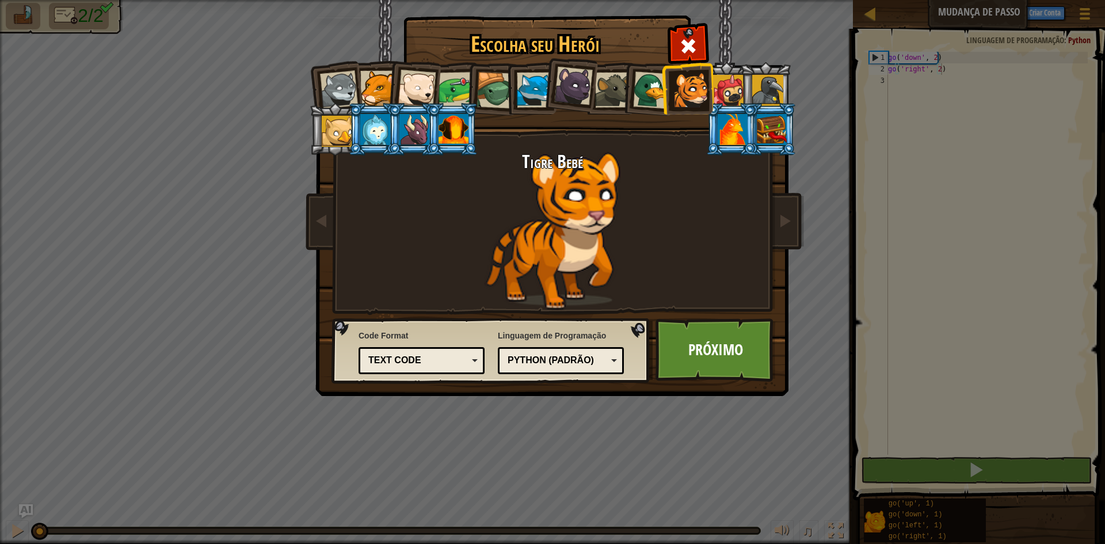
click at [371, 77] on div at bounding box center [377, 88] width 35 height 35
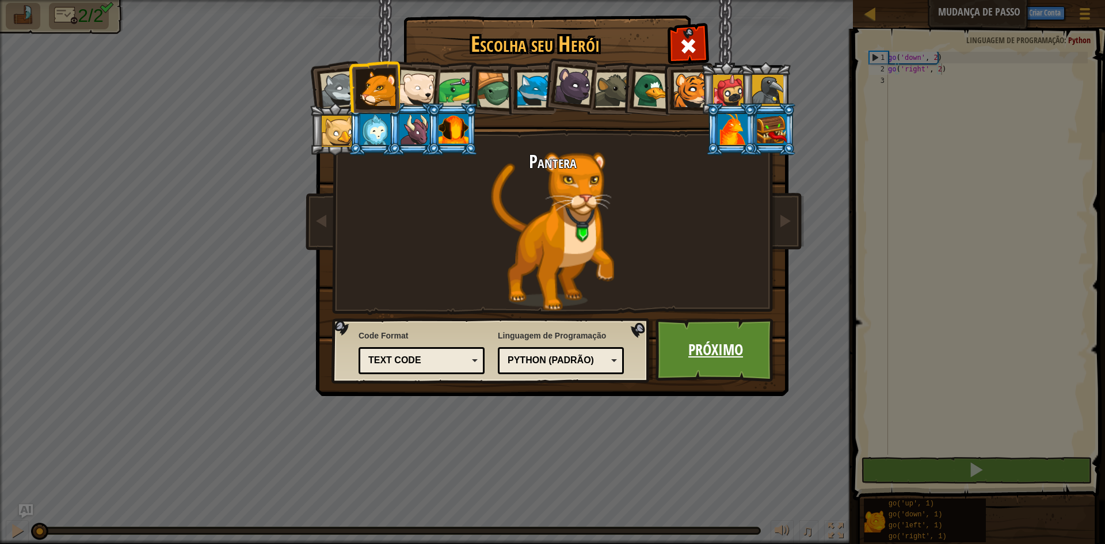
click at [700, 364] on link "Próximo" at bounding box center [715, 349] width 120 height 63
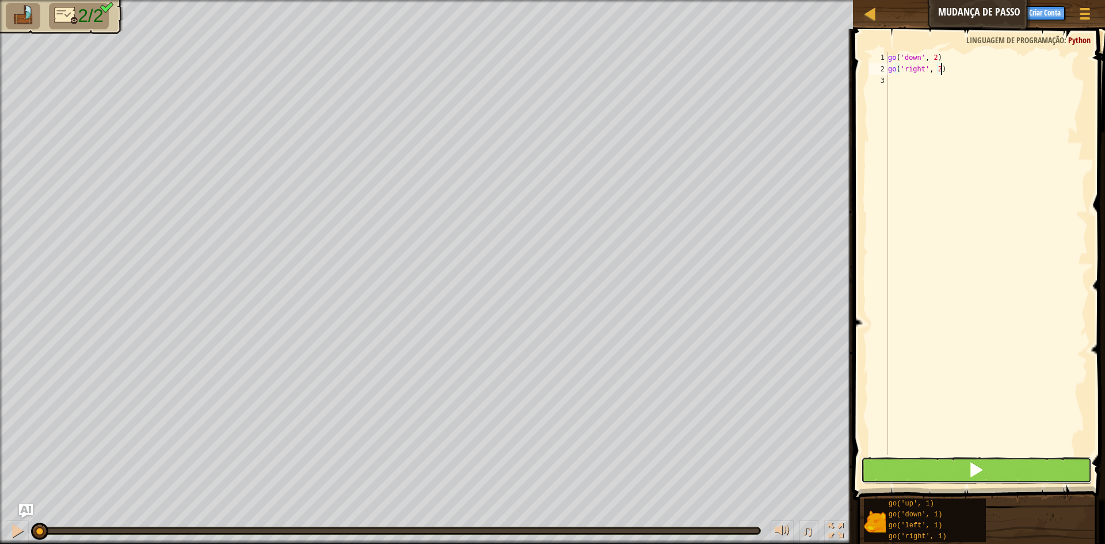
click at [966, 466] on button at bounding box center [976, 470] width 231 height 26
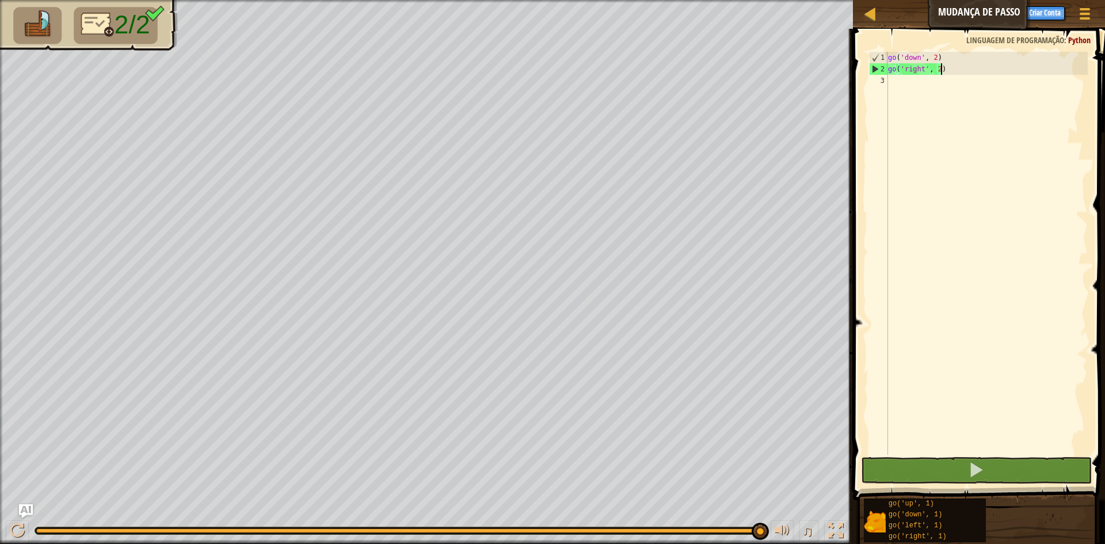
click at [919, 78] on div "go ( 'down' , 2 ) go ( 'right' , 2 )" at bounding box center [986, 265] width 202 height 426
click at [918, 78] on div "go ( 'down' , 2 ) go ( 'right' , 2 )" at bounding box center [986, 265] width 202 height 426
click at [1005, 17] on span "Ask AI" at bounding box center [1004, 11] width 20 height 11
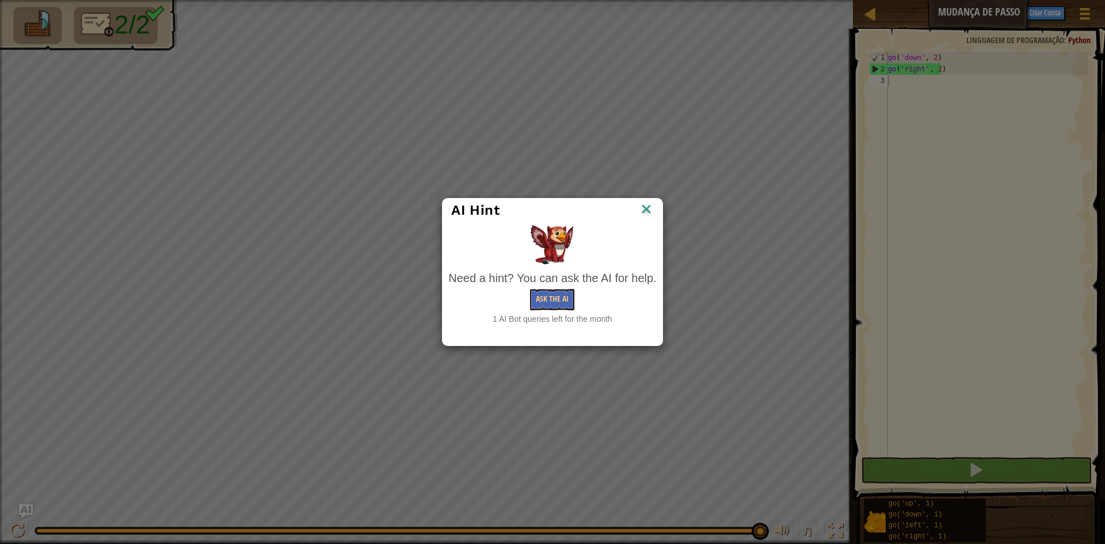
click at [643, 200] on div "AI Hint" at bounding box center [551, 210] width 219 height 24
click at [646, 209] on img at bounding box center [646, 209] width 15 height 17
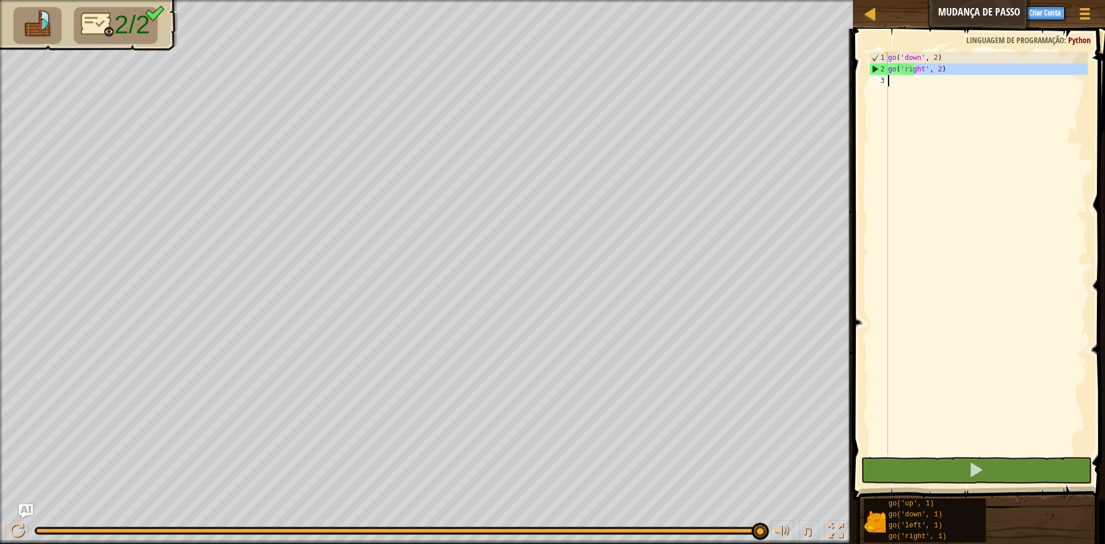
drag, startPoint x: 914, startPoint y: 72, endPoint x: 914, endPoint y: 85, distance: 13.2
click at [914, 85] on div "go ( 'down' , 2 ) go ( 'right' , 2 )" at bounding box center [986, 265] width 202 height 426
type textarea "go('right', 2)"
click at [910, 87] on div "go ( 'down' , 2 ) go ( 'right' , 2 )" at bounding box center [986, 253] width 202 height 403
drag, startPoint x: 910, startPoint y: 49, endPoint x: 904, endPoint y: 56, distance: 9.4
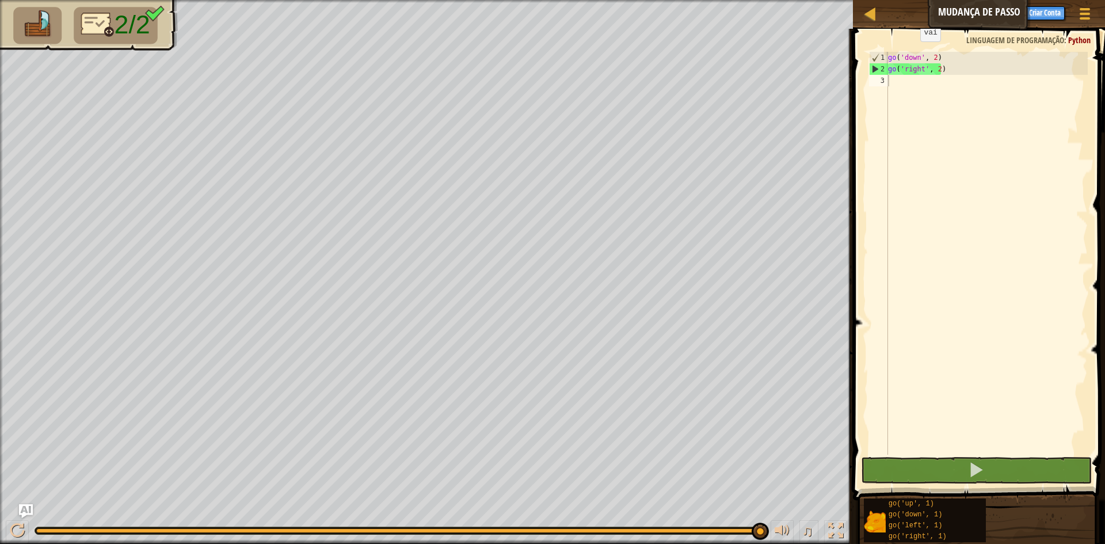
click at [907, 52] on div "1 2 3 go ( 'down' , 2 ) go ( 'right' , 2 ) הההההההההההההההההההההההההההההההההההה…" at bounding box center [976, 287] width 255 height 505
click at [1028, 343] on div "go ( 'down' , 2 ) go ( 'right' , 2 )" at bounding box center [986, 265] width 202 height 426
drag, startPoint x: 937, startPoint y: 59, endPoint x: 935, endPoint y: 68, distance: 9.4
click at [937, 62] on div "go ( 'down' , 2 ) go ( 'right' , 2 )" at bounding box center [986, 265] width 202 height 426
type textarea "go('down', 2)"
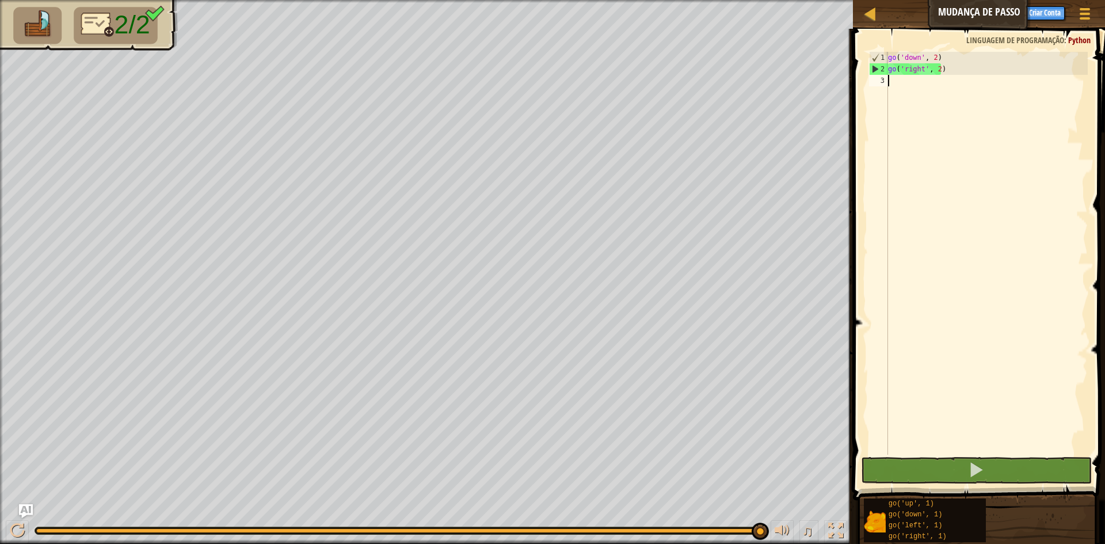
click at [937, 110] on div "go ( 'down' , 2 ) go ( 'right' , 2 )" at bounding box center [986, 265] width 202 height 426
click at [935, 120] on div "go ( 'down' , 2 ) go ( 'right' , 2 )" at bounding box center [986, 265] width 202 height 426
drag, startPoint x: 912, startPoint y: 250, endPoint x: 1006, endPoint y: 350, distance: 136.8
click at [924, 270] on div "go ( 'down' , 2 ) go ( 'right' , 2 )" at bounding box center [986, 265] width 202 height 426
click at [929, 473] on button at bounding box center [976, 470] width 231 height 26
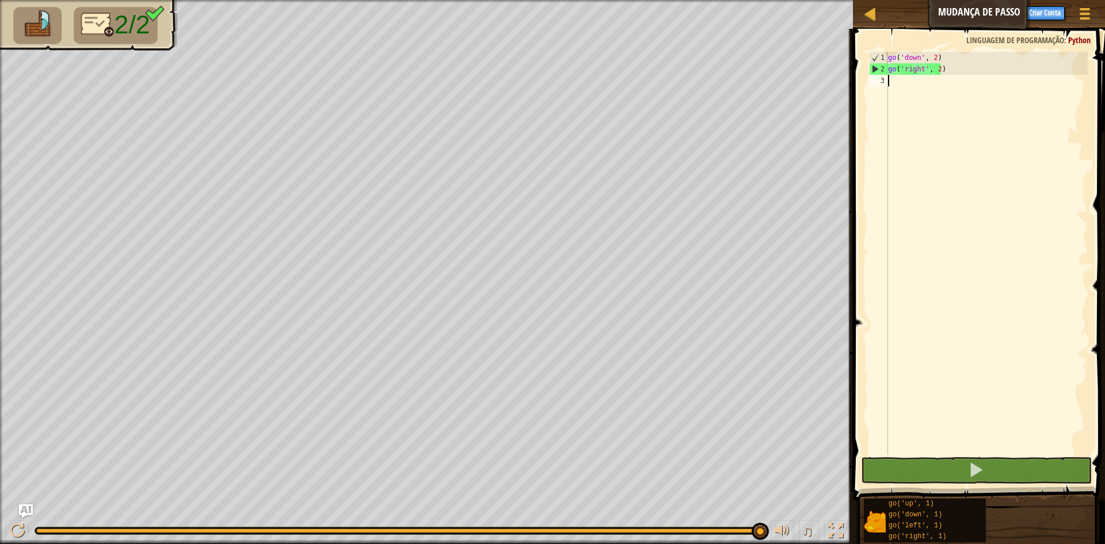
click at [951, 65] on div "go ( 'down' , 2 ) go ( 'right' , 2 )" at bounding box center [986, 265] width 202 height 426
type textarea "go('right', 2)"
